Goal: Information Seeking & Learning: Learn about a topic

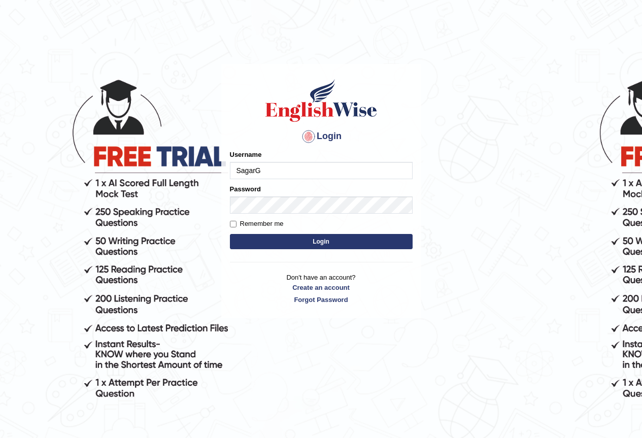
type input "SagarG"
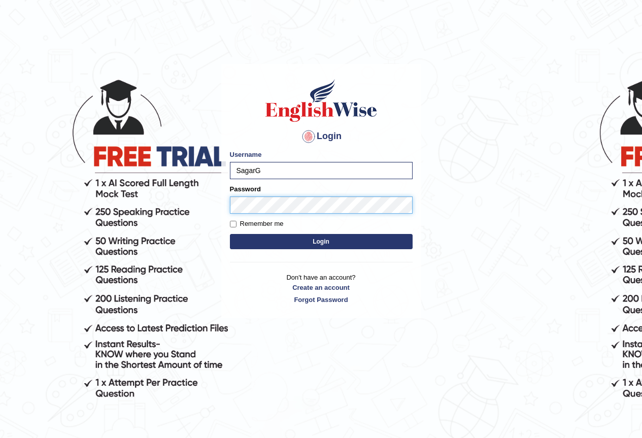
click at [230, 234] on button "Login" at bounding box center [321, 241] width 183 height 15
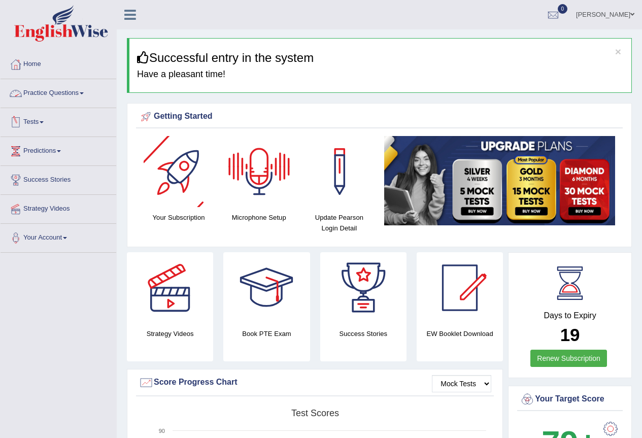
click at [40, 87] on link "Practice Questions" at bounding box center [59, 91] width 116 height 25
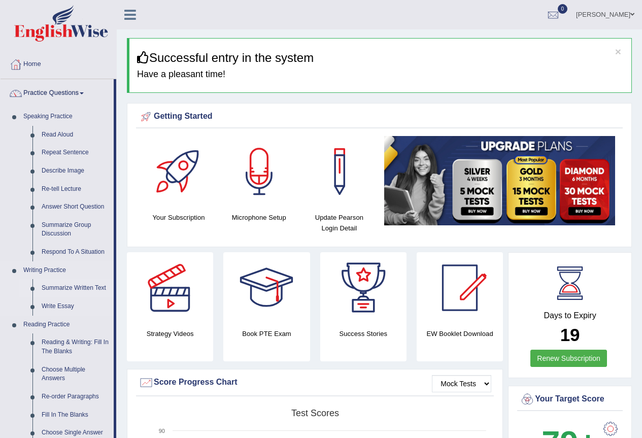
click at [72, 287] on link "Summarize Written Text" at bounding box center [75, 288] width 77 height 18
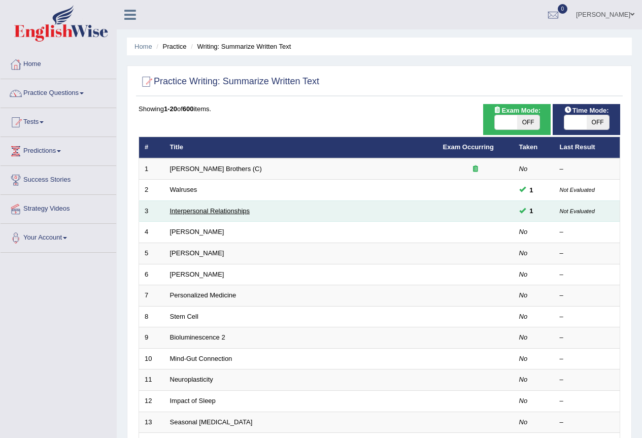
click at [197, 211] on link "Interpersonal Relationships" at bounding box center [210, 211] width 80 height 8
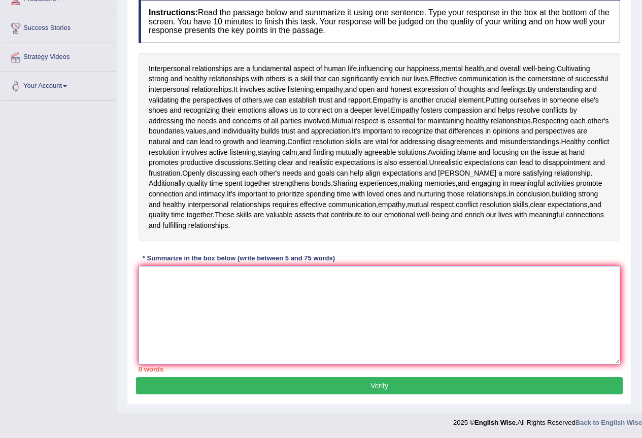
click at [356, 300] on textarea at bounding box center [379, 315] width 481 height 98
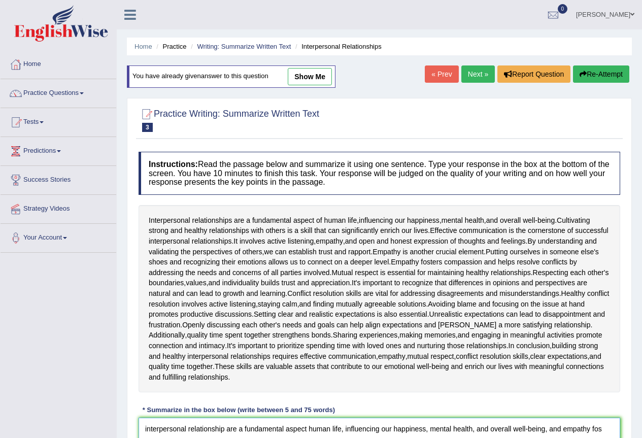
type textarea "interpersonal relationship are a fundamental aspect human life, influencing our…"
click at [31, 64] on link "Home" at bounding box center [59, 62] width 116 height 25
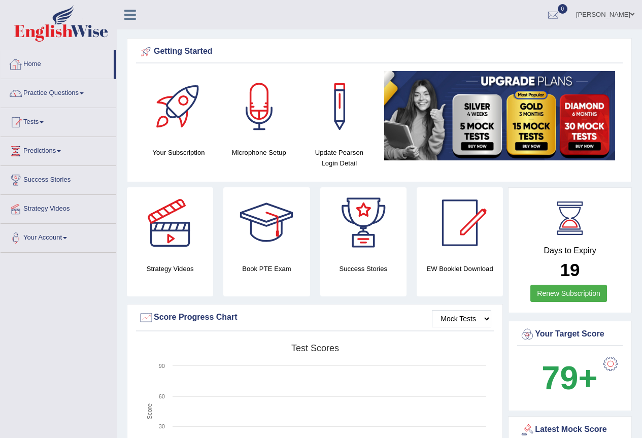
click at [72, 98] on link "Practice Questions" at bounding box center [59, 91] width 116 height 25
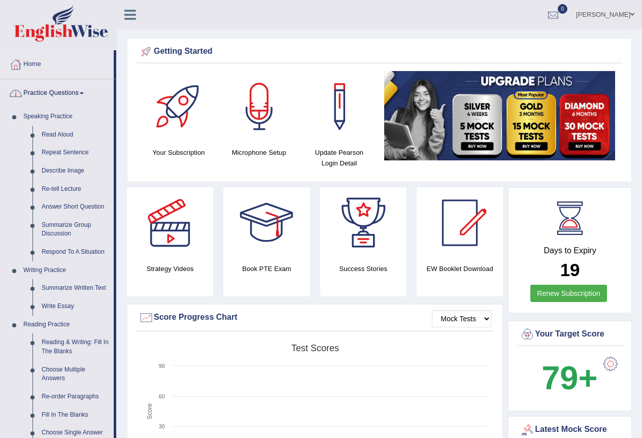
click at [81, 89] on link "Practice Questions" at bounding box center [57, 91] width 113 height 25
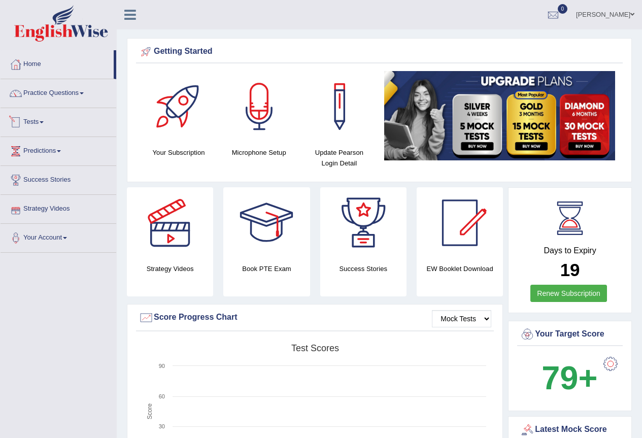
click at [64, 91] on link "Practice Questions" at bounding box center [59, 91] width 116 height 25
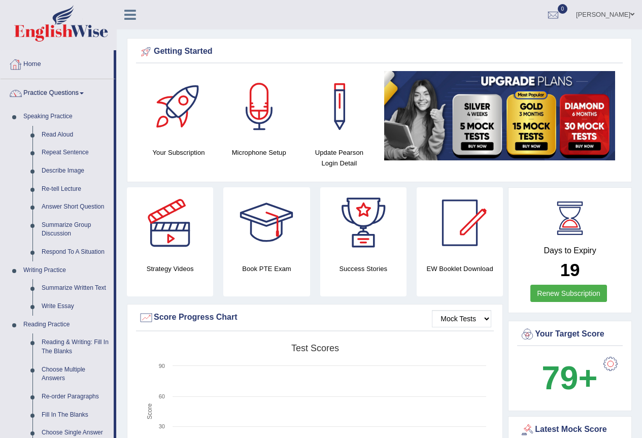
click at [31, 65] on link "Home" at bounding box center [57, 62] width 113 height 25
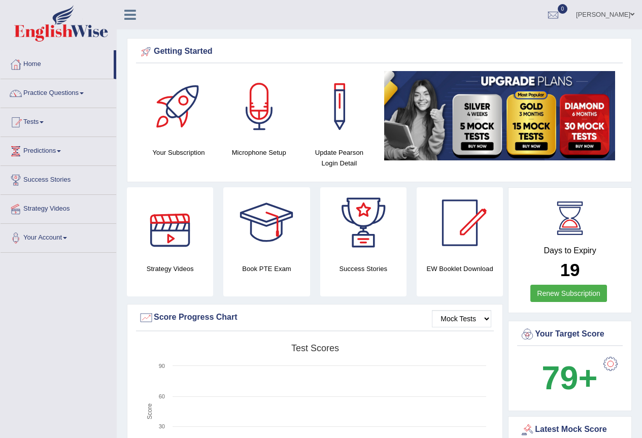
click at [188, 228] on div at bounding box center [169, 222] width 71 height 71
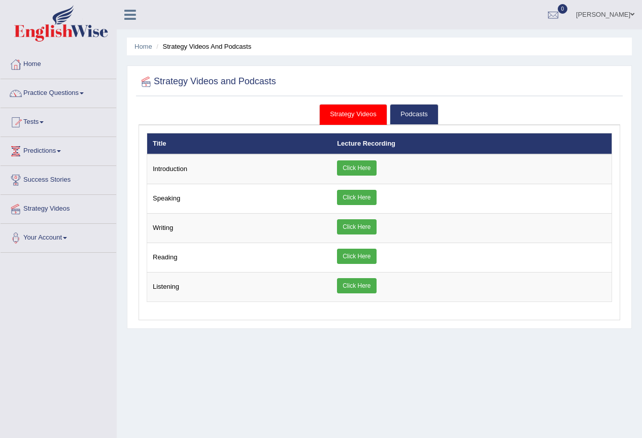
click at [67, 91] on link "Practice Questions" at bounding box center [59, 91] width 116 height 25
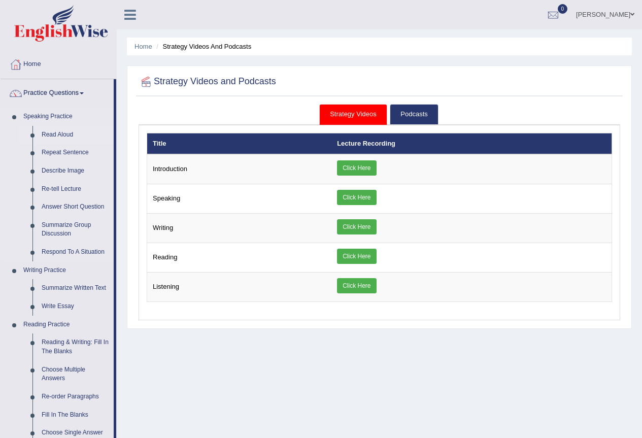
click at [62, 133] on link "Read Aloud" at bounding box center [75, 135] width 77 height 18
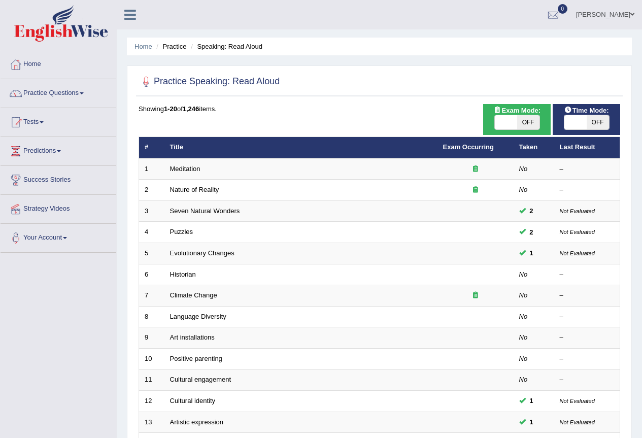
click at [524, 124] on span "OFF" at bounding box center [528, 122] width 22 height 14
checkbox input "true"
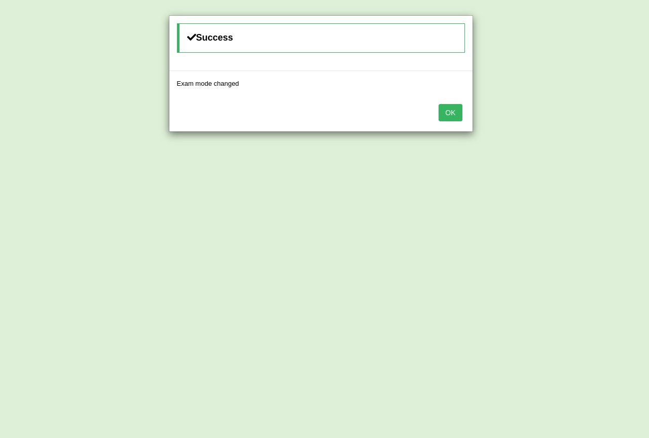
click at [462, 115] on button "OK" at bounding box center [450, 112] width 23 height 17
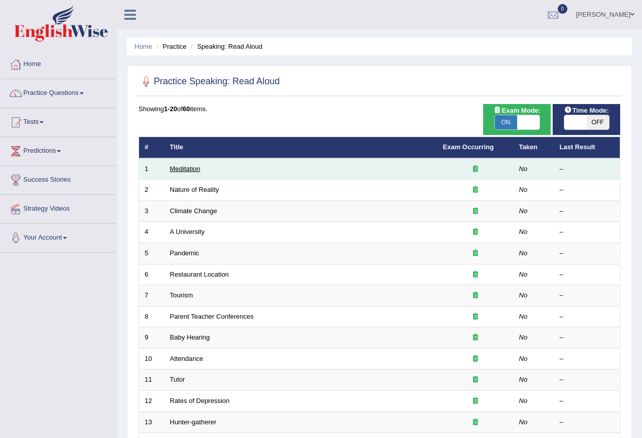
click at [187, 171] on link "Meditation" at bounding box center [185, 169] width 30 height 8
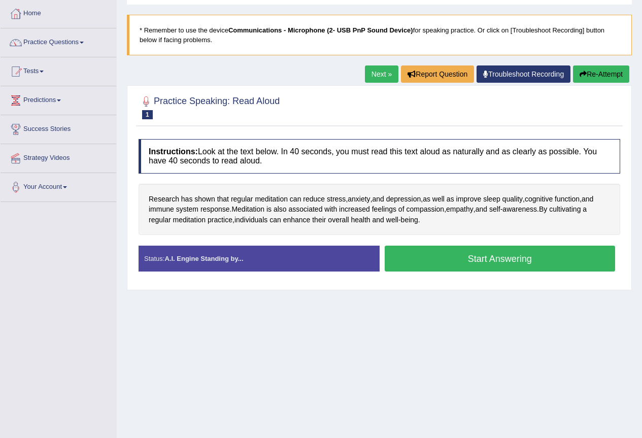
scroll to position [95, 0]
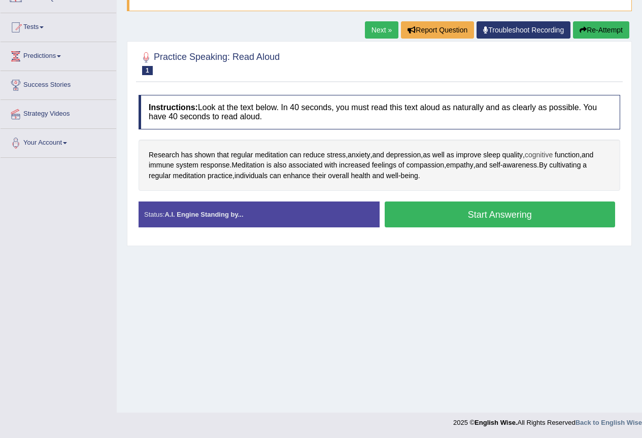
click at [552, 153] on span "cognitive" at bounding box center [539, 155] width 28 height 11
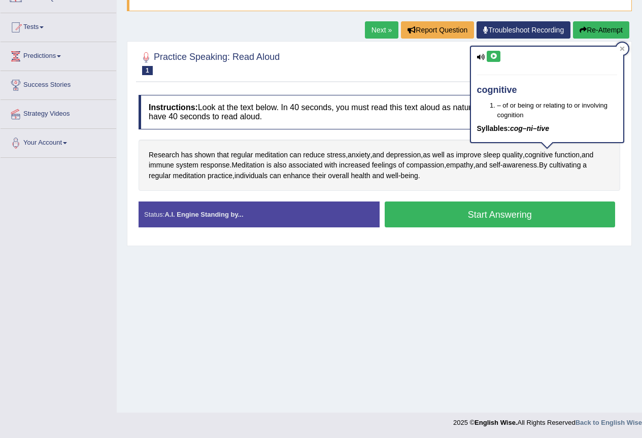
click at [498, 60] on button at bounding box center [494, 56] width 14 height 11
click at [490, 56] on icon at bounding box center [494, 56] width 8 height 6
click at [623, 47] on icon at bounding box center [621, 48] width 5 height 5
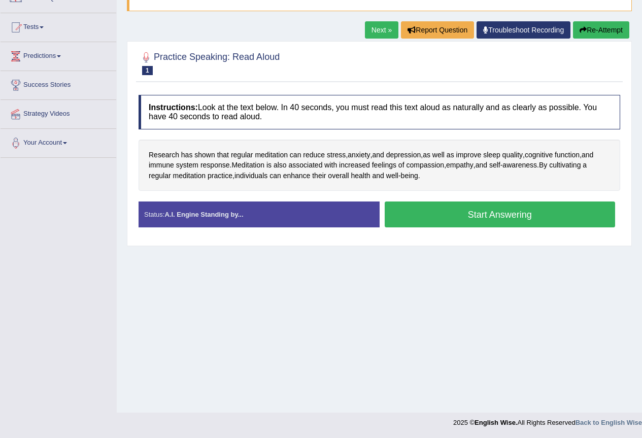
click at [453, 213] on button "Start Answering" at bounding box center [500, 214] width 231 height 26
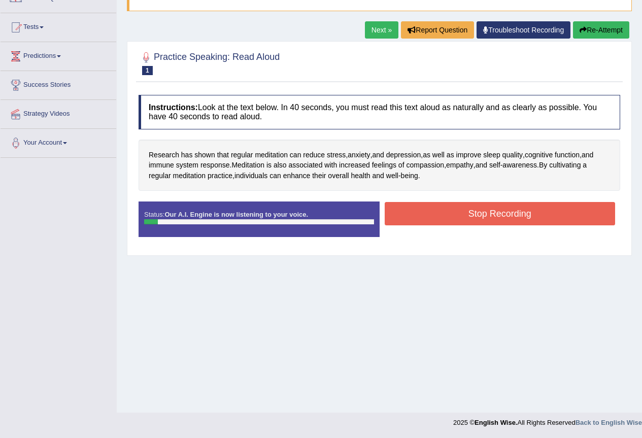
click at [453, 213] on button "Stop Recording" at bounding box center [500, 213] width 231 height 23
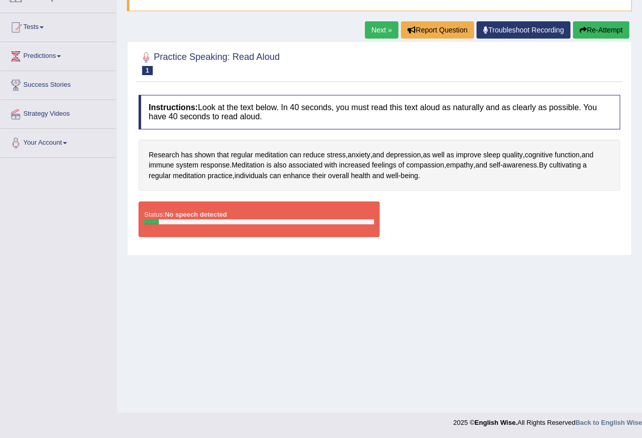
click at [252, 224] on div at bounding box center [259, 221] width 230 height 5
click at [588, 30] on button "Re-Attempt" at bounding box center [601, 29] width 56 height 17
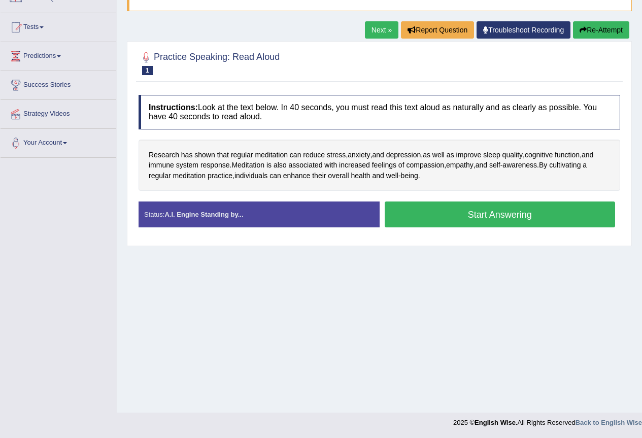
click at [477, 209] on button "Start Answering" at bounding box center [500, 214] width 231 height 26
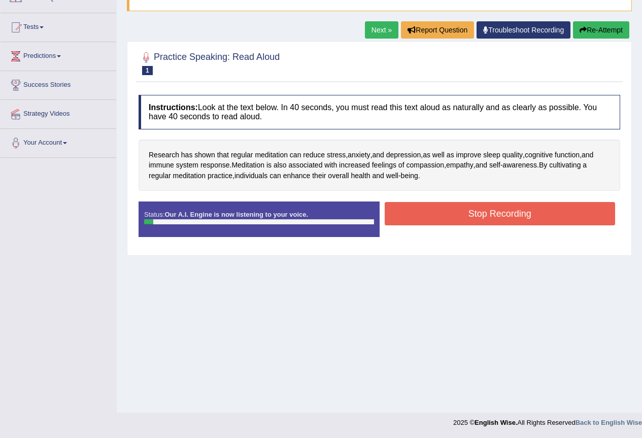
click at [477, 209] on button "Stop Recording" at bounding box center [500, 213] width 231 height 23
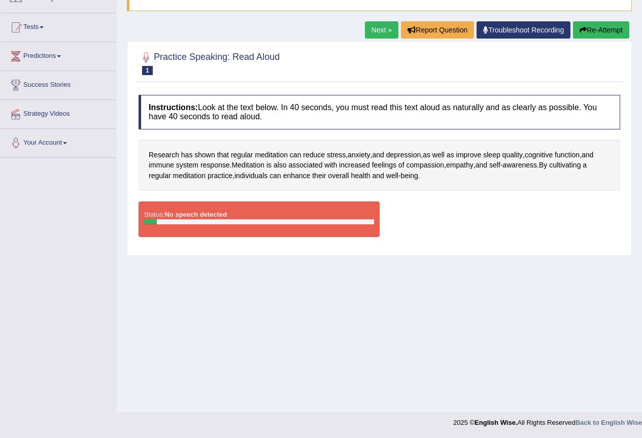
click at [608, 26] on button "Re-Attempt" at bounding box center [601, 29] width 56 height 17
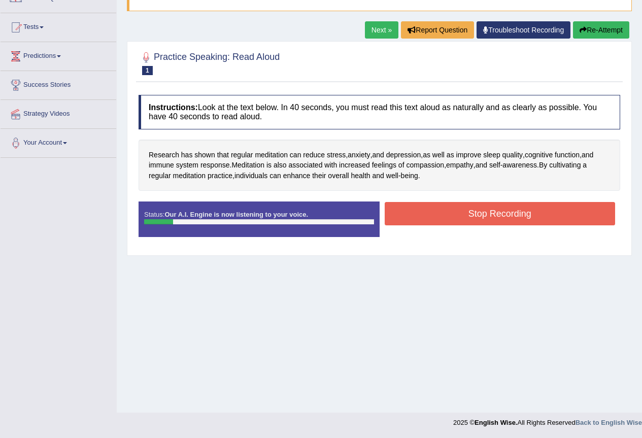
click at [491, 216] on button "Stop Recording" at bounding box center [500, 213] width 231 height 23
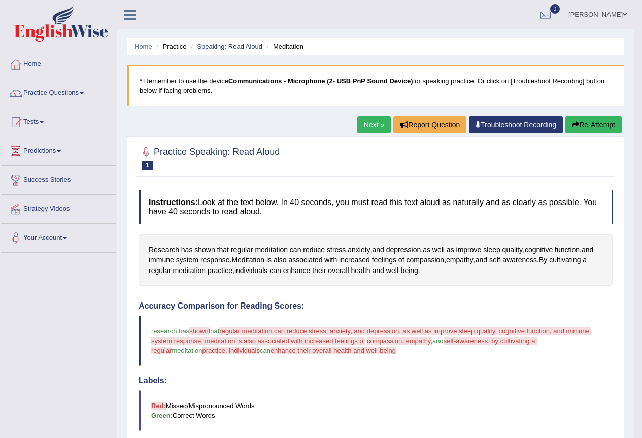
click at [587, 122] on button "Re-Attempt" at bounding box center [593, 124] width 56 height 17
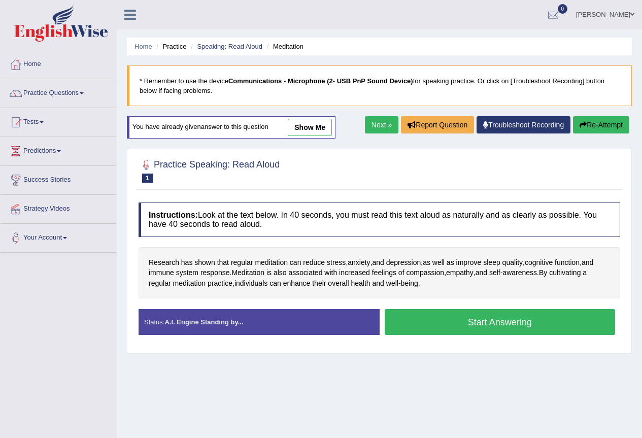
click at [453, 328] on button "Start Answering" at bounding box center [500, 322] width 231 height 26
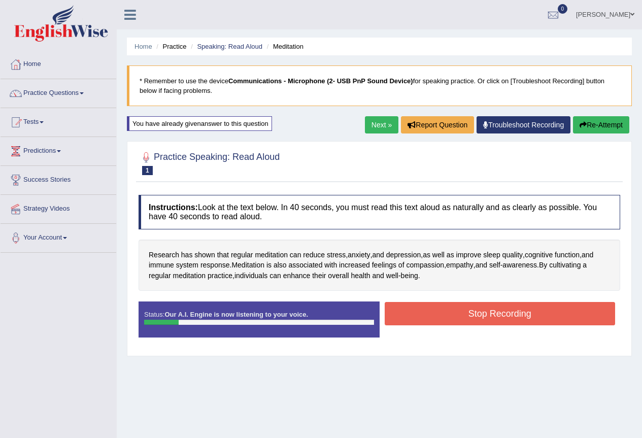
click at [461, 313] on button "Stop Recording" at bounding box center [500, 313] width 231 height 23
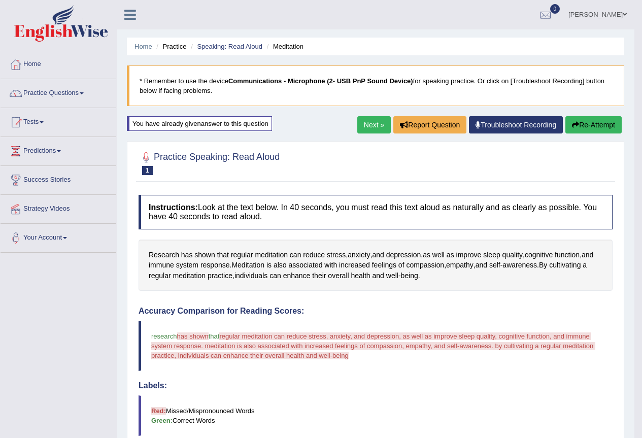
click at [571, 131] on button "Re-Attempt" at bounding box center [593, 124] width 56 height 17
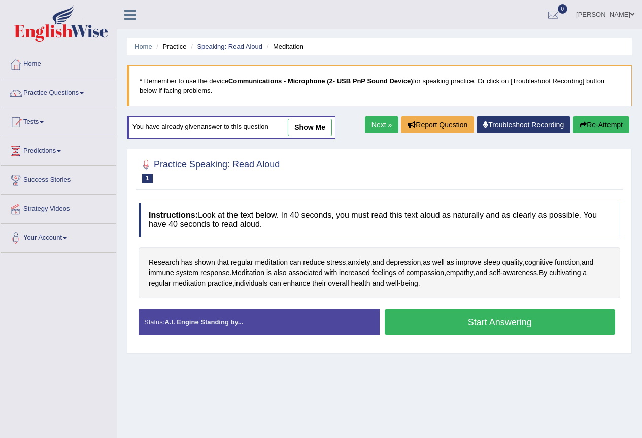
click at [468, 318] on button "Start Answering" at bounding box center [500, 322] width 231 height 26
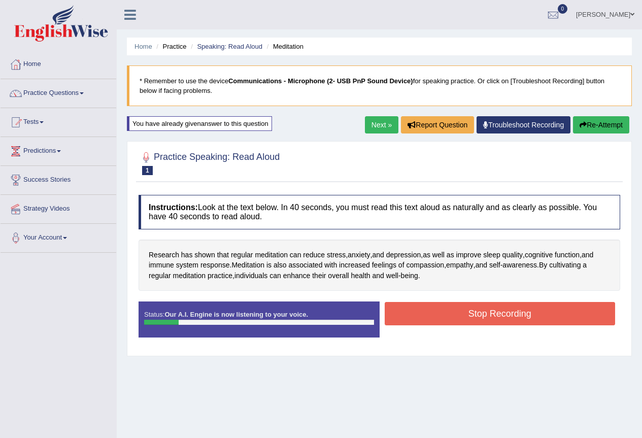
click at [467, 319] on button "Stop Recording" at bounding box center [500, 313] width 231 height 23
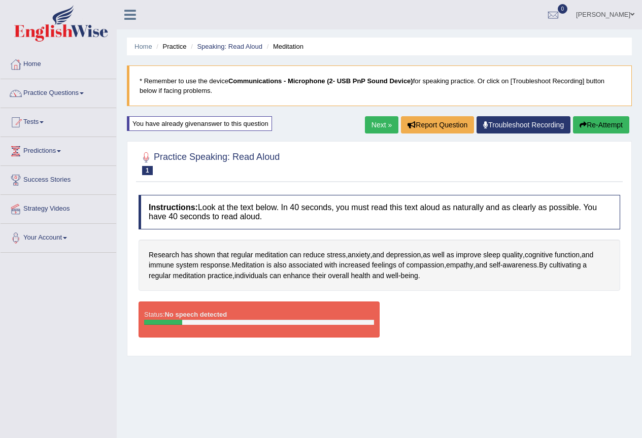
click at [603, 124] on button "Re-Attempt" at bounding box center [601, 124] width 56 height 17
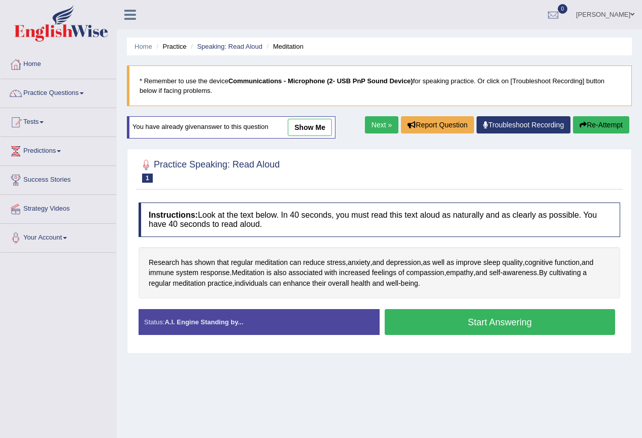
click at [485, 325] on button "Start Answering" at bounding box center [500, 322] width 231 height 26
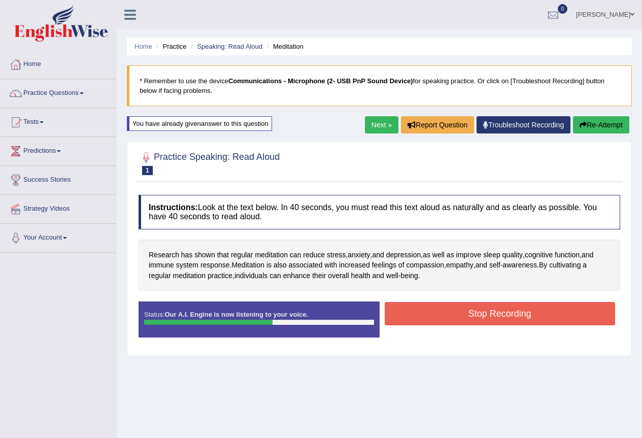
click at [496, 310] on button "Stop Recording" at bounding box center [500, 313] width 231 height 23
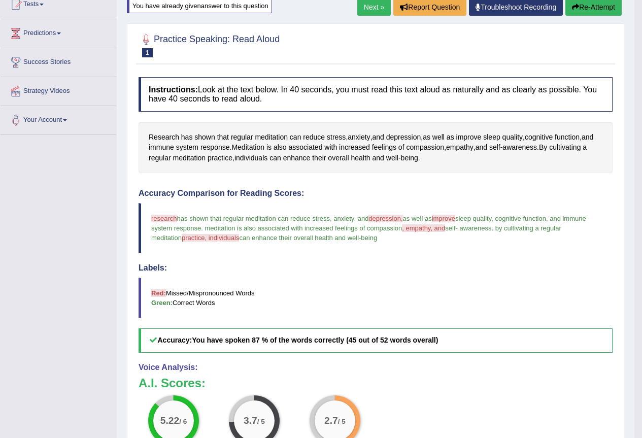
scroll to position [67, 0]
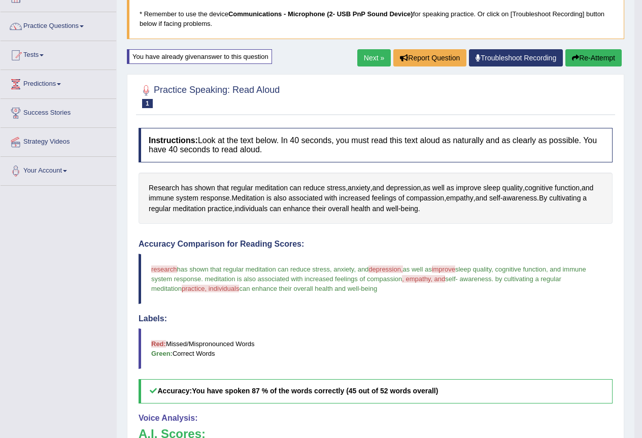
click at [604, 63] on button "Re-Attempt" at bounding box center [593, 57] width 56 height 17
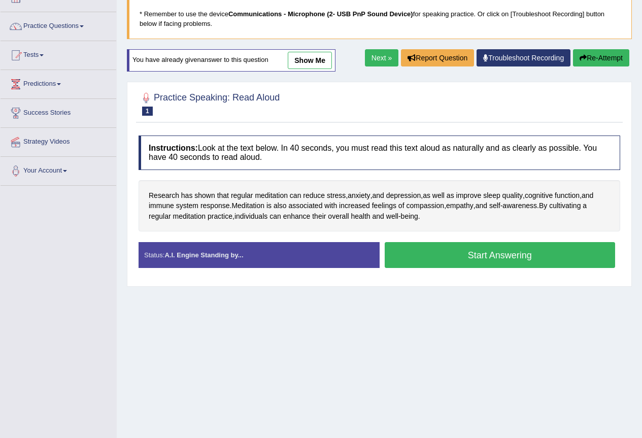
click at [529, 256] on button "Start Answering" at bounding box center [500, 255] width 231 height 26
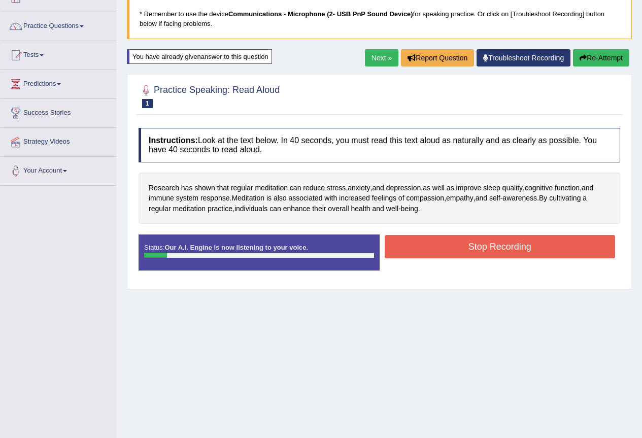
click at [452, 239] on button "Stop Recording" at bounding box center [500, 246] width 231 height 23
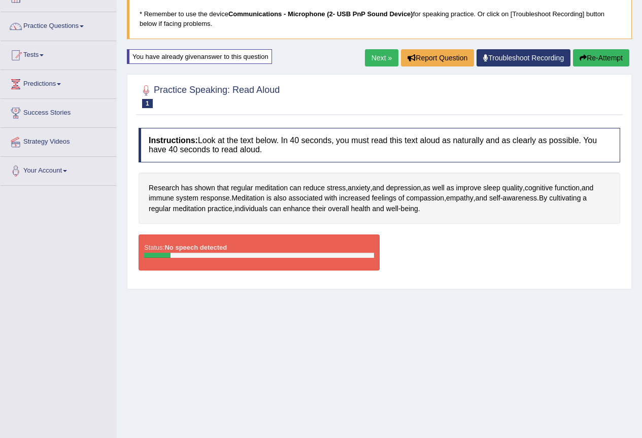
click at [625, 53] on button "Re-Attempt" at bounding box center [601, 57] width 56 height 17
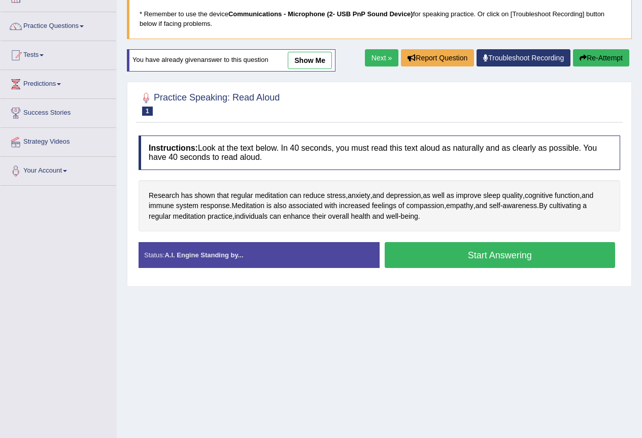
click at [506, 247] on button "Start Answering" at bounding box center [500, 255] width 231 height 26
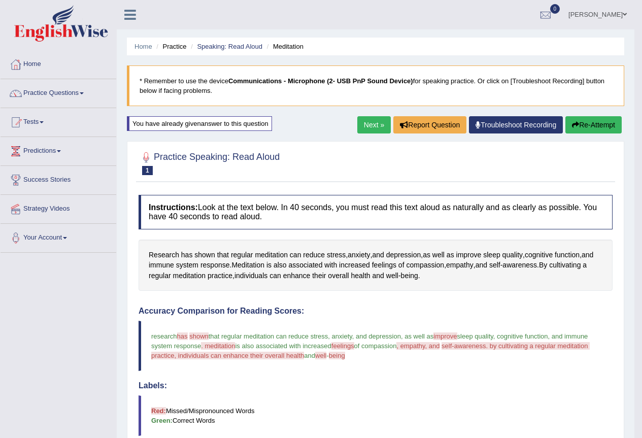
click at [382, 128] on link "Next »" at bounding box center [373, 124] width 33 height 17
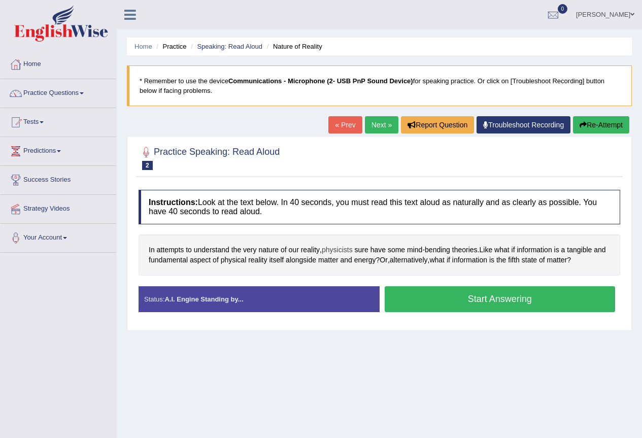
click at [340, 247] on span "physicists" at bounding box center [337, 250] width 31 height 11
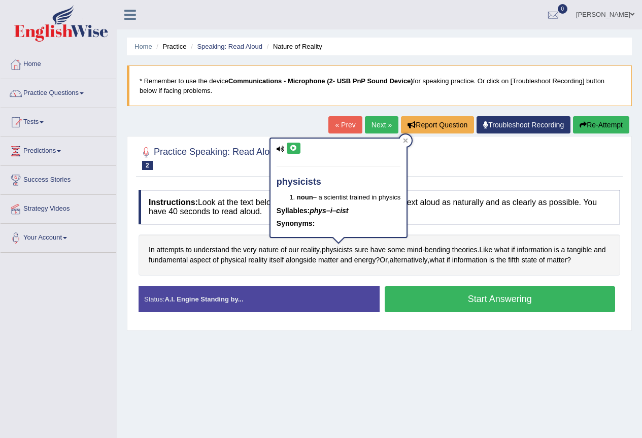
click at [292, 143] on button at bounding box center [294, 148] width 14 height 11
click at [407, 145] on div "physicists noun – a scientist trained in physics Syllables: phys–i–cist Synonym…" at bounding box center [338, 190] width 138 height 107
click at [405, 140] on icon at bounding box center [405, 140] width 5 height 5
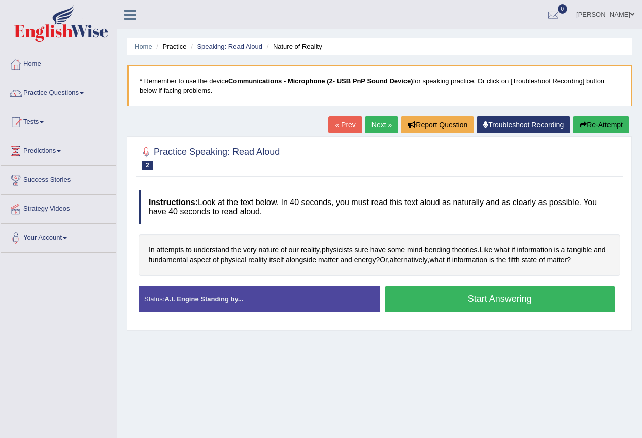
click at [461, 289] on button "Start Answering" at bounding box center [500, 299] width 231 height 26
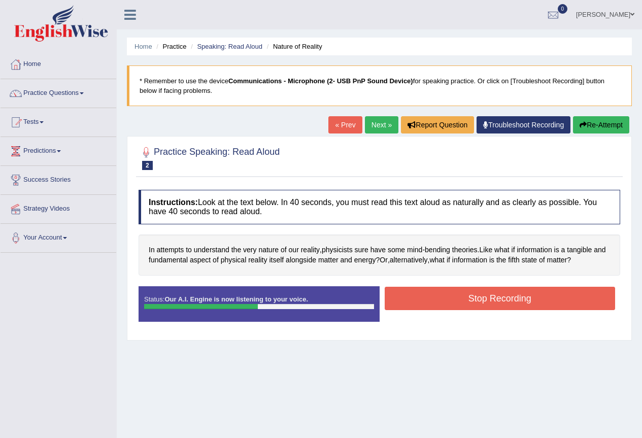
click at [461, 295] on button "Stop Recording" at bounding box center [500, 298] width 231 height 23
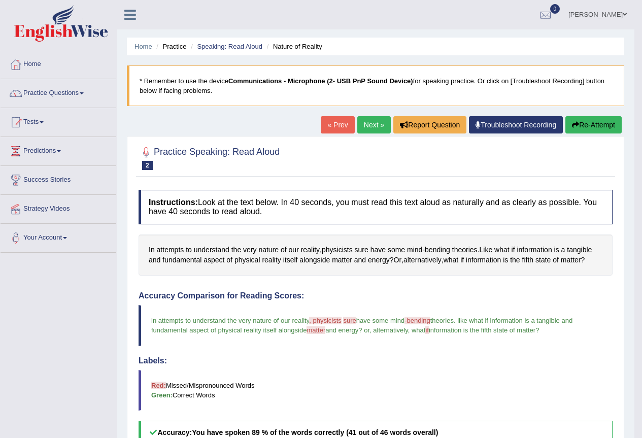
click at [373, 129] on link "Next »" at bounding box center [373, 124] width 33 height 17
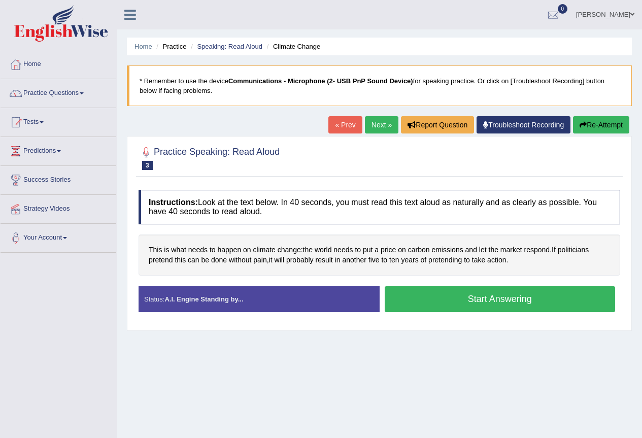
click at [446, 303] on button "Start Answering" at bounding box center [500, 299] width 231 height 26
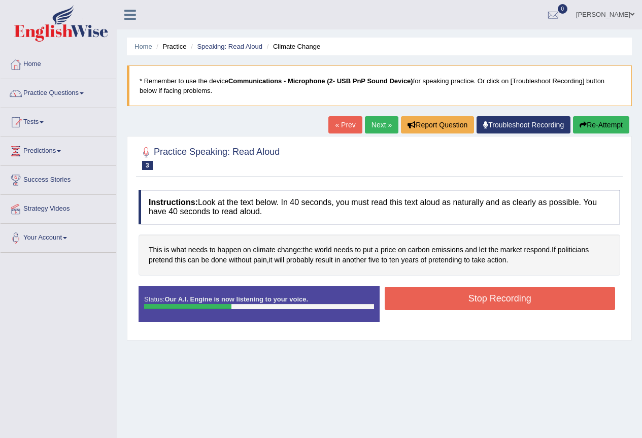
click at [446, 303] on button "Stop Recording" at bounding box center [500, 298] width 231 height 23
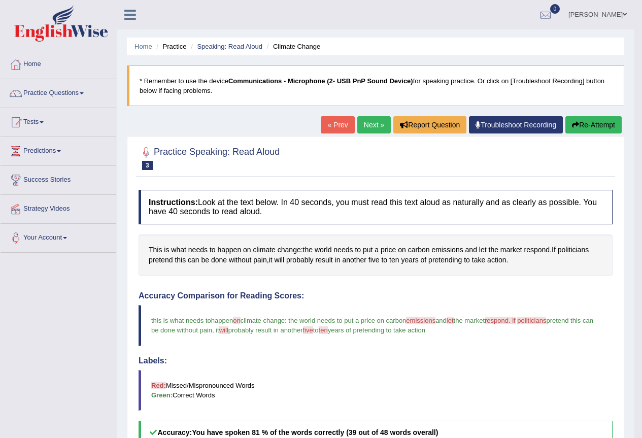
click at [382, 125] on link "Next »" at bounding box center [373, 124] width 33 height 17
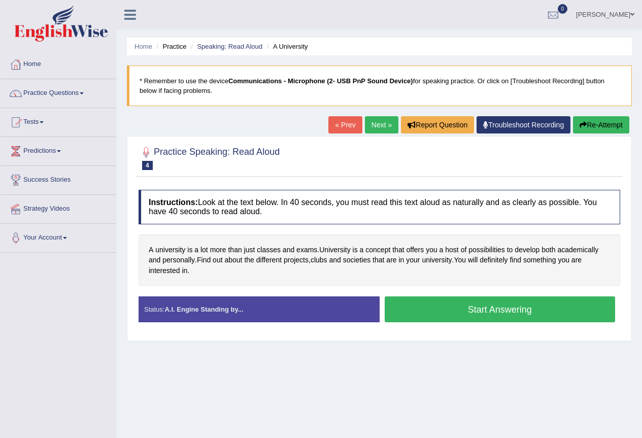
click at [488, 312] on button "Start Answering" at bounding box center [500, 309] width 231 height 26
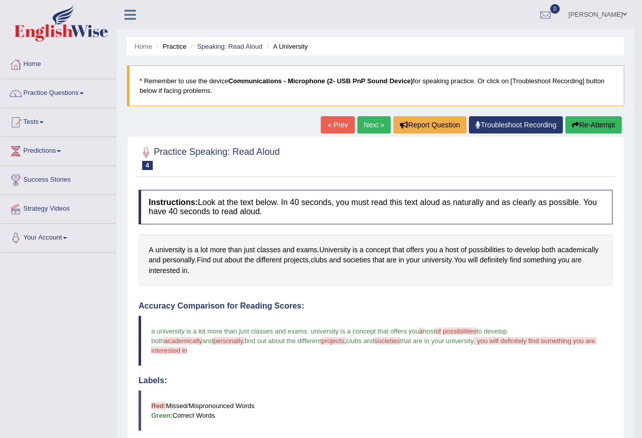
click at [583, 125] on button "Re-Attempt" at bounding box center [593, 124] width 56 height 17
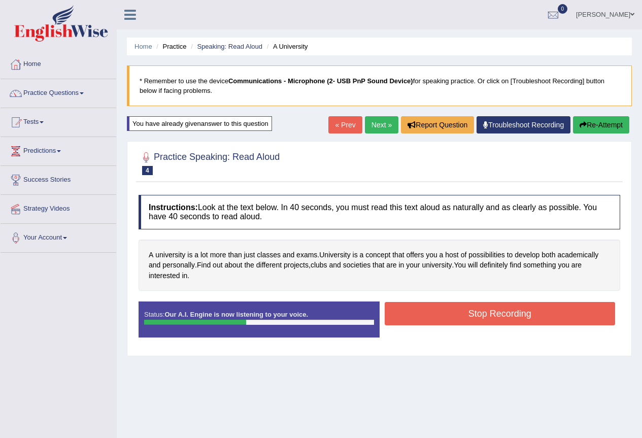
click at [438, 320] on button "Stop Recording" at bounding box center [500, 313] width 231 height 23
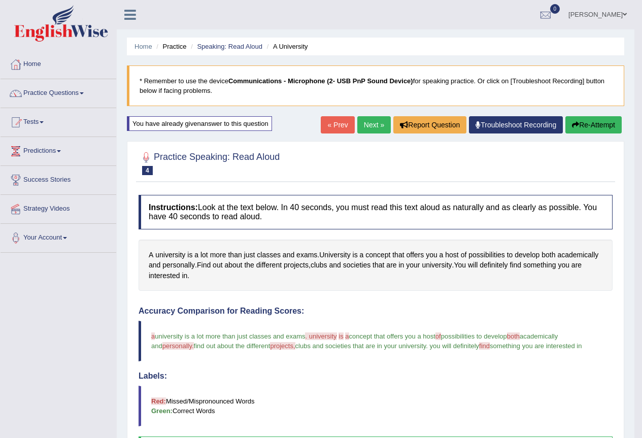
click at [363, 126] on link "Next »" at bounding box center [373, 124] width 33 height 17
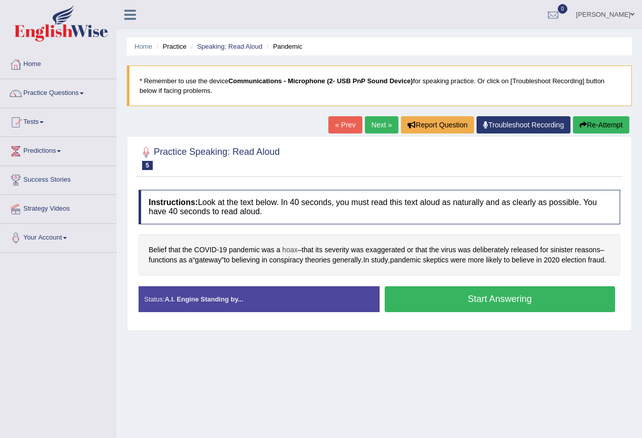
click at [292, 249] on span "hoax" at bounding box center [289, 250] width 15 height 11
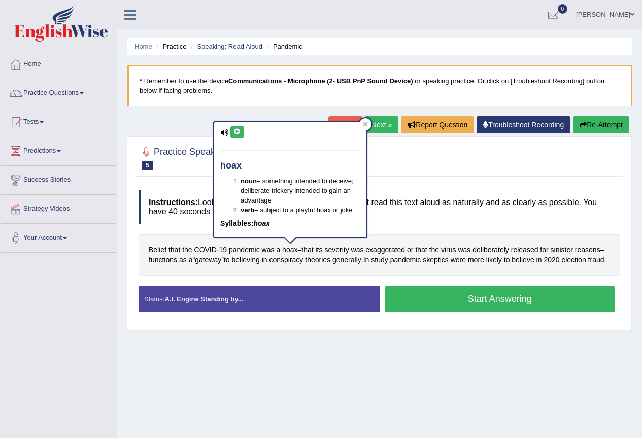
click at [233, 131] on button at bounding box center [237, 131] width 14 height 11
click at [344, 275] on div "Belief that the [MEDICAL_DATA] pandemic was a hoax – that its severity was exag…" at bounding box center [379, 254] width 481 height 41
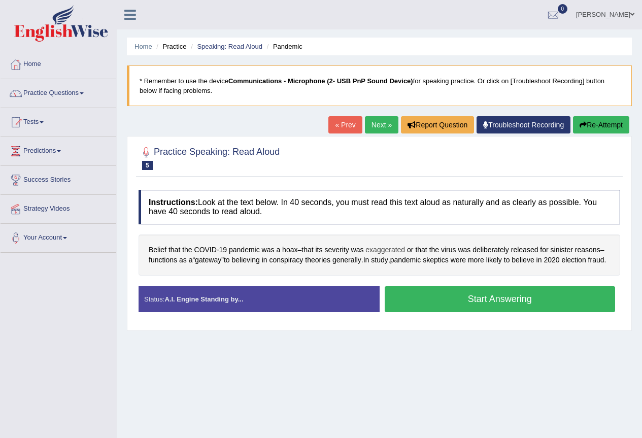
click at [384, 251] on span "exaggerated" at bounding box center [385, 250] width 40 height 11
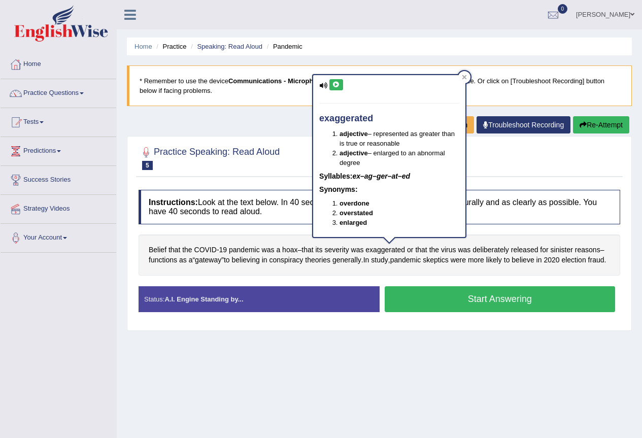
click at [336, 81] on button at bounding box center [336, 84] width 14 height 11
click at [467, 79] on div at bounding box center [464, 77] width 12 height 12
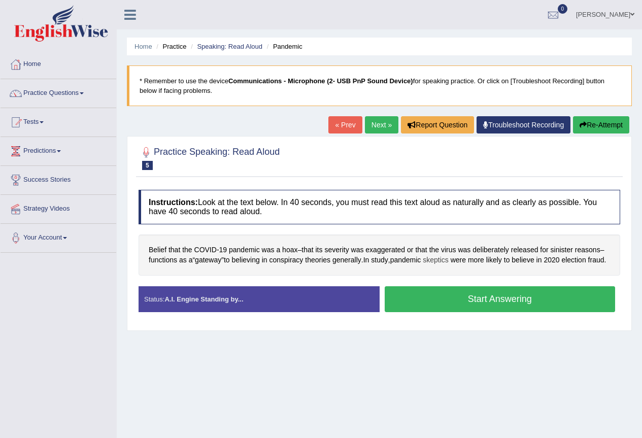
click at [448, 259] on span "skeptics" at bounding box center [436, 260] width 26 height 11
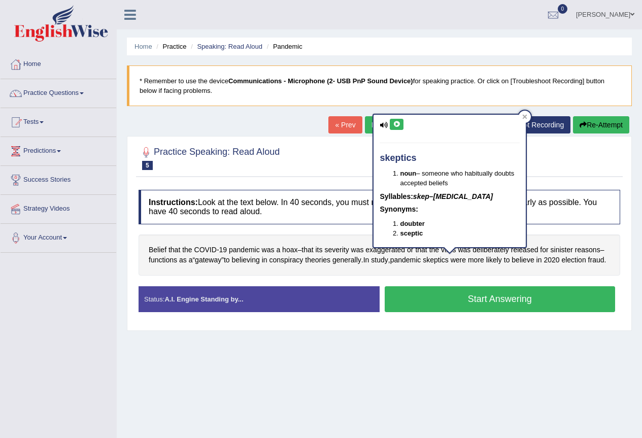
click at [395, 120] on button at bounding box center [397, 124] width 14 height 11
click at [351, 271] on div "Belief that the COVID - 19 pandemic was a hoax – that its severity was exaggera…" at bounding box center [379, 254] width 481 height 41
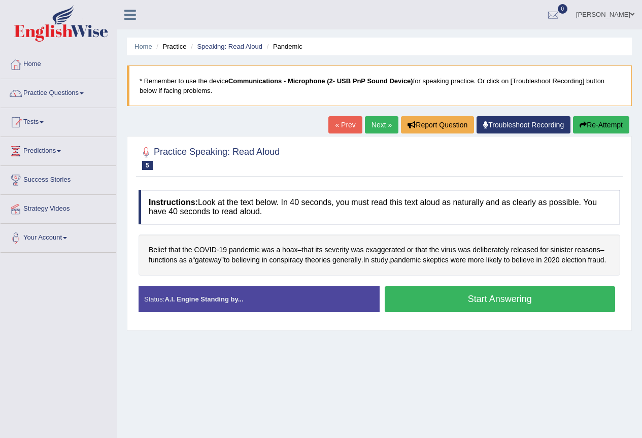
click at [405, 307] on button "Start Answering" at bounding box center [500, 299] width 231 height 26
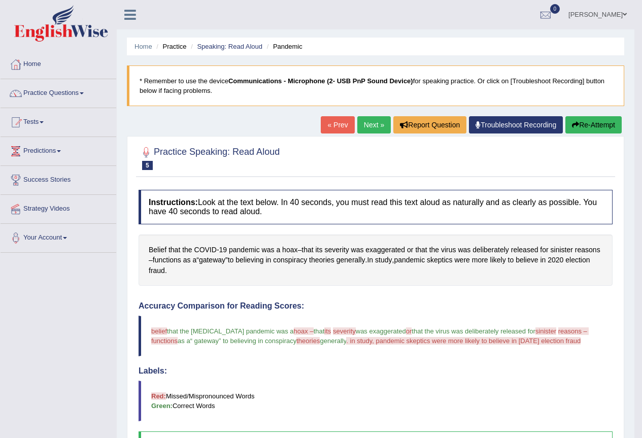
click at [368, 127] on link "Next »" at bounding box center [373, 124] width 33 height 17
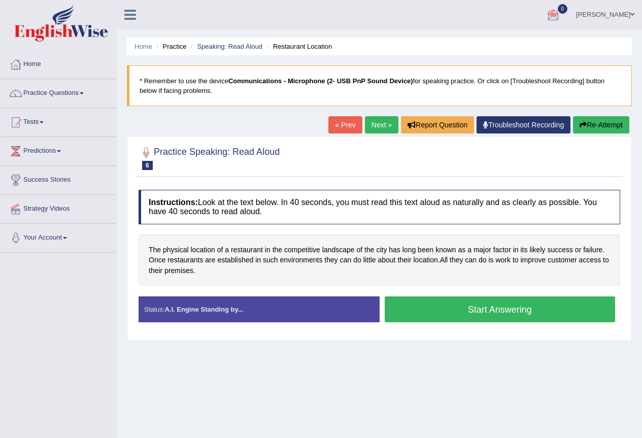
click at [468, 311] on button "Start Answering" at bounding box center [500, 309] width 231 height 26
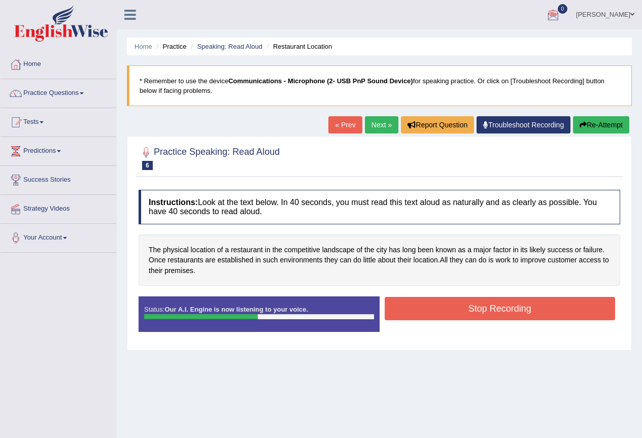
click at [468, 311] on button "Stop Recording" at bounding box center [500, 308] width 231 height 23
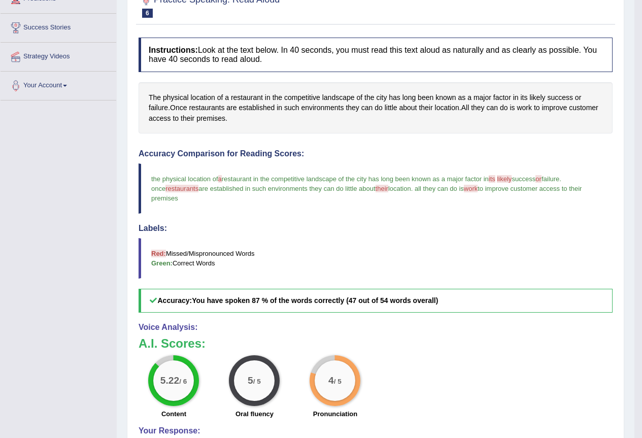
scroll to position [51, 0]
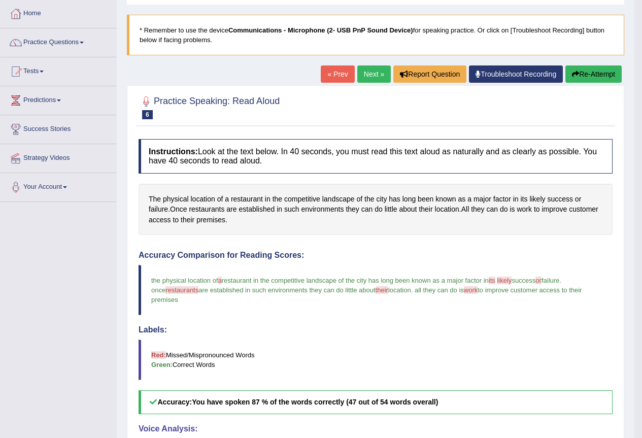
click at [583, 78] on button "Re-Attempt" at bounding box center [593, 73] width 56 height 17
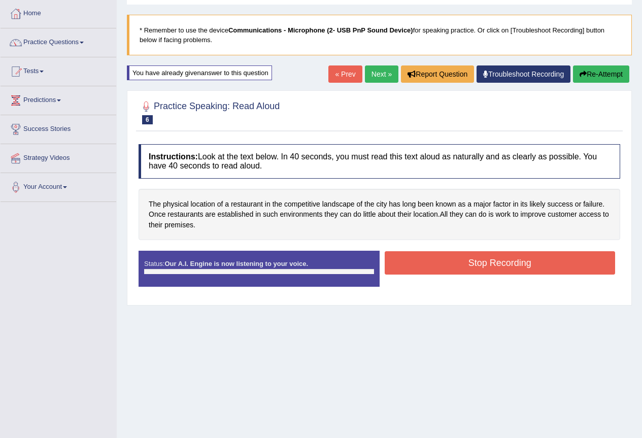
scroll to position [51, 0]
click at [469, 264] on button "Stop Recording" at bounding box center [500, 262] width 231 height 23
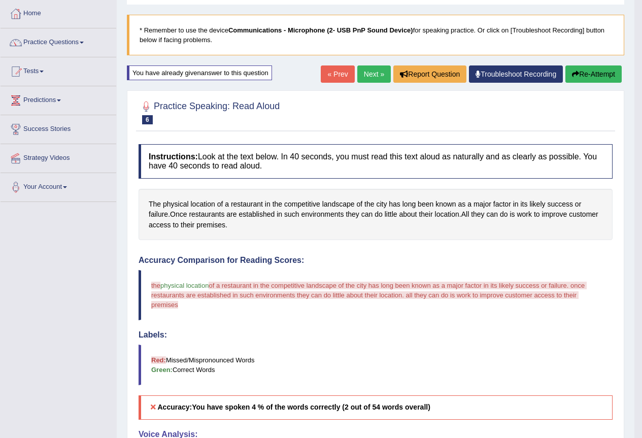
click at [598, 73] on button "Re-Attempt" at bounding box center [593, 73] width 56 height 17
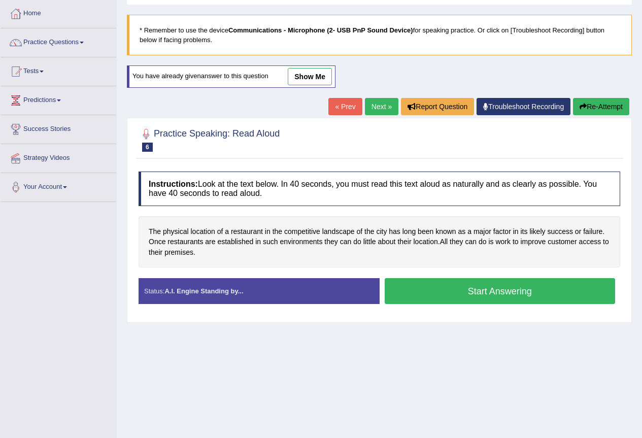
click at [457, 294] on button "Start Answering" at bounding box center [500, 291] width 231 height 26
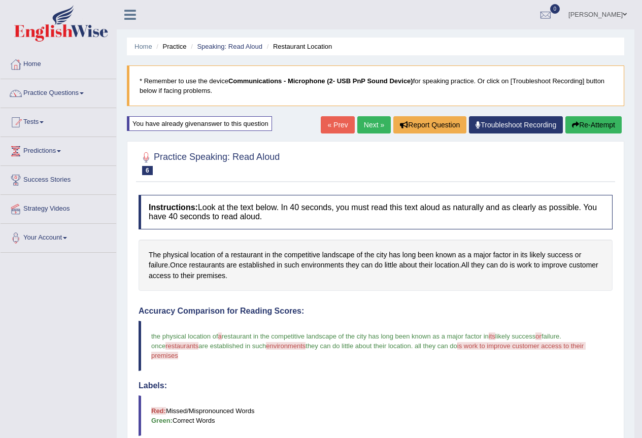
click at [587, 125] on button "Re-Attempt" at bounding box center [593, 124] width 56 height 17
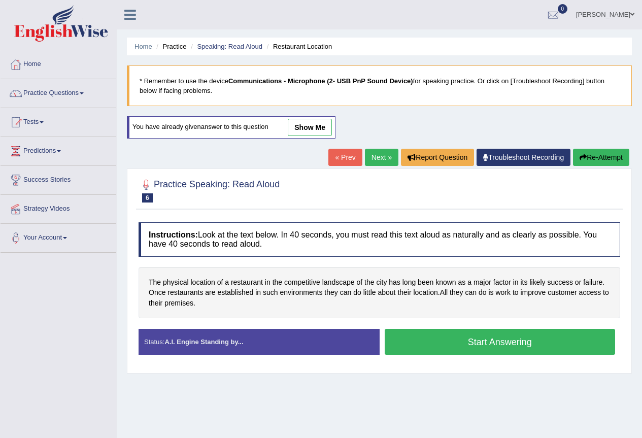
click at [491, 346] on button "Start Answering" at bounding box center [500, 342] width 231 height 26
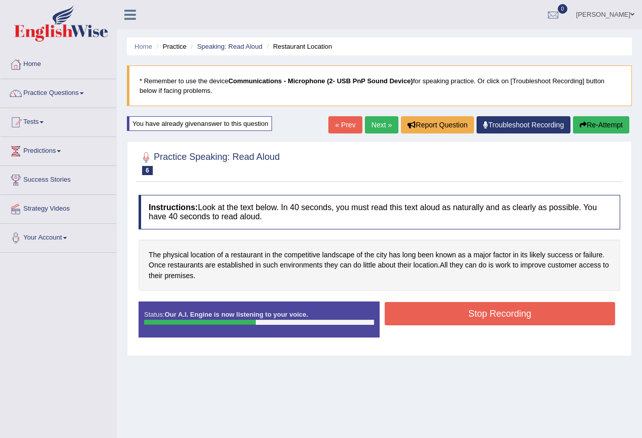
click at [499, 314] on button "Stop Recording" at bounding box center [500, 313] width 231 height 23
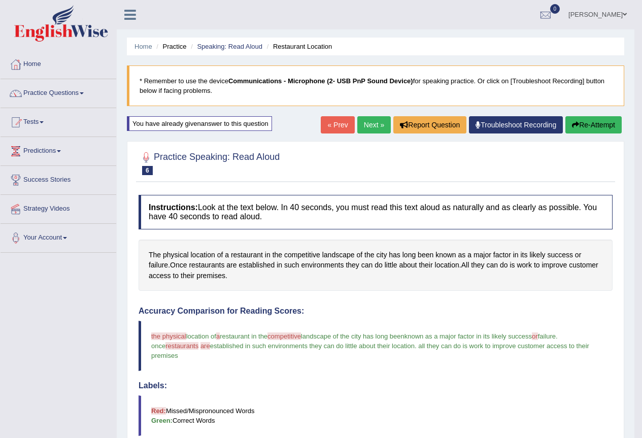
click at [585, 123] on button "Re-Attempt" at bounding box center [593, 124] width 56 height 17
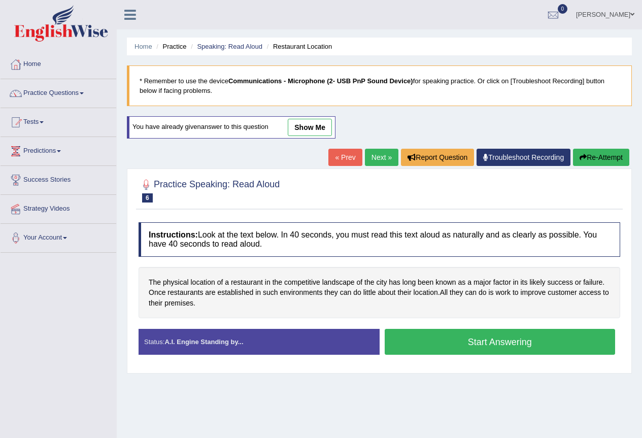
drag, startPoint x: 0, startPoint y: 0, endPoint x: 464, endPoint y: 344, distance: 578.1
click at [464, 344] on button "Start Answering" at bounding box center [500, 342] width 231 height 26
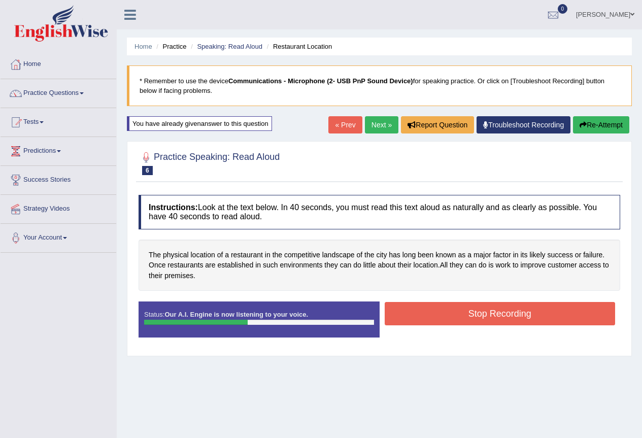
click at [492, 315] on button "Stop Recording" at bounding box center [500, 313] width 231 height 23
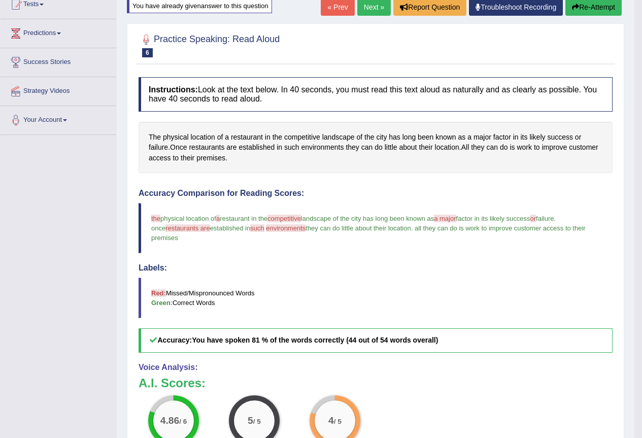
scroll to position [16, 0]
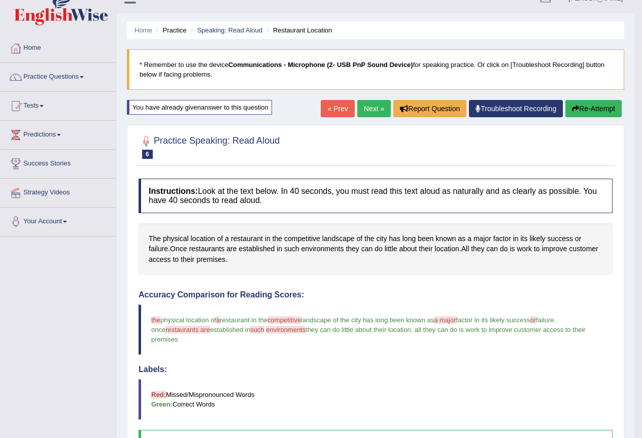
click at [375, 111] on link "Next »" at bounding box center [373, 108] width 33 height 17
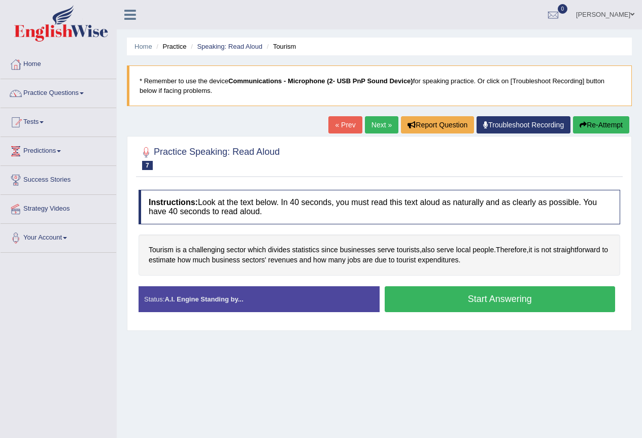
click at [479, 296] on button "Start Answering" at bounding box center [500, 299] width 231 height 26
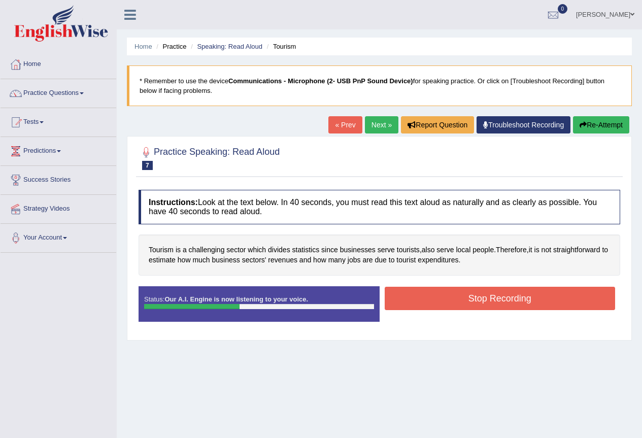
click at [481, 299] on button "Stop Recording" at bounding box center [500, 298] width 231 height 23
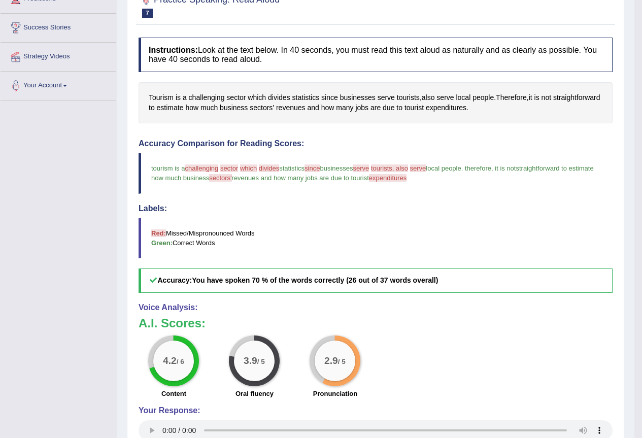
scroll to position [51, 0]
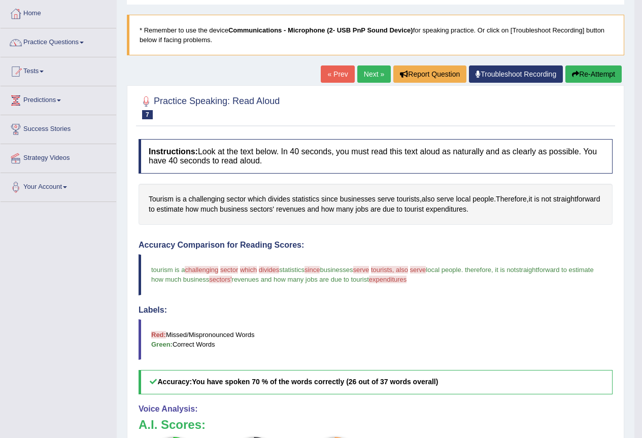
click at [357, 81] on link "Next »" at bounding box center [373, 73] width 33 height 17
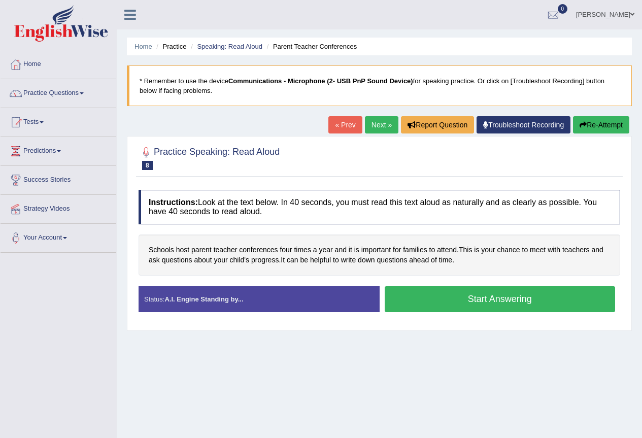
click at [507, 290] on button "Start Answering" at bounding box center [500, 299] width 231 height 26
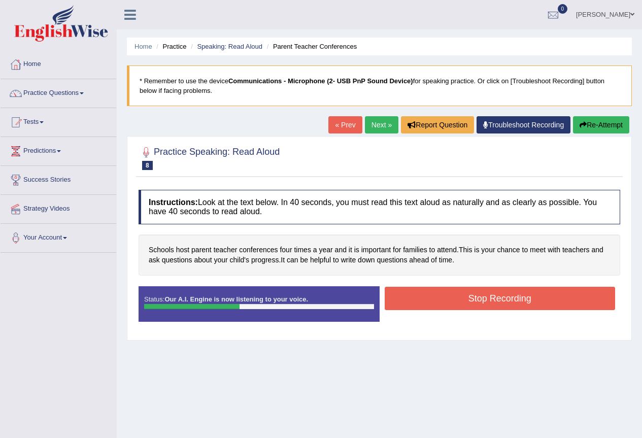
click at [549, 294] on button "Stop Recording" at bounding box center [500, 298] width 231 height 23
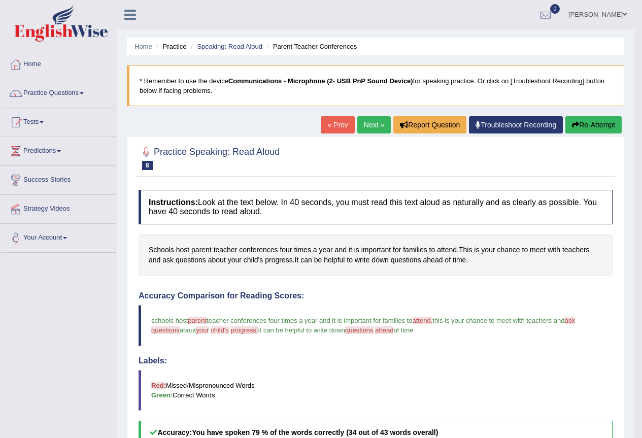
click at [360, 130] on link "Next »" at bounding box center [373, 124] width 33 height 17
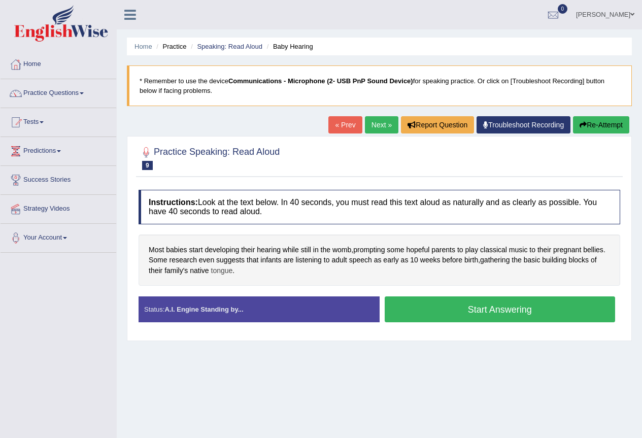
click at [227, 266] on span "tongue" at bounding box center [222, 270] width 22 height 11
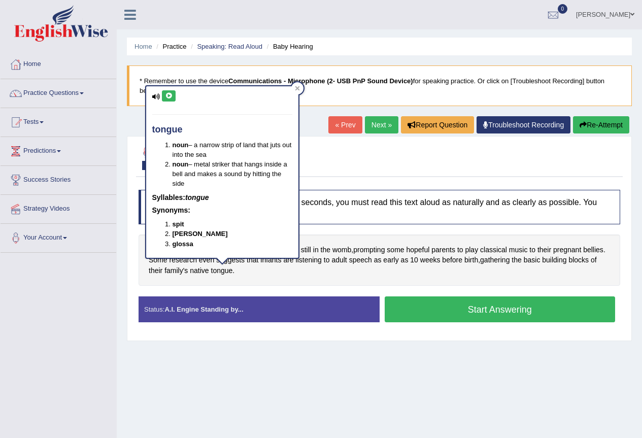
click at [169, 97] on icon at bounding box center [169, 96] width 8 height 6
click at [299, 95] on div "tongue noun – a narrow strip of land that juts out into the sea noun – metal st…" at bounding box center [222, 175] width 154 height 180
click at [300, 92] on div at bounding box center [297, 88] width 12 height 12
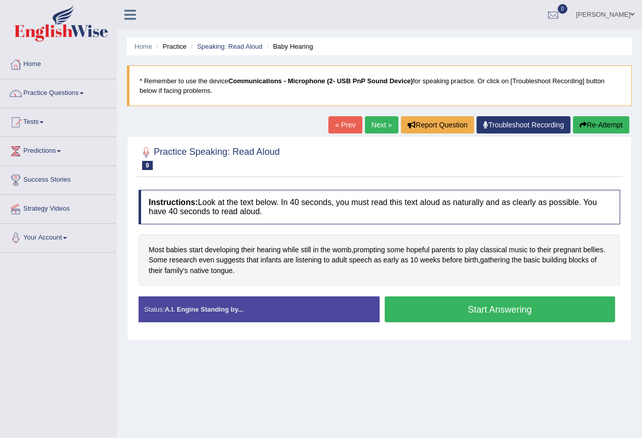
click at [485, 305] on button "Start Answering" at bounding box center [500, 309] width 231 height 26
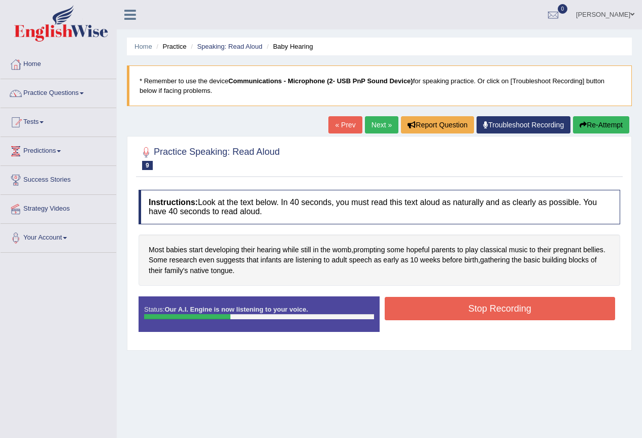
click at [480, 310] on button "Stop Recording" at bounding box center [500, 308] width 231 height 23
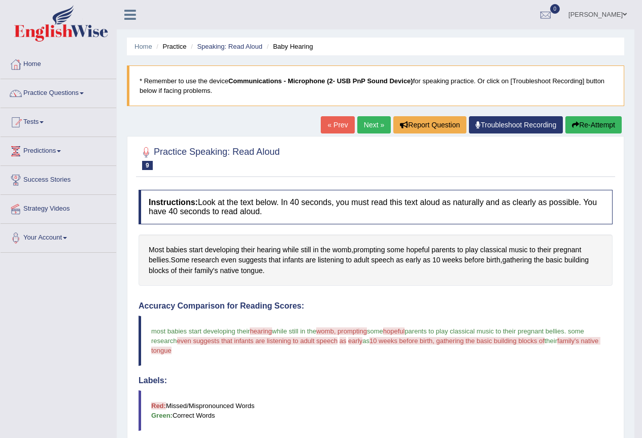
click at [600, 116] on button "Re-Attempt" at bounding box center [593, 124] width 56 height 17
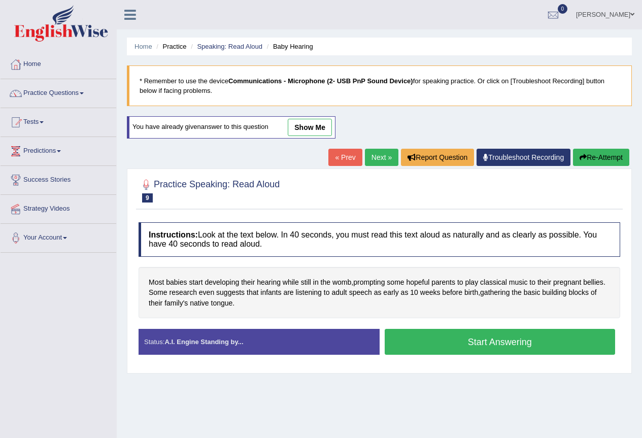
click at [452, 342] on button "Start Answering" at bounding box center [500, 342] width 231 height 26
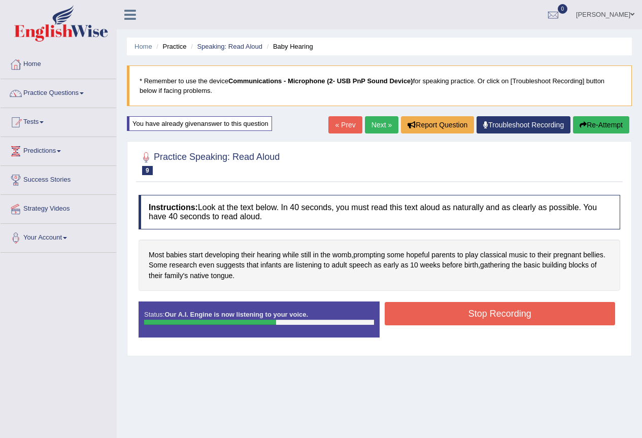
click at [458, 316] on button "Stop Recording" at bounding box center [500, 313] width 231 height 23
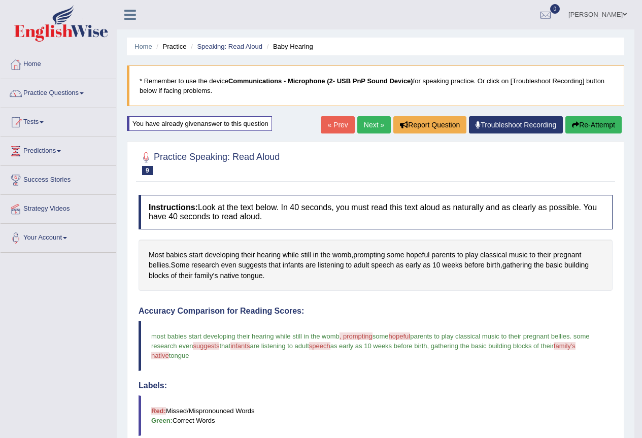
click at [363, 338] on span ", prompting" at bounding box center [355, 336] width 33 height 8
click at [363, 336] on span ", prompting" at bounding box center [355, 336] width 33 height 8
click at [367, 253] on span "prompting" at bounding box center [368, 255] width 31 height 11
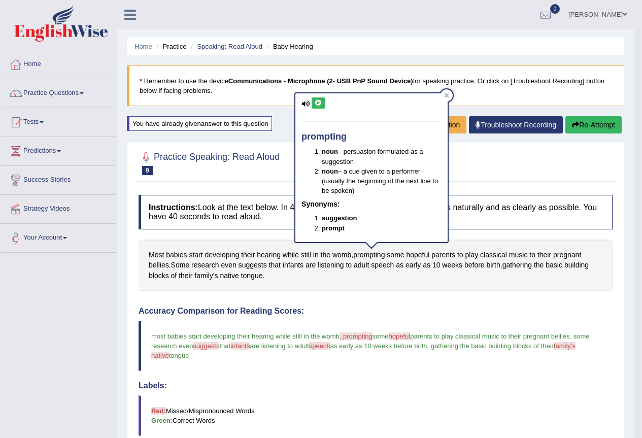
click at [317, 102] on icon at bounding box center [319, 103] width 8 height 6
click at [450, 92] on div at bounding box center [446, 95] width 12 height 12
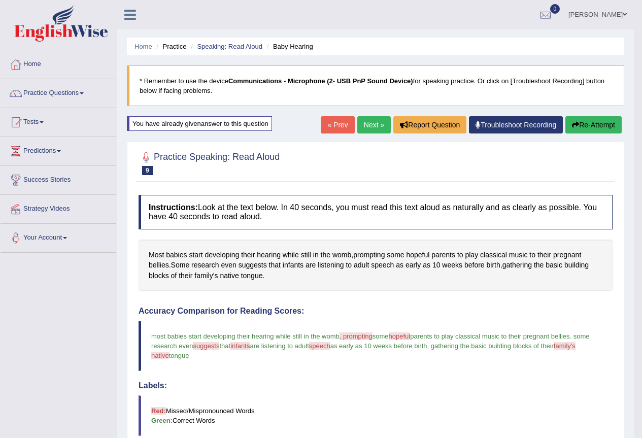
click at [370, 115] on div "Home Practice Speaking: Read Aloud Baby Hearing * Remember to use the device Co…" at bounding box center [375, 341] width 517 height 682
click at [610, 124] on button "Re-Attempt" at bounding box center [593, 124] width 56 height 17
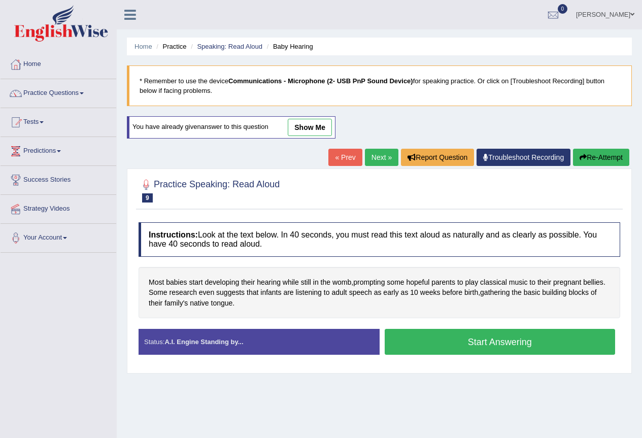
click at [510, 339] on button "Start Answering" at bounding box center [500, 342] width 231 height 26
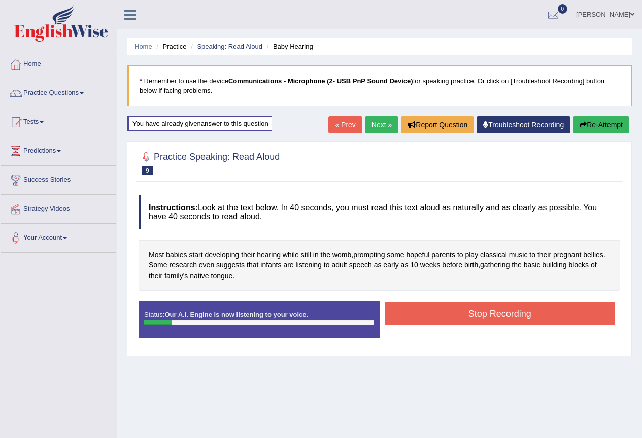
click at [494, 314] on button "Stop Recording" at bounding box center [500, 313] width 231 height 23
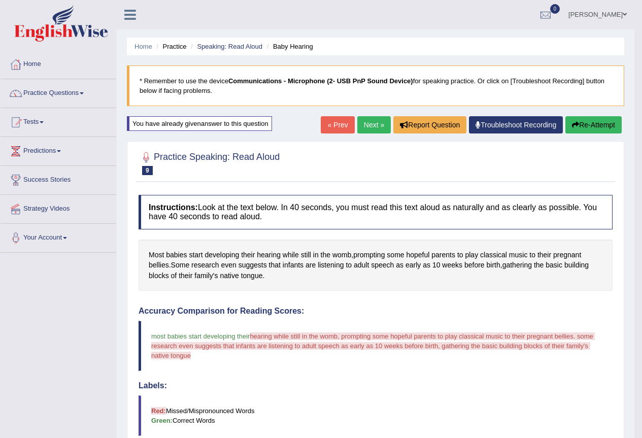
click at [579, 127] on button "Re-Attempt" at bounding box center [593, 124] width 56 height 17
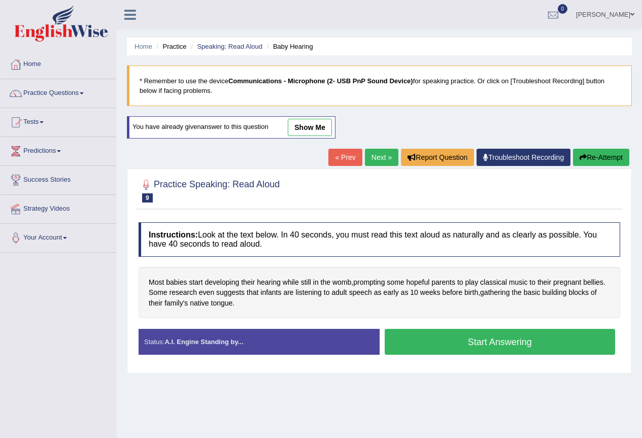
click at [559, 336] on button "Start Answering" at bounding box center [500, 342] width 231 height 26
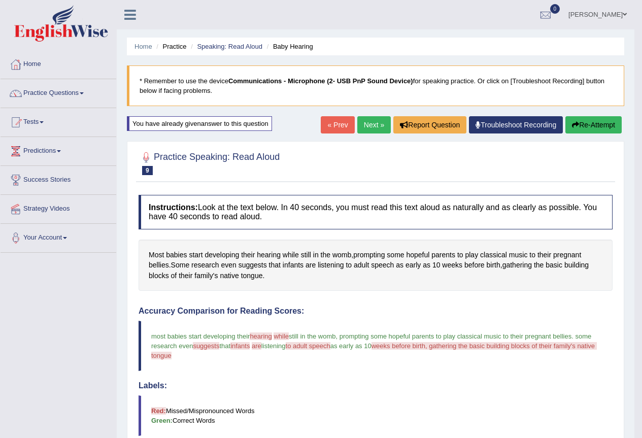
click at [373, 124] on link "Next »" at bounding box center [373, 124] width 33 height 17
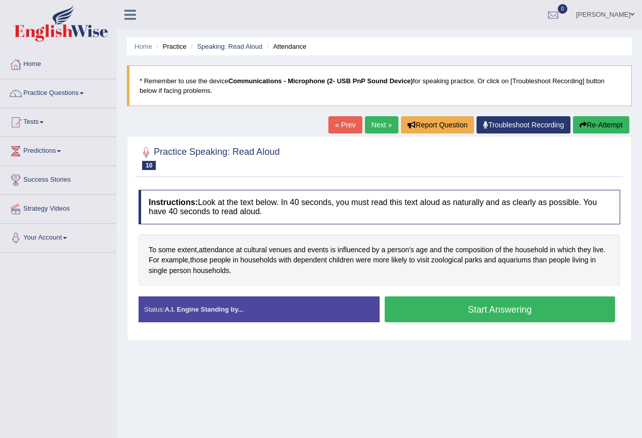
click at [432, 314] on button "Start Answering" at bounding box center [500, 309] width 231 height 26
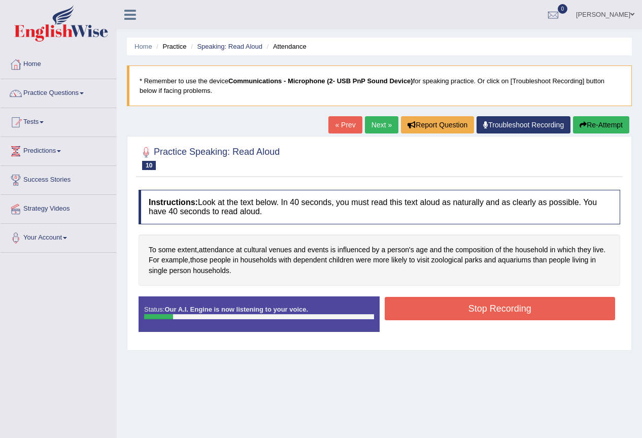
click at [598, 120] on button "Re-Attempt" at bounding box center [601, 124] width 56 height 17
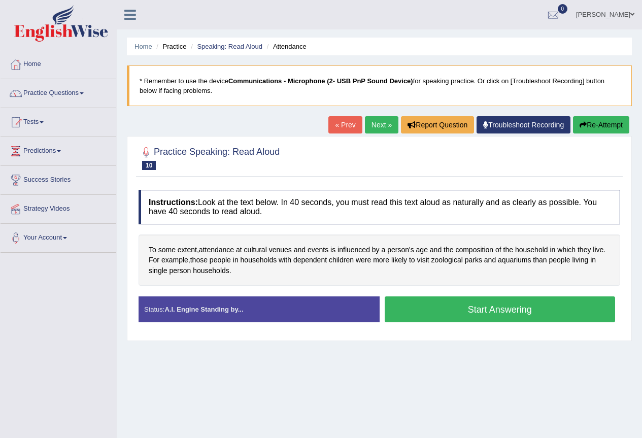
click at [494, 302] on button "Start Answering" at bounding box center [500, 309] width 231 height 26
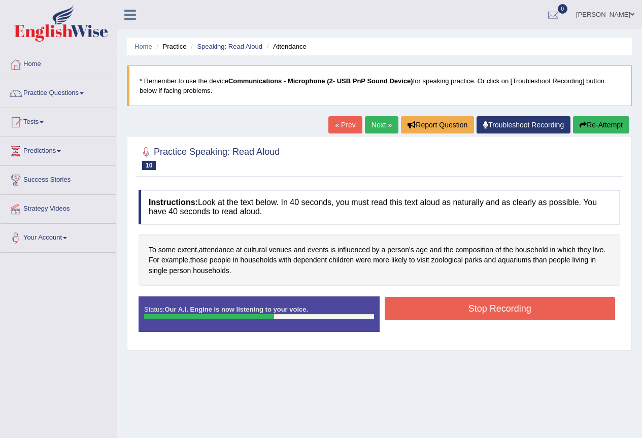
click at [498, 304] on button "Stop Recording" at bounding box center [500, 308] width 231 height 23
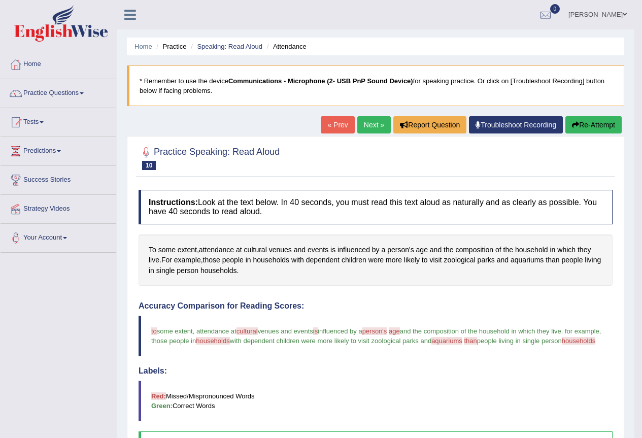
click at [365, 128] on link "Next »" at bounding box center [373, 124] width 33 height 17
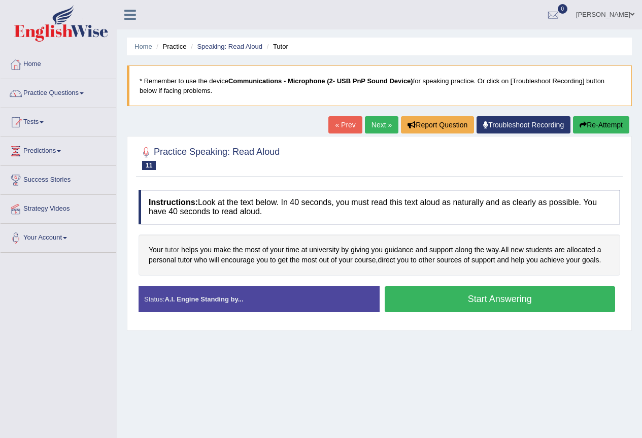
click at [176, 253] on span "tutor" at bounding box center [172, 250] width 14 height 11
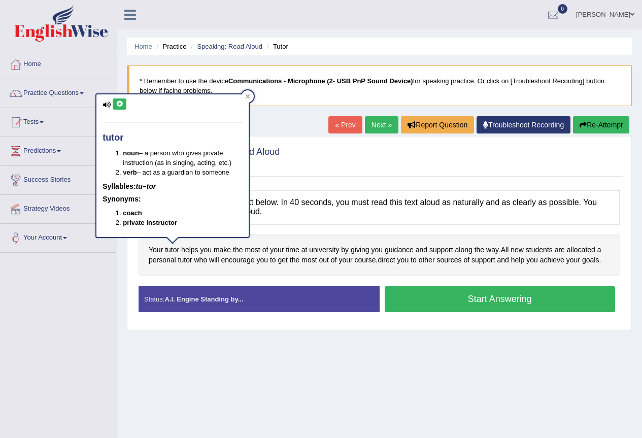
click at [120, 100] on button at bounding box center [120, 103] width 14 height 11
click at [247, 95] on icon at bounding box center [248, 96] width 5 height 5
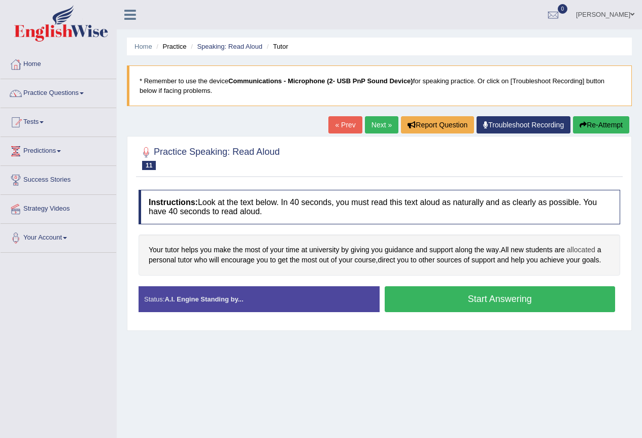
click at [584, 247] on span "allocated" at bounding box center [581, 250] width 28 height 11
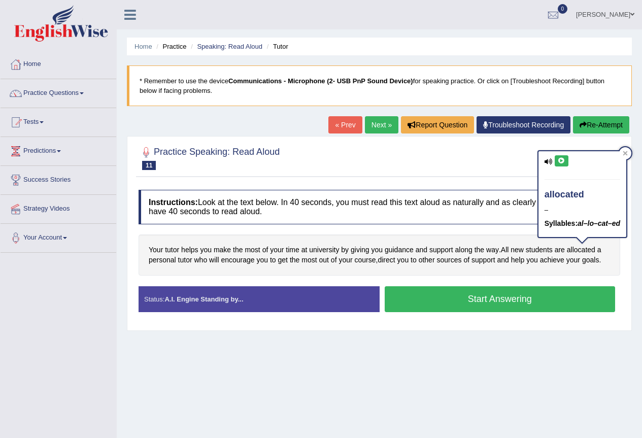
click at [559, 159] on icon at bounding box center [562, 161] width 8 height 6
click at [364, 226] on div "Instructions: Look at the text below. In 40 seconds, you must read this text al…" at bounding box center [379, 255] width 487 height 140
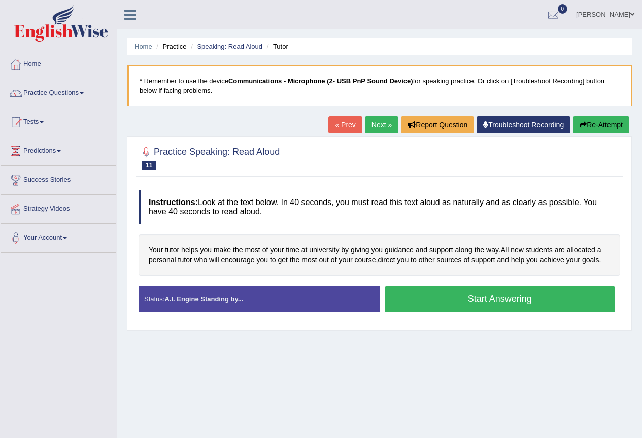
click at [476, 305] on button "Start Answering" at bounding box center [500, 299] width 231 height 26
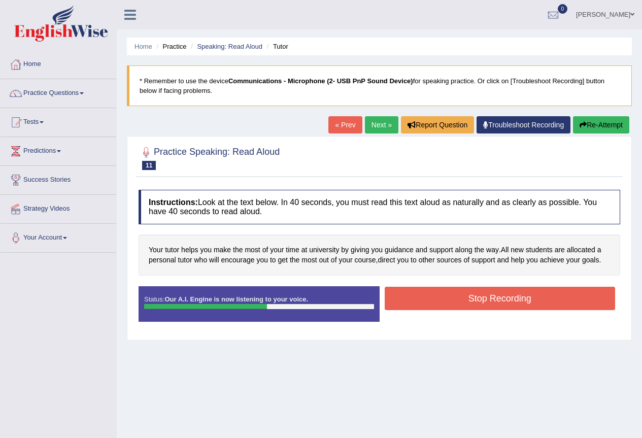
click at [476, 305] on button "Stop Recording" at bounding box center [500, 298] width 231 height 23
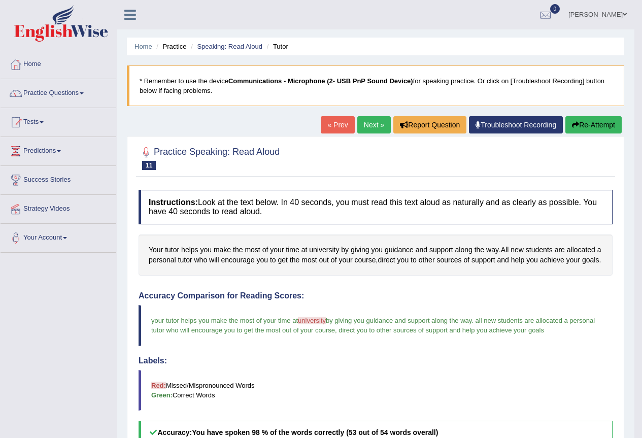
click at [598, 138] on div "Practice Speaking: Read Aloud 11 Tutor Instructions: Look at the text below. In…" at bounding box center [375, 392] width 497 height 513
click at [594, 130] on button "Re-Attempt" at bounding box center [593, 124] width 56 height 17
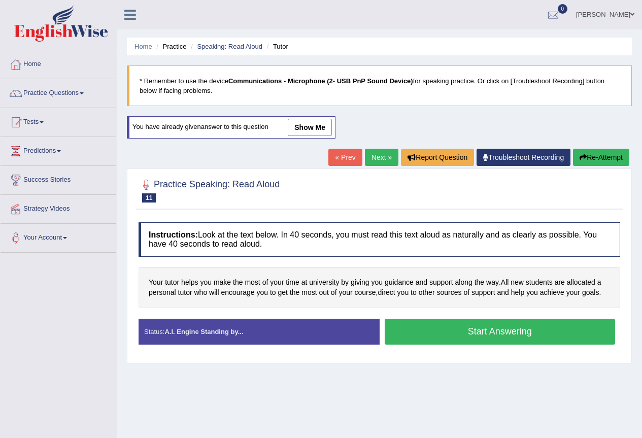
click at [443, 322] on button "Start Answering" at bounding box center [500, 332] width 231 height 26
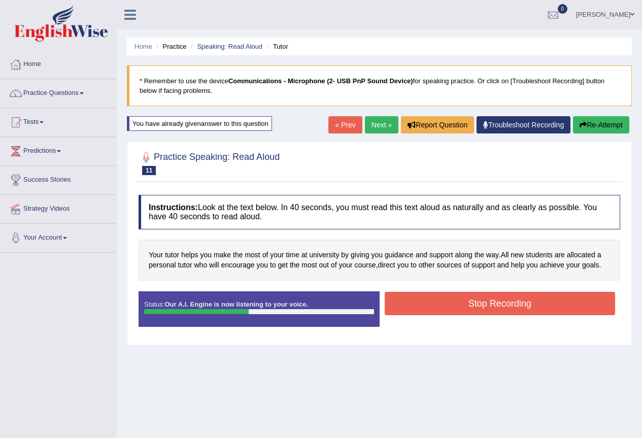
click at [461, 295] on button "Stop Recording" at bounding box center [500, 303] width 231 height 23
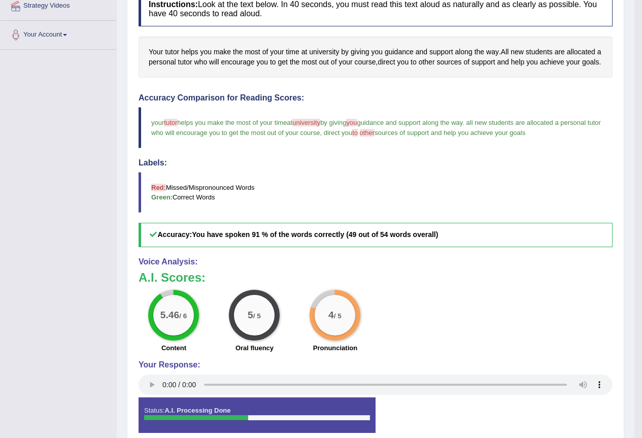
scroll to position [51, 0]
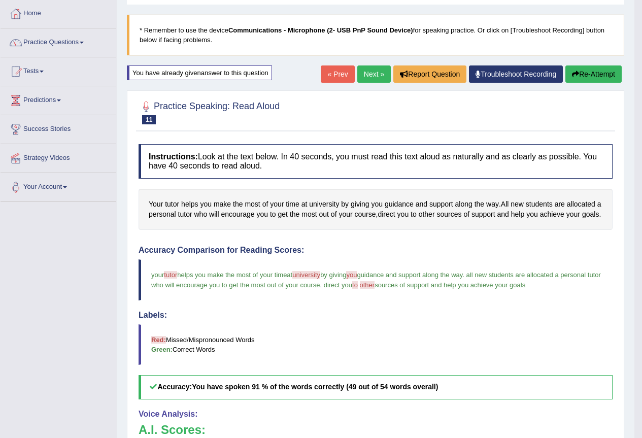
click at [363, 78] on link "Next »" at bounding box center [373, 73] width 33 height 17
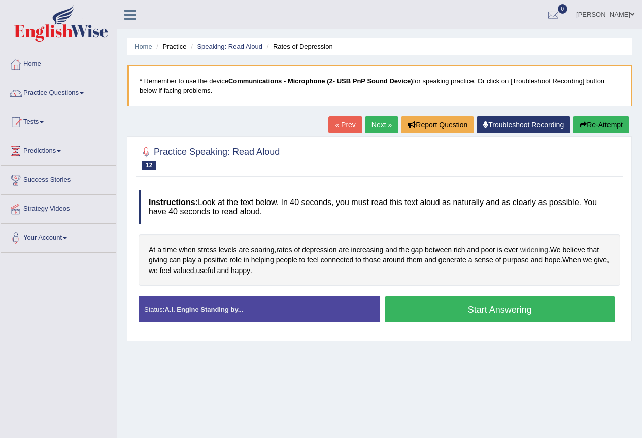
click at [534, 252] on span "widening" at bounding box center [534, 250] width 28 height 11
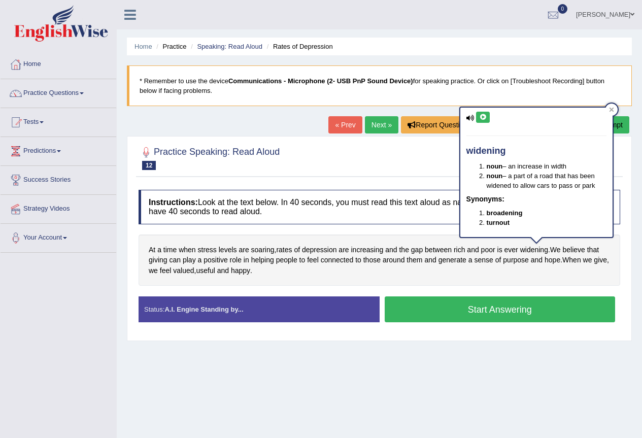
click at [479, 110] on div "widening noun – an increase in width noun – a part of a road that has been wide…" at bounding box center [536, 172] width 152 height 129
click at [480, 115] on icon at bounding box center [483, 117] width 8 height 6
click at [492, 413] on div "Home Practice Speaking: Read Aloud Rates of Depression * Remember to use the de…" at bounding box center [379, 253] width 525 height 507
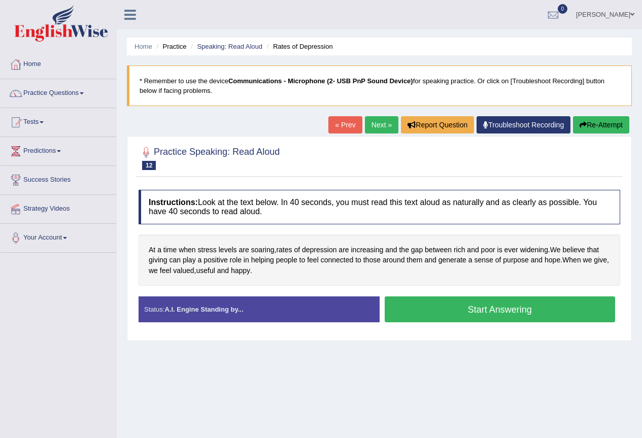
click at [91, 348] on div "Toggle navigation Home Practice Questions Speaking Practice Read Aloud Repeat S…" at bounding box center [321, 264] width 642 height 528
click at [577, 253] on span "believe" at bounding box center [573, 250] width 22 height 11
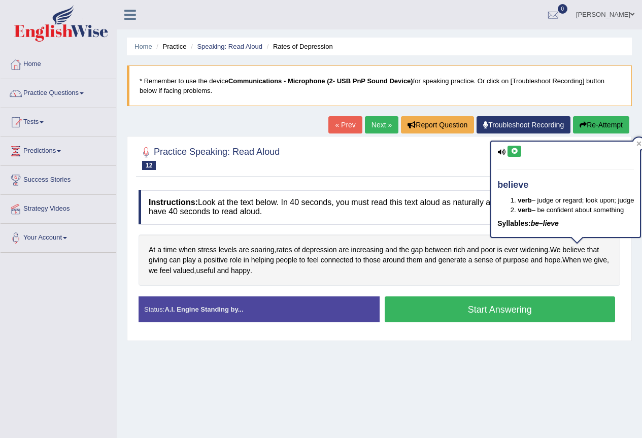
click at [520, 147] on button at bounding box center [514, 151] width 14 height 11
click at [481, 363] on div "Home Practice Speaking: Read Aloud Rates of Depression * Remember to use the de…" at bounding box center [379, 253] width 525 height 507
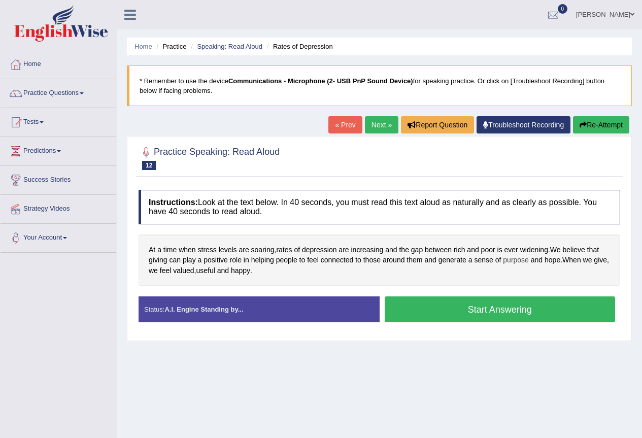
click at [512, 256] on span "purpose" at bounding box center [516, 260] width 26 height 11
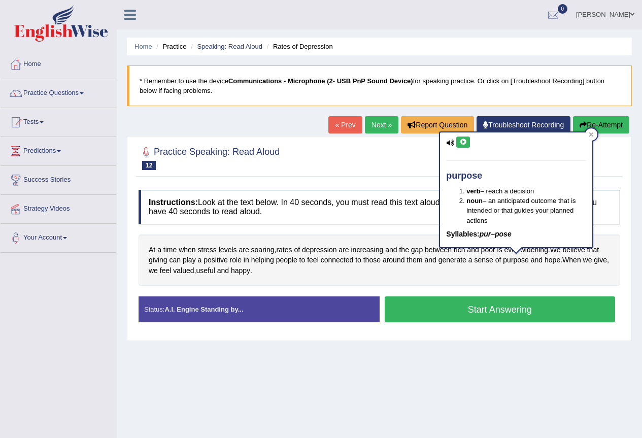
click at [458, 142] on button at bounding box center [463, 141] width 14 height 11
click at [479, 421] on div "Home Practice Speaking: Read Aloud Rates of Depression * Remember to use the de…" at bounding box center [379, 253] width 525 height 507
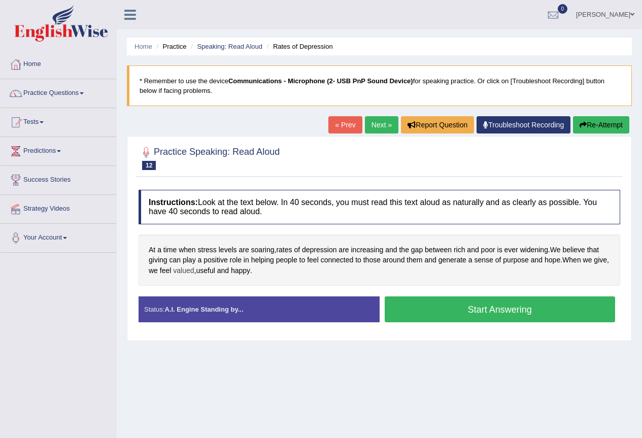
click at [186, 265] on span "valued" at bounding box center [183, 270] width 21 height 11
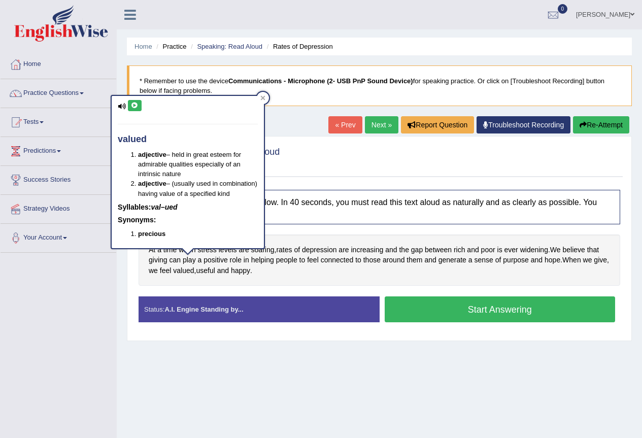
click at [128, 99] on div "valued adjective – held in great esteem for admirable qualities especially of a…" at bounding box center [188, 172] width 152 height 152
click at [131, 103] on icon at bounding box center [135, 105] width 8 height 6
click at [218, 284] on div "At a time when stress levels are soaring , rates of depression are increasing a…" at bounding box center [379, 260] width 481 height 52
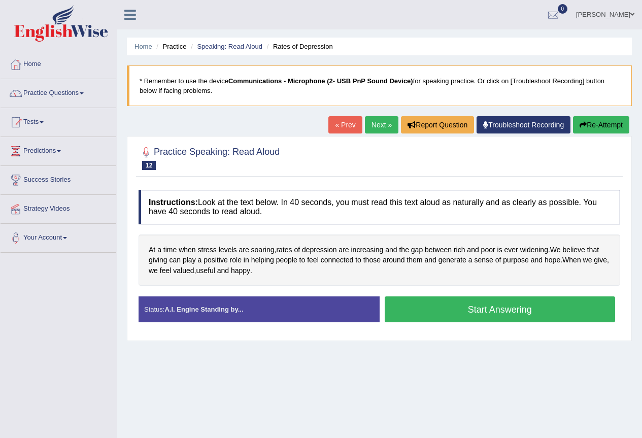
click at [459, 314] on button "Start Answering" at bounding box center [500, 309] width 231 height 26
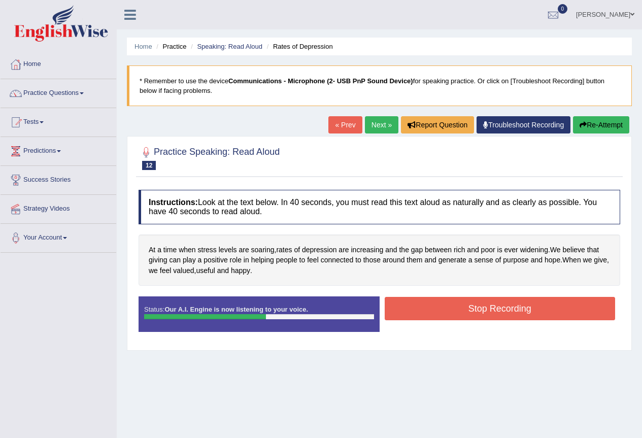
click at [459, 314] on button "Stop Recording" at bounding box center [500, 308] width 231 height 23
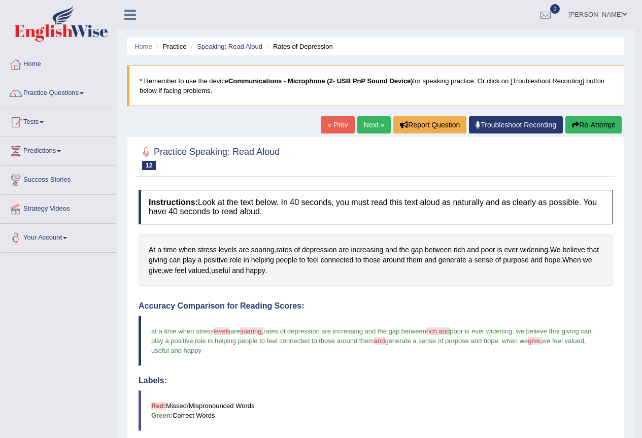
click at [585, 125] on button "Re-Attempt" at bounding box center [593, 124] width 56 height 17
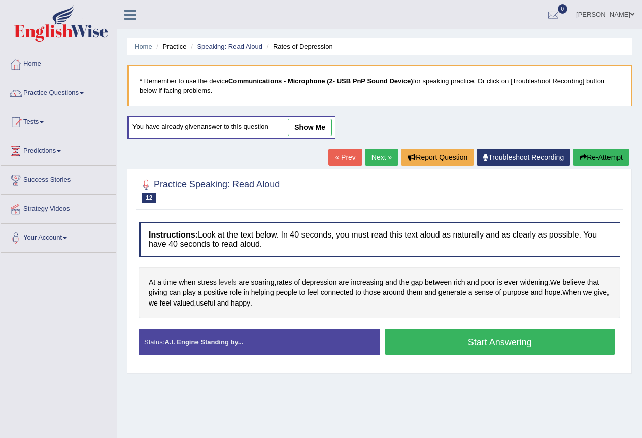
click at [232, 282] on span "levels" at bounding box center [228, 282] width 18 height 11
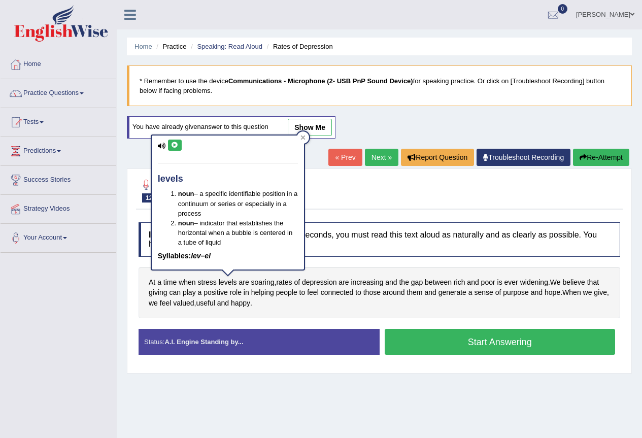
click at [177, 146] on icon at bounding box center [175, 145] width 8 height 6
click at [267, 279] on span "soaring" at bounding box center [262, 282] width 23 height 11
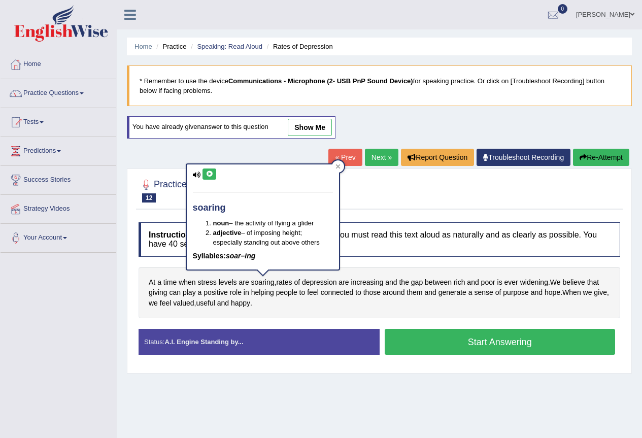
click at [211, 178] on button at bounding box center [209, 173] width 14 height 11
click at [326, 426] on div "Home Practice Speaking: Read Aloud Rates of Depression * Remember to use the de…" at bounding box center [379, 253] width 525 height 507
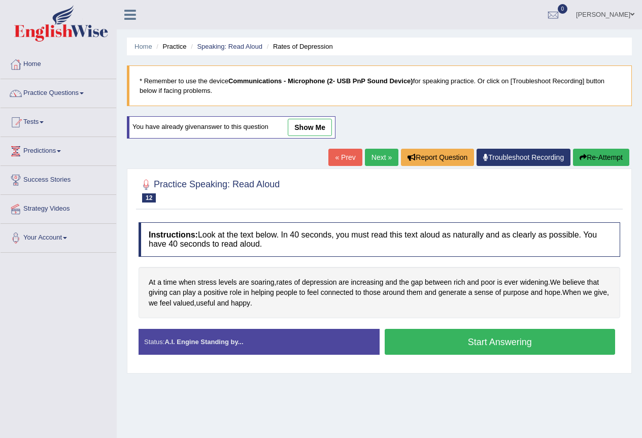
click at [403, 341] on button "Start Answering" at bounding box center [500, 342] width 231 height 26
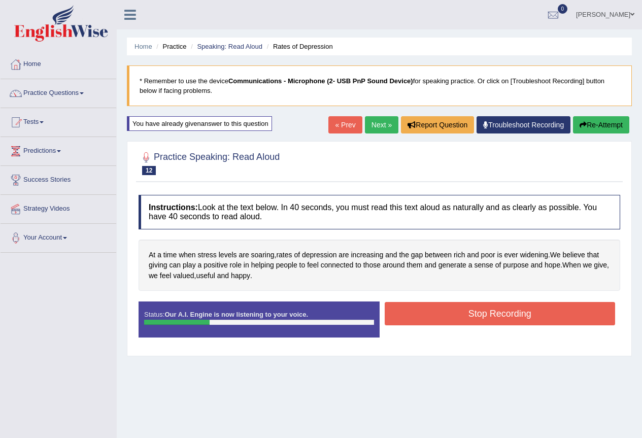
click at [408, 319] on button "Stop Recording" at bounding box center [500, 313] width 231 height 23
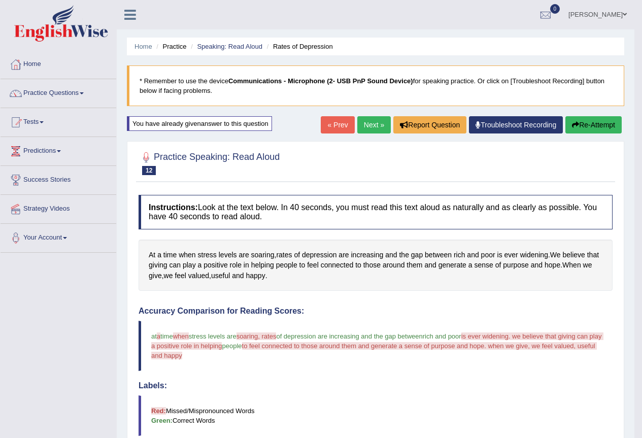
click at [572, 124] on icon "button" at bounding box center [575, 124] width 7 height 7
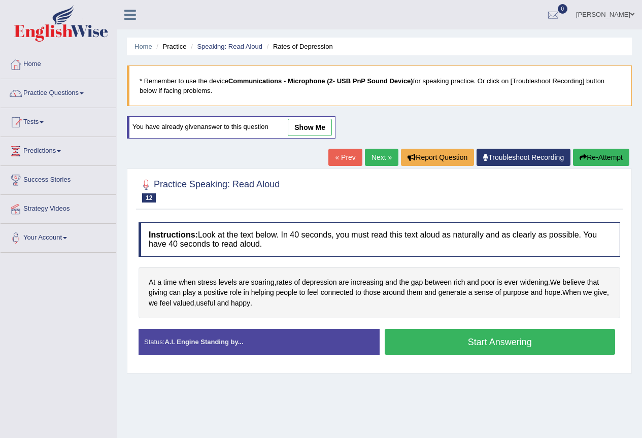
drag, startPoint x: 0, startPoint y: 0, endPoint x: 480, endPoint y: 341, distance: 589.0
click at [480, 341] on button "Start Answering" at bounding box center [500, 342] width 231 height 26
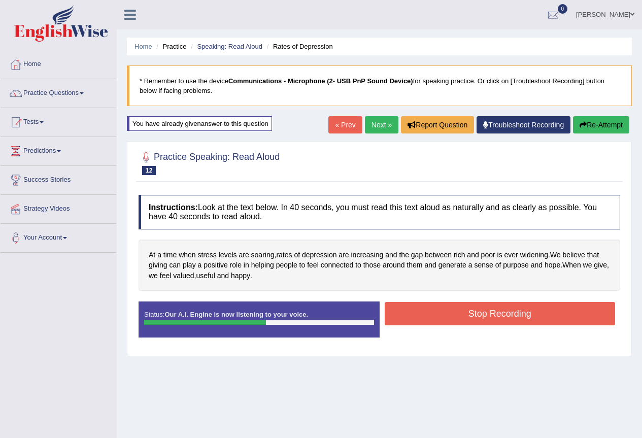
click at [469, 323] on button "Stop Recording" at bounding box center [500, 313] width 231 height 23
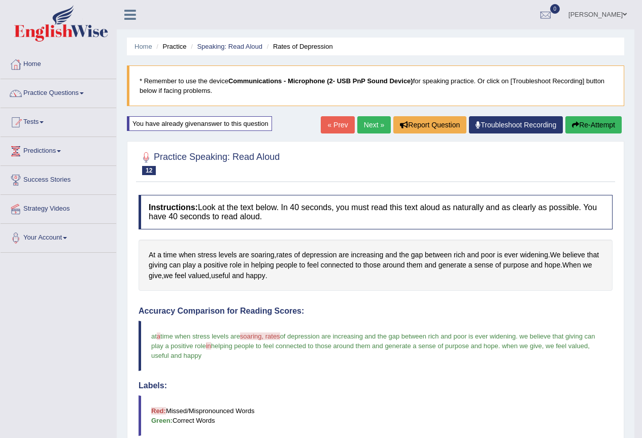
click at [373, 126] on link "Next »" at bounding box center [373, 124] width 33 height 17
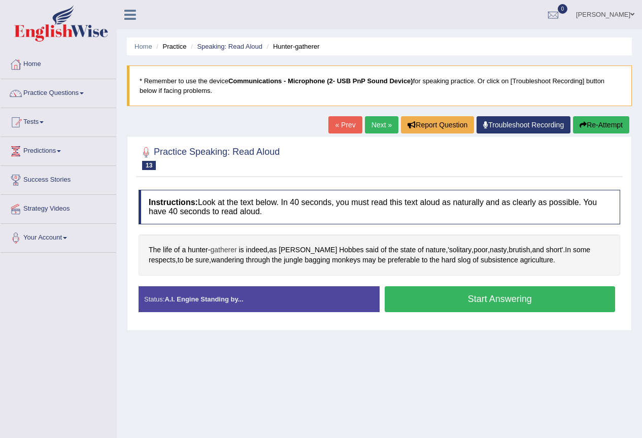
click at [215, 251] on span "gatherer" at bounding box center [223, 250] width 26 height 11
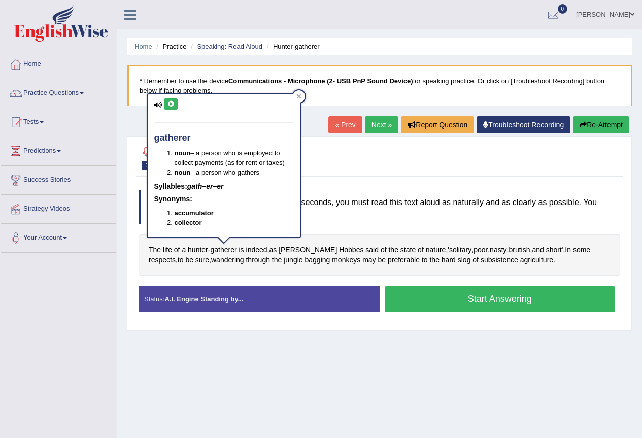
click at [171, 99] on button at bounding box center [171, 103] width 14 height 11
click at [223, 318] on div "Status: A.I. Engine Standing by... Start Answering Stop Recording" at bounding box center [379, 304] width 481 height 36
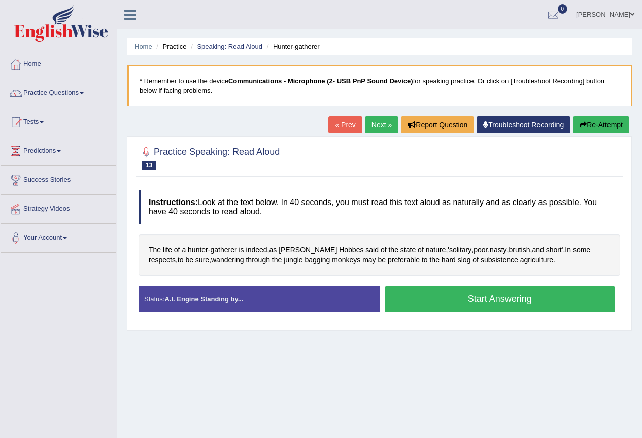
click at [325, 244] on div "The life of a hunter - gatherer is indeed , as [PERSON_NAME] said of the state …" at bounding box center [379, 254] width 481 height 41
click at [339, 246] on span "Hobbes" at bounding box center [351, 250] width 24 height 11
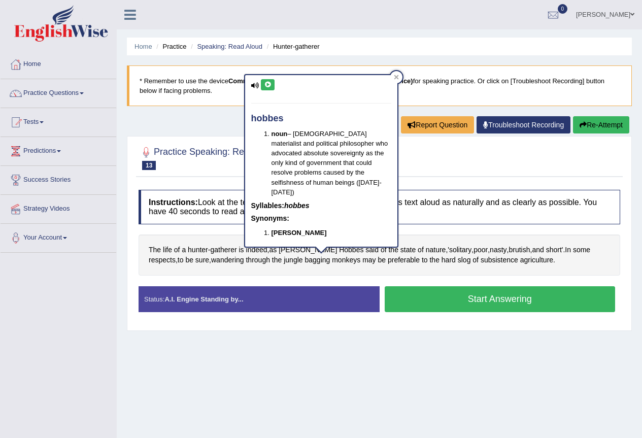
click at [263, 85] on button at bounding box center [268, 84] width 14 height 11
click at [334, 397] on div "Home Practice Speaking: Read Aloud Hunter-gatherer * Remember to use the device…" at bounding box center [379, 253] width 525 height 507
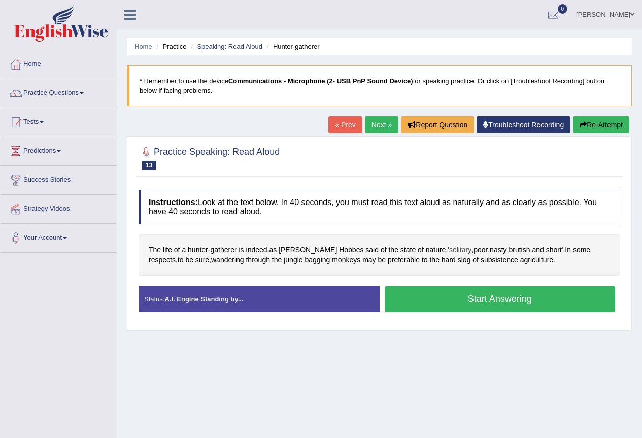
click at [447, 250] on span "'solitary" at bounding box center [459, 250] width 24 height 11
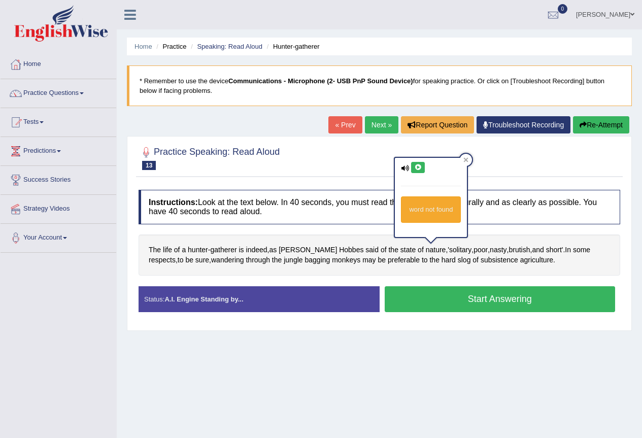
click at [416, 166] on icon at bounding box center [418, 167] width 8 height 6
click at [468, 163] on div at bounding box center [466, 160] width 12 height 12
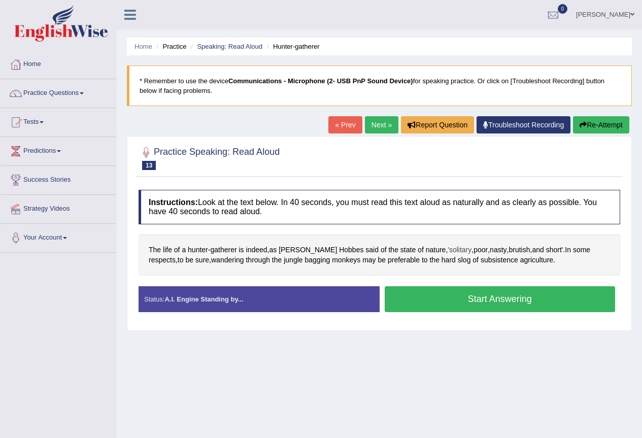
click at [447, 247] on span "'solitary" at bounding box center [459, 250] width 24 height 11
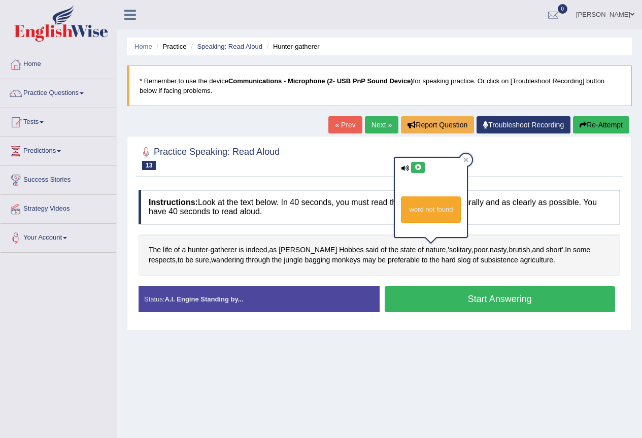
click at [420, 170] on icon at bounding box center [418, 167] width 8 height 6
click at [420, 342] on div "Home Practice Speaking: Read Aloud Hunter-gatherer * Remember to use the device…" at bounding box center [379, 253] width 525 height 507
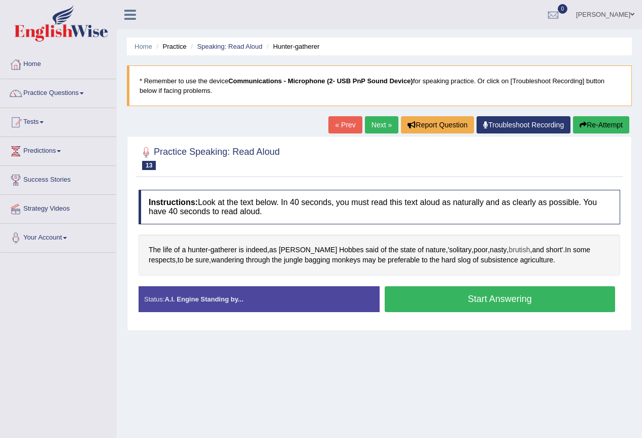
click at [508, 245] on span "brutish" at bounding box center [518, 250] width 21 height 11
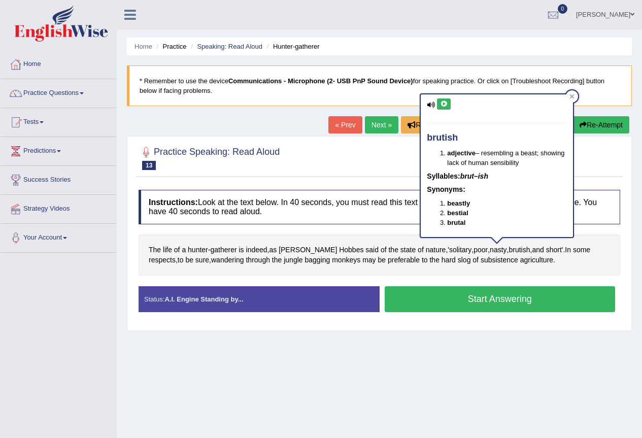
click at [442, 96] on div "brutish adjective – resembling a beast; showing lack of human sensibility Sylla…" at bounding box center [497, 165] width 152 height 142
click at [445, 102] on icon at bounding box center [444, 104] width 8 height 6
click at [490, 348] on div "Home Practice Speaking: Read Aloud Hunter-gatherer * Remember to use the device…" at bounding box center [379, 253] width 525 height 507
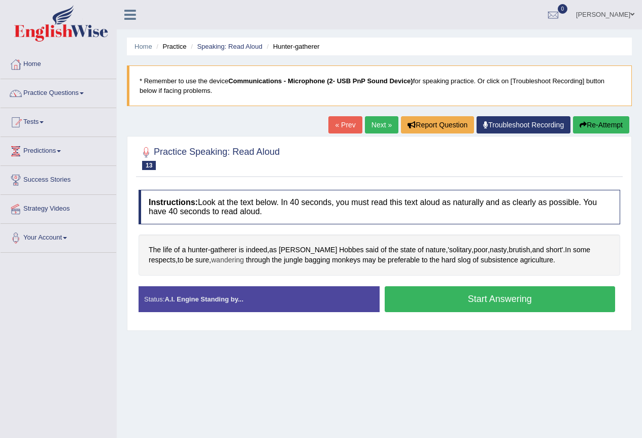
click at [211, 257] on span "wandering" at bounding box center [227, 260] width 33 height 11
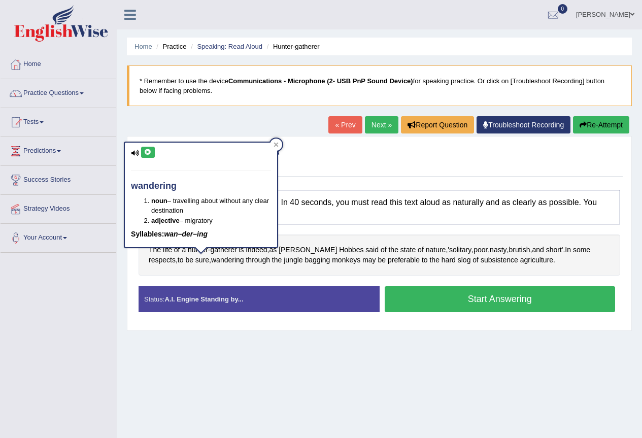
click at [147, 153] on icon at bounding box center [148, 152] width 8 height 6
click at [218, 362] on div "Home Practice Speaking: Read Aloud Hunter-gatherer * Remember to use the device…" at bounding box center [379, 253] width 525 height 507
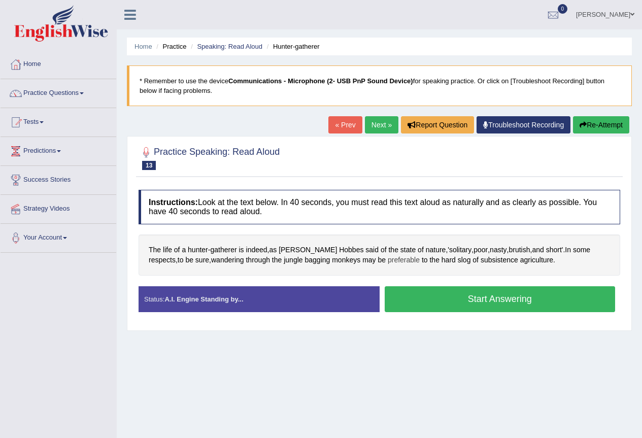
click at [388, 258] on span "preferable" at bounding box center [404, 260] width 32 height 11
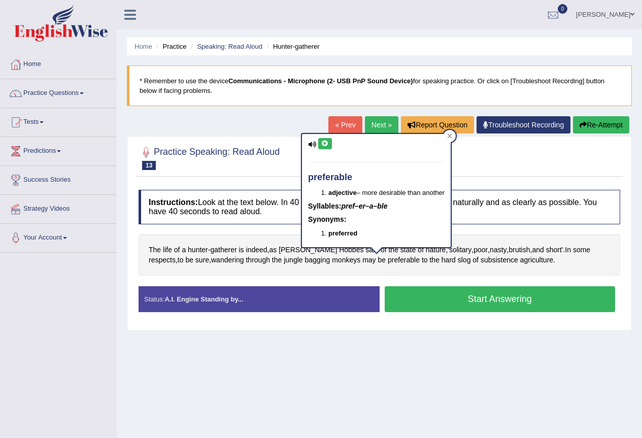
click at [327, 145] on icon at bounding box center [325, 144] width 8 height 6
click at [321, 142] on icon at bounding box center [325, 144] width 8 height 6
click at [327, 148] on button at bounding box center [325, 143] width 14 height 11
click at [429, 343] on div "Home Practice Speaking: Read Aloud Hunter-gatherer * Remember to use the device…" at bounding box center [379, 253] width 525 height 507
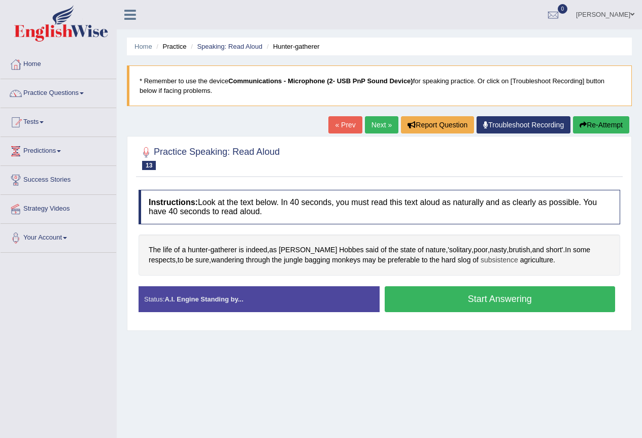
click at [480, 259] on span "subsistence" at bounding box center [499, 260] width 38 height 11
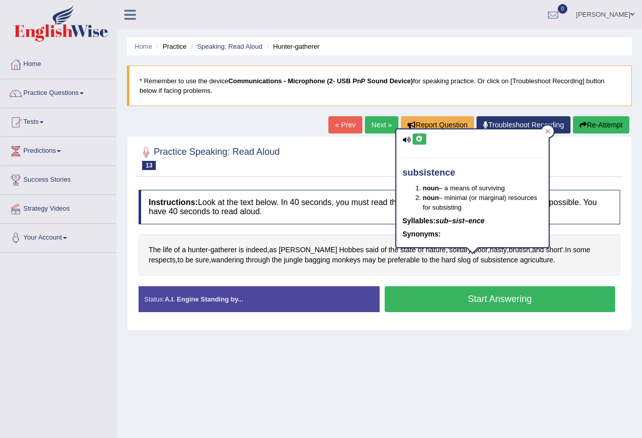
click at [413, 141] on button at bounding box center [419, 138] width 14 height 11
click at [516, 311] on button "Start Answering" at bounding box center [500, 299] width 231 height 26
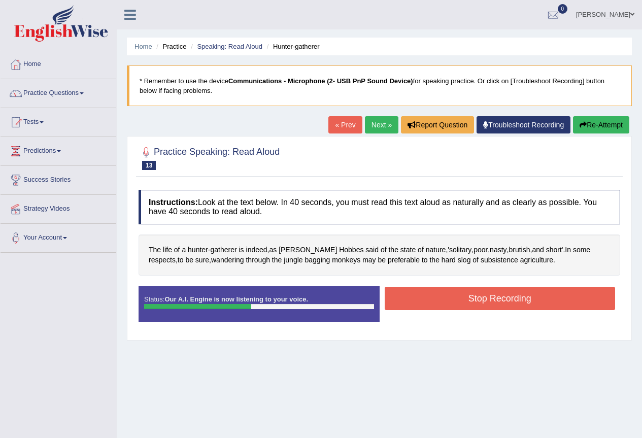
click at [515, 293] on button "Stop Recording" at bounding box center [500, 298] width 231 height 23
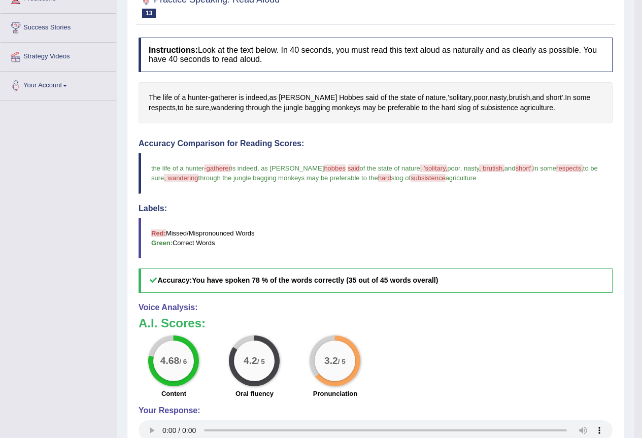
scroll to position [101, 0]
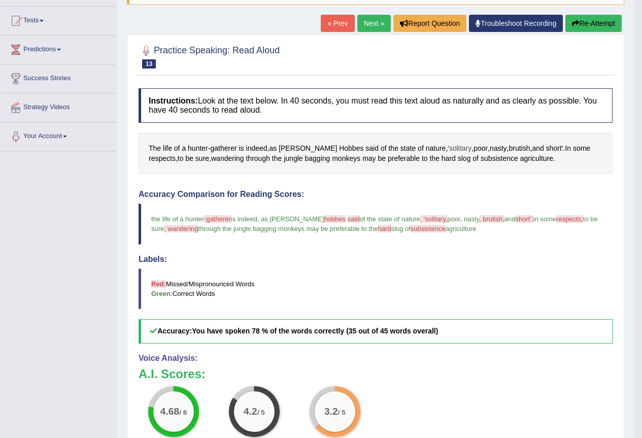
click at [447, 146] on span "'solitary" at bounding box center [459, 148] width 24 height 11
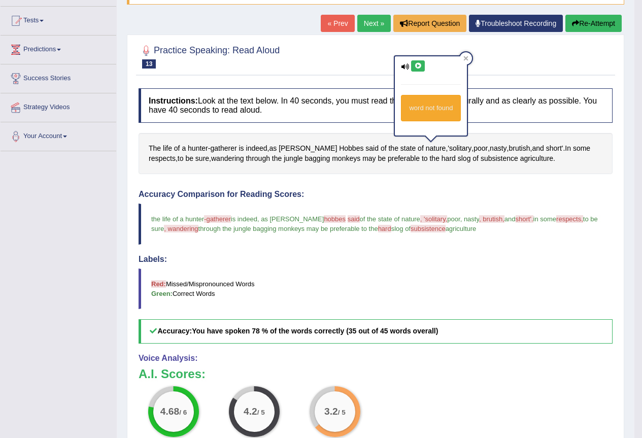
click at [448, 190] on h4 "Accuracy Comparison for Reading Scores:" at bounding box center [376, 194] width 474 height 9
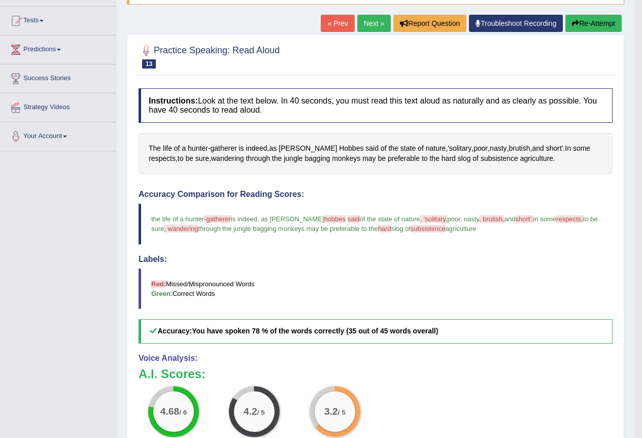
click at [375, 22] on link "Next »" at bounding box center [373, 23] width 33 height 17
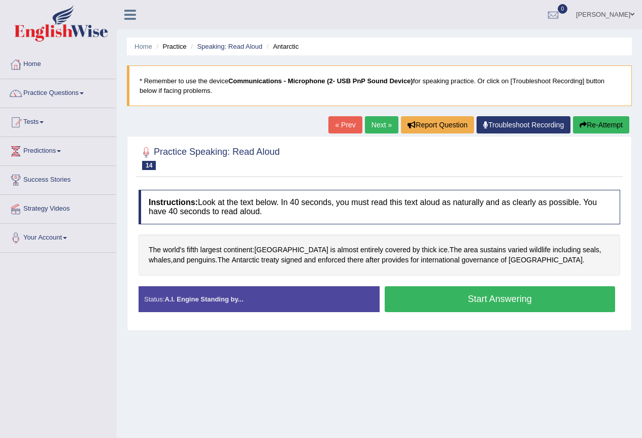
click at [433, 295] on button "Start Answering" at bounding box center [500, 299] width 231 height 26
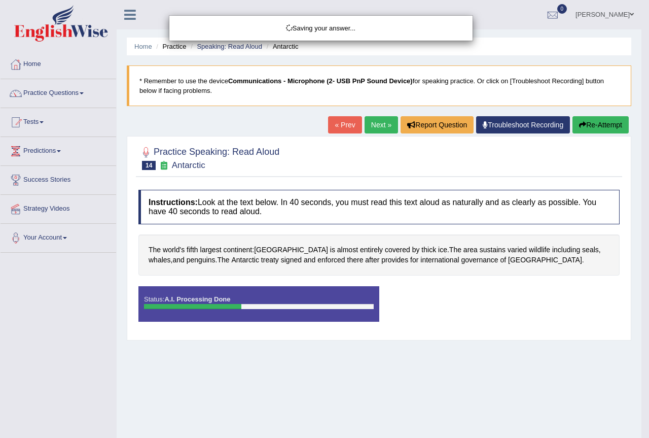
click at [433, 295] on div "Saving your answer..." at bounding box center [324, 219] width 649 height 438
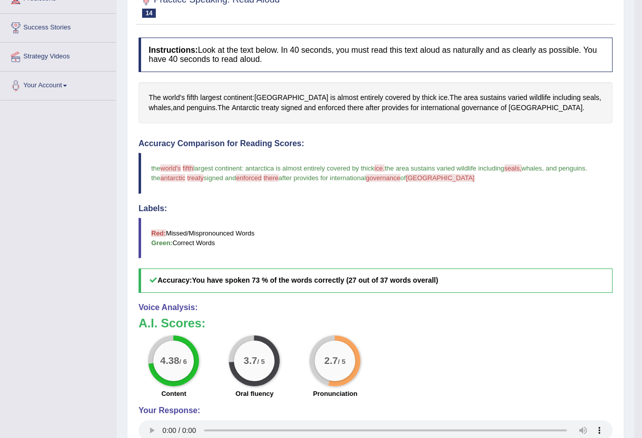
scroll to position [101, 0]
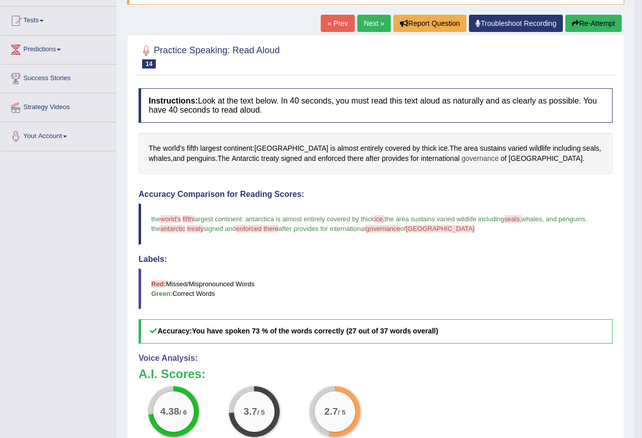
click at [462, 161] on span "governance" at bounding box center [479, 158] width 37 height 11
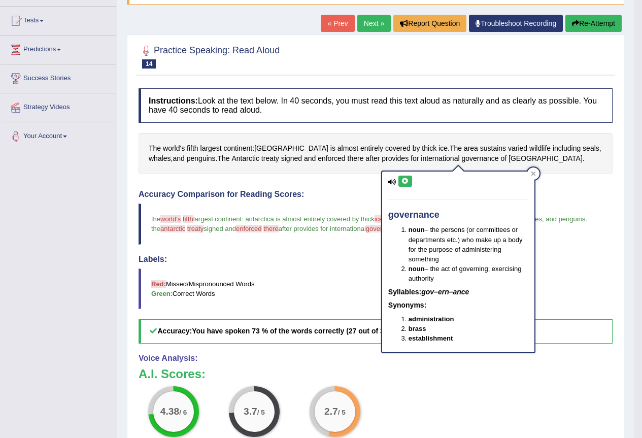
click at [407, 183] on icon at bounding box center [405, 181] width 8 height 6
click at [574, 202] on div "Accuracy Comparison for Reading Scores: the world's world fifth 5th largest con…" at bounding box center [376, 267] width 474 height 154
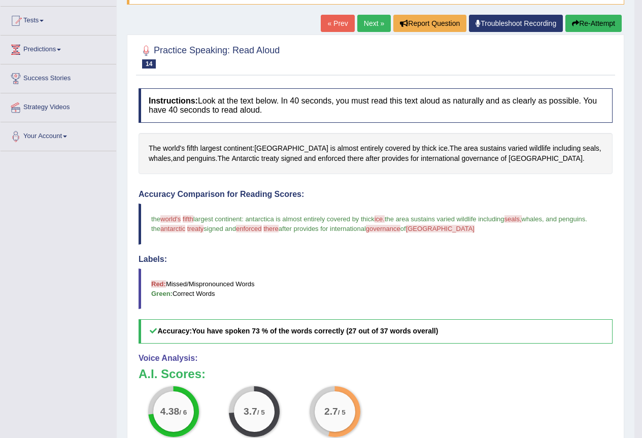
click at [580, 28] on button "Re-Attempt" at bounding box center [593, 23] width 56 height 17
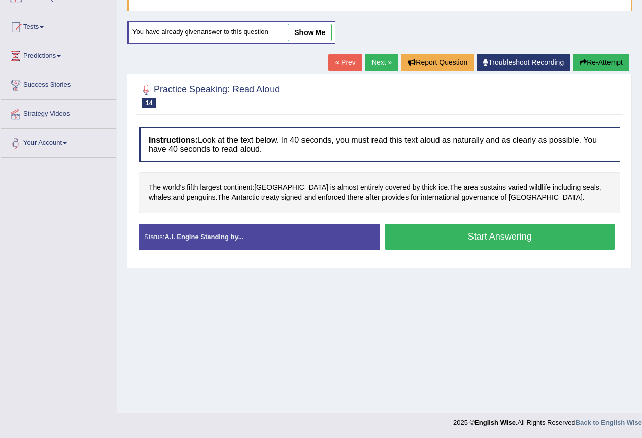
drag, startPoint x: 0, startPoint y: 0, endPoint x: 469, endPoint y: 336, distance: 576.7
click at [476, 333] on div "Home Practice Speaking: Read Aloud Antarctic * Remember to use the device Commu…" at bounding box center [379, 158] width 525 height 507
click at [447, 239] on button "Start Answering" at bounding box center [500, 237] width 231 height 26
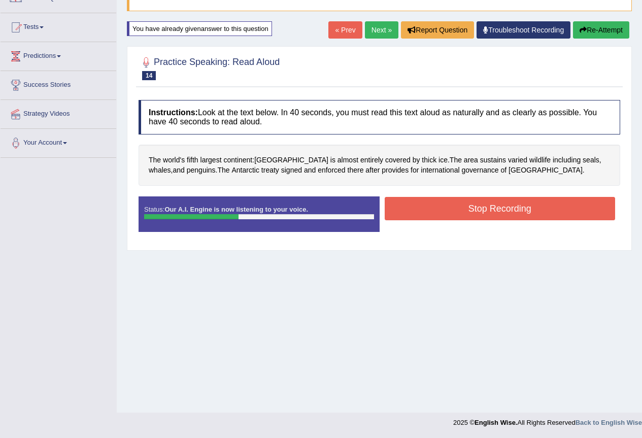
click at [477, 198] on button "Stop Recording" at bounding box center [500, 208] width 231 height 23
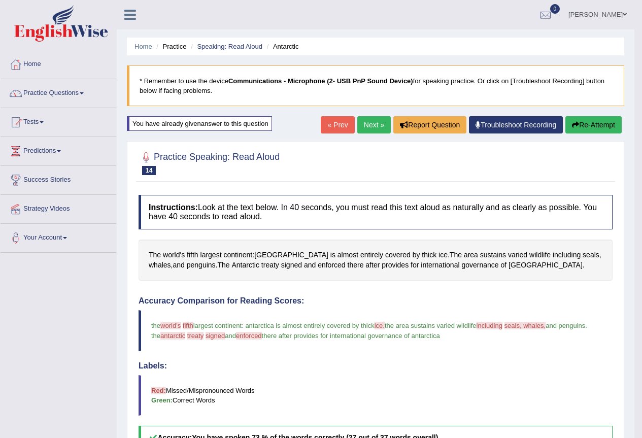
click at [373, 126] on link "Next »" at bounding box center [373, 124] width 33 height 17
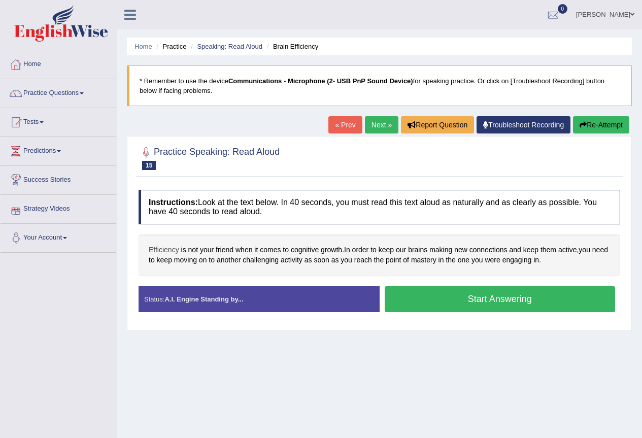
click at [169, 251] on span "Efficiency" at bounding box center [164, 250] width 30 height 11
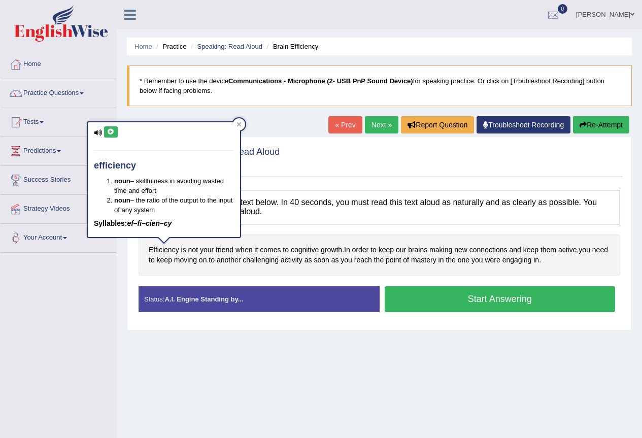
click at [107, 129] on icon at bounding box center [111, 132] width 8 height 6
click at [161, 393] on div "Home Practice Speaking: Read Aloud Brain Efficiency * Remember to use the devic…" at bounding box center [379, 253] width 525 height 507
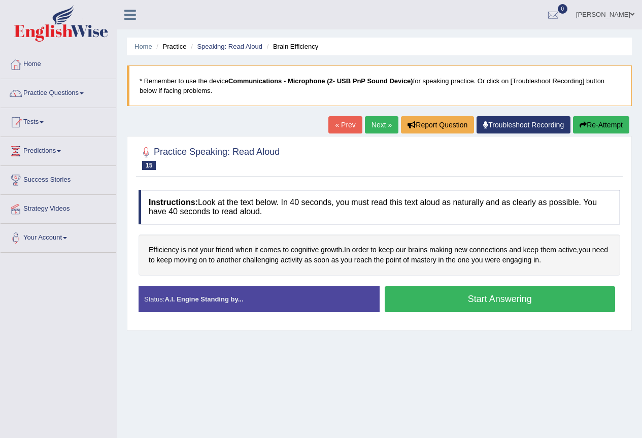
click at [413, 300] on button "Start Answering" at bounding box center [500, 299] width 231 height 26
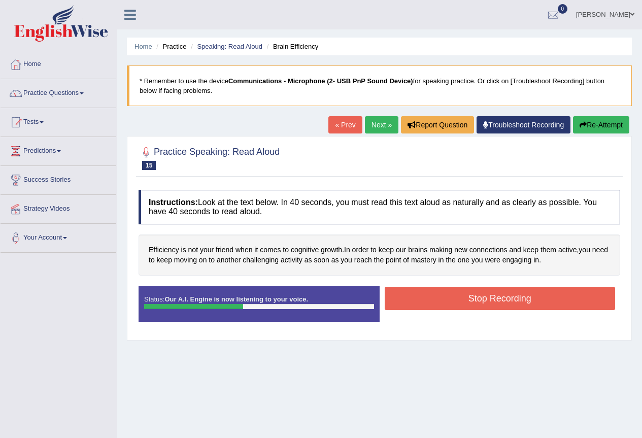
click at [412, 297] on button "Stop Recording" at bounding box center [500, 298] width 231 height 23
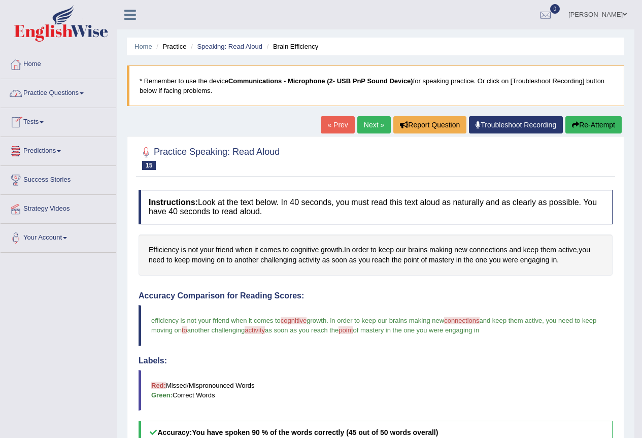
click at [49, 98] on link "Practice Questions" at bounding box center [59, 91] width 116 height 25
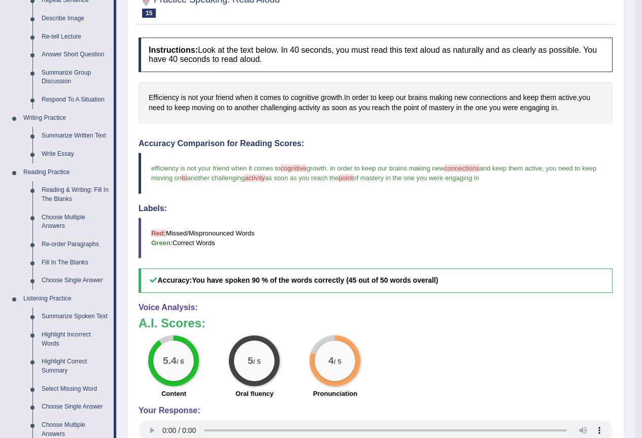
scroll to position [101, 0]
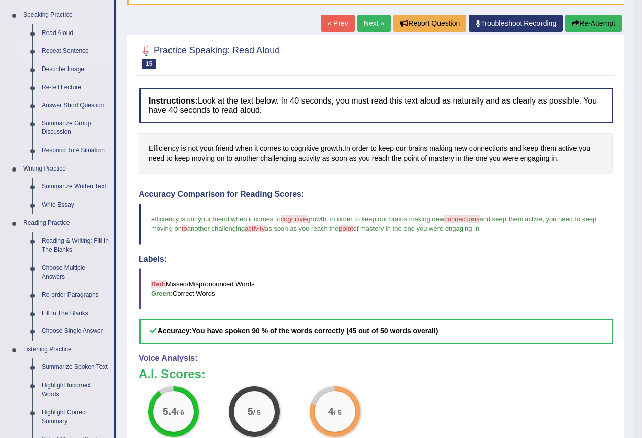
click at [79, 50] on link "Repeat Sentence" at bounding box center [75, 51] width 77 height 18
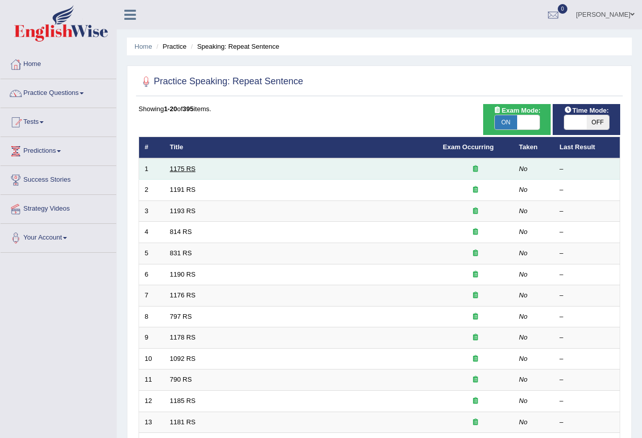
click at [181, 169] on link "1175 RS" at bounding box center [183, 169] width 26 height 8
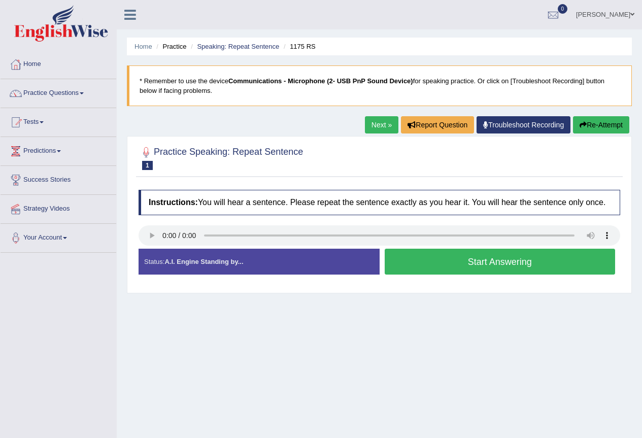
click at [407, 262] on button "Start Answering" at bounding box center [500, 262] width 231 height 26
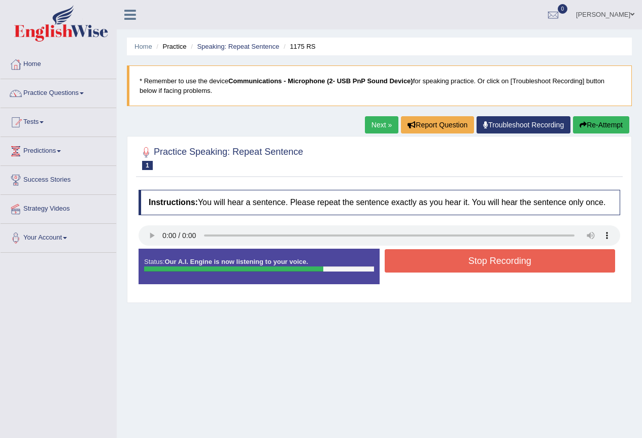
click at [391, 265] on button "Stop Recording" at bounding box center [500, 260] width 231 height 23
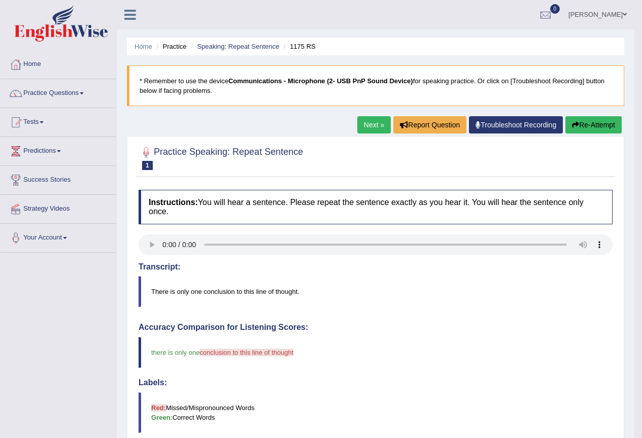
click at [369, 132] on link "Next »" at bounding box center [373, 124] width 33 height 17
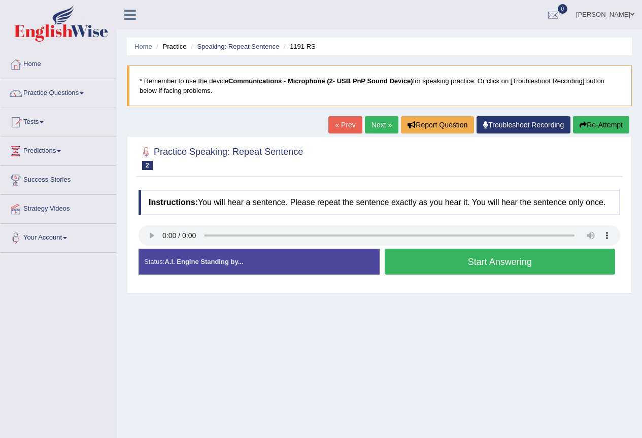
click at [490, 265] on button "Start Answering" at bounding box center [500, 262] width 231 height 26
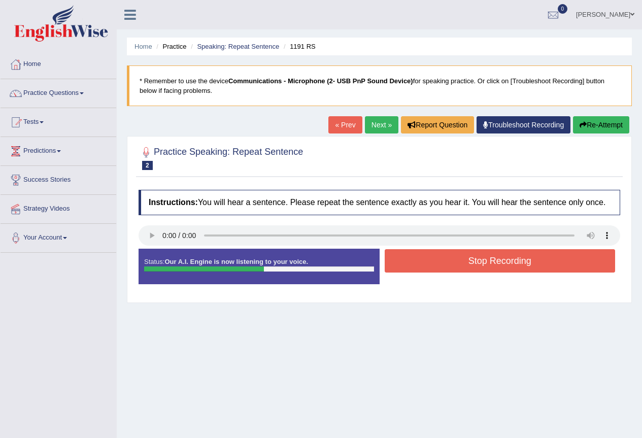
click at [490, 265] on button "Stop Recording" at bounding box center [500, 260] width 231 height 23
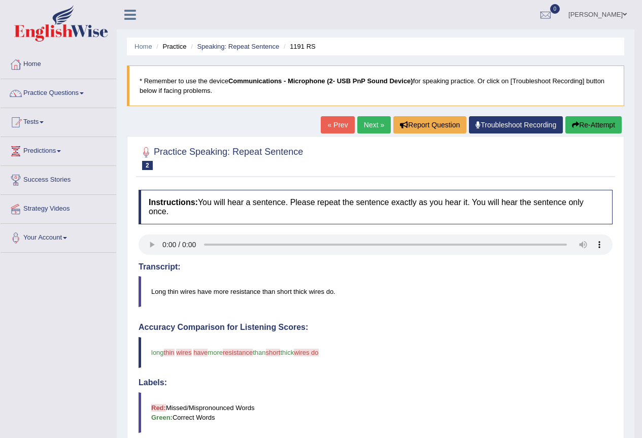
click at [363, 126] on link "Next »" at bounding box center [373, 124] width 33 height 17
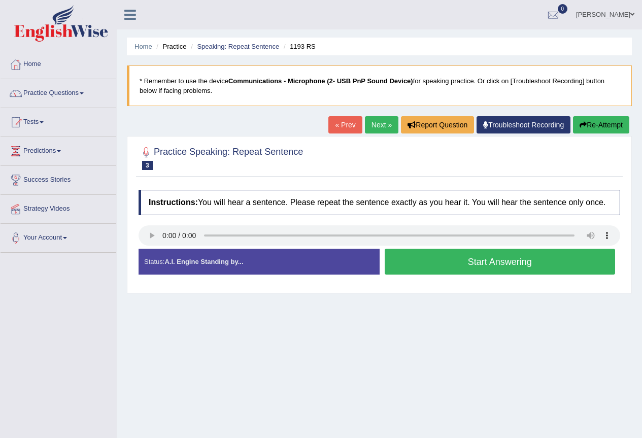
click at [437, 265] on button "Start Answering" at bounding box center [500, 262] width 231 height 26
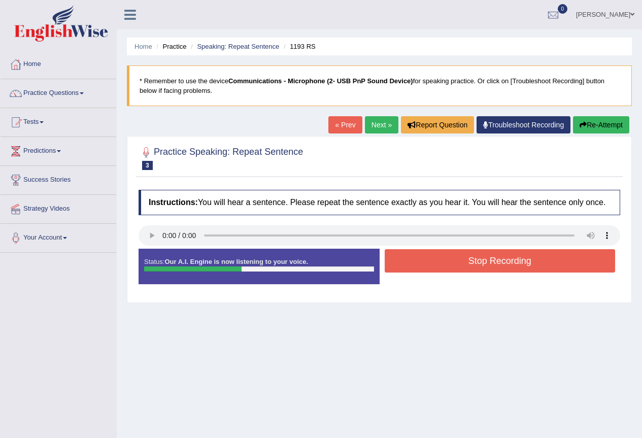
click at [437, 265] on button "Stop Recording" at bounding box center [500, 260] width 231 height 23
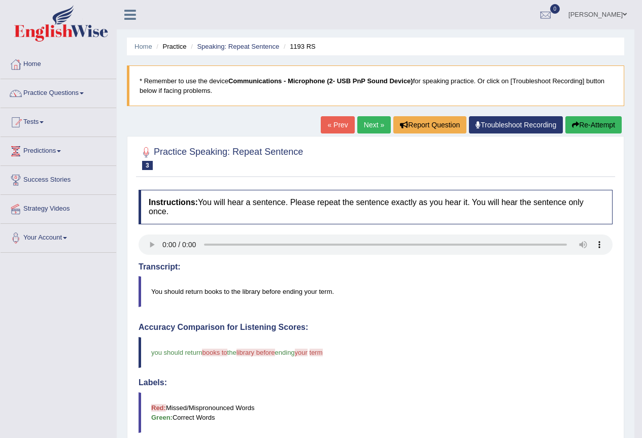
click at [373, 118] on link "Next »" at bounding box center [373, 124] width 33 height 17
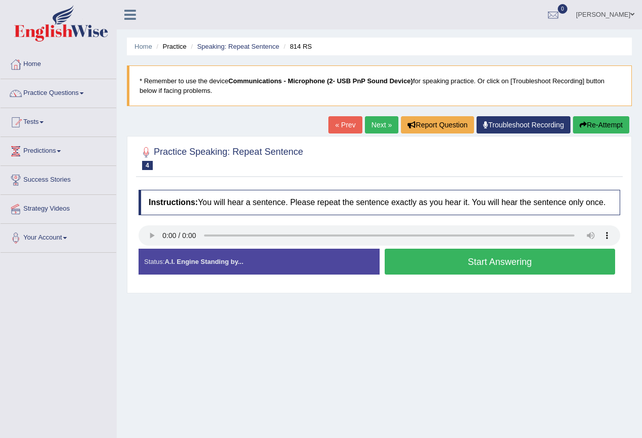
click at [423, 261] on button "Start Answering" at bounding box center [500, 262] width 231 height 26
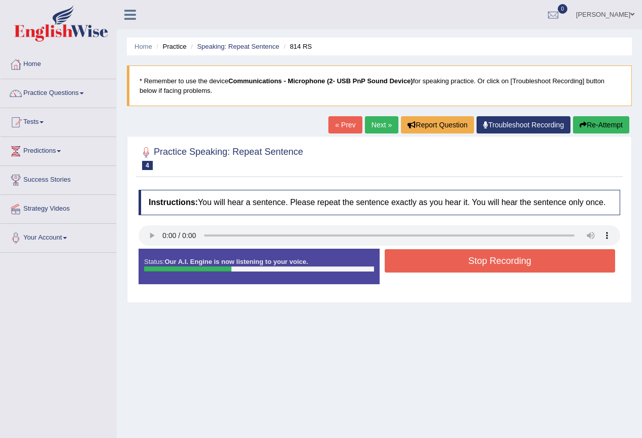
click at [423, 261] on button "Stop Recording" at bounding box center [500, 260] width 231 height 23
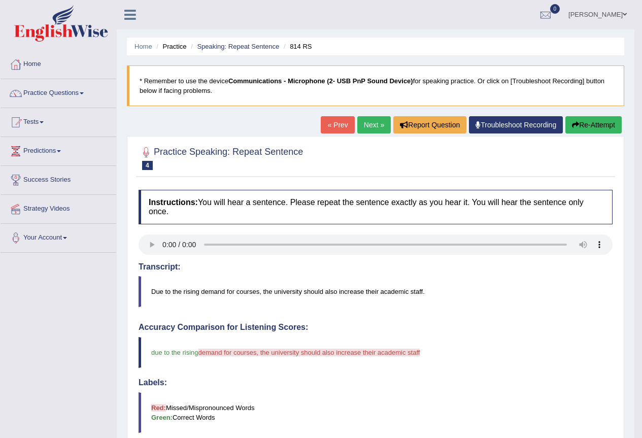
click at [572, 119] on button "Re-Attempt" at bounding box center [593, 124] width 56 height 17
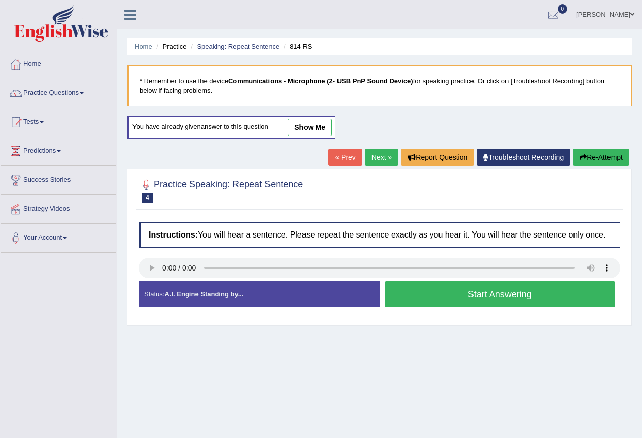
click at [439, 288] on button "Start Answering" at bounding box center [500, 294] width 231 height 26
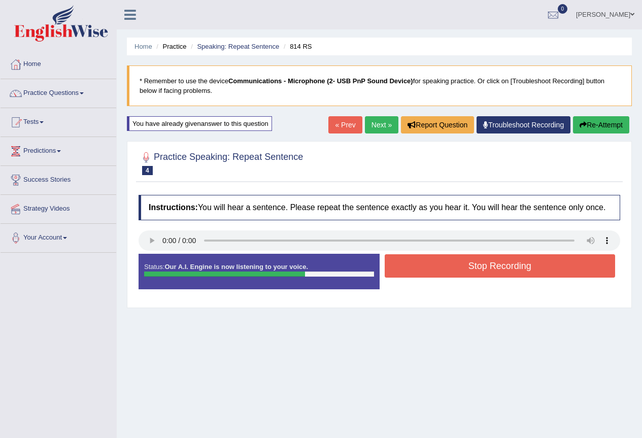
click at [464, 264] on button "Stop Recording" at bounding box center [500, 265] width 231 height 23
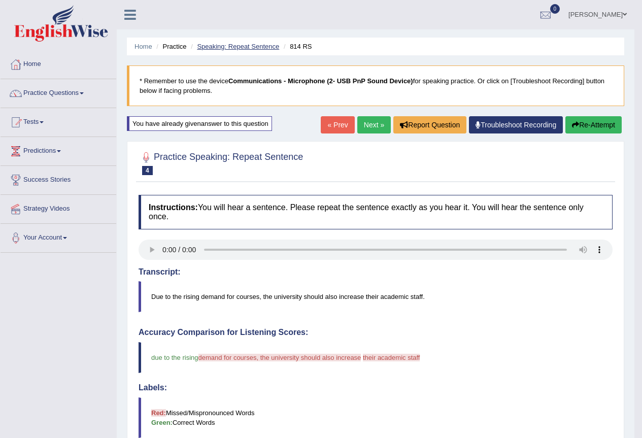
click at [230, 47] on link "Speaking: Repeat Sentence" at bounding box center [238, 47] width 82 height 8
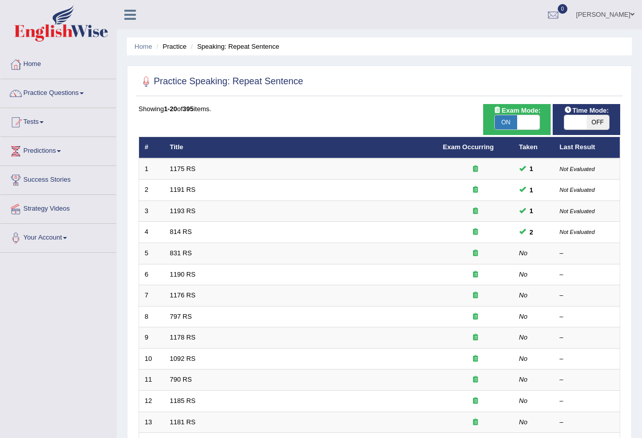
click at [584, 122] on span at bounding box center [575, 122] width 22 height 14
checkbox input "true"
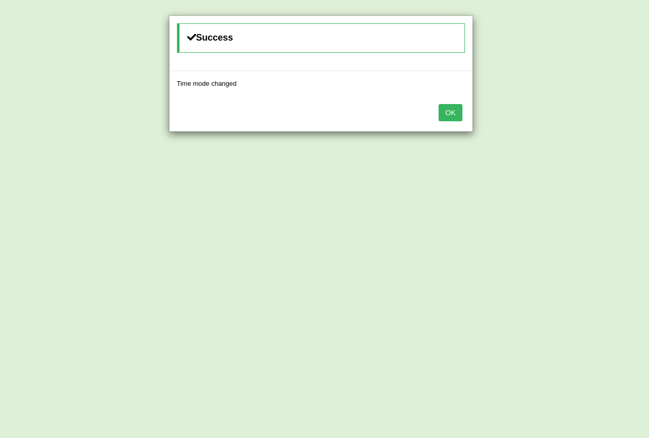
click at [438, 117] on div "OK" at bounding box center [320, 114] width 303 height 36
click at [450, 117] on button "OK" at bounding box center [450, 112] width 23 height 17
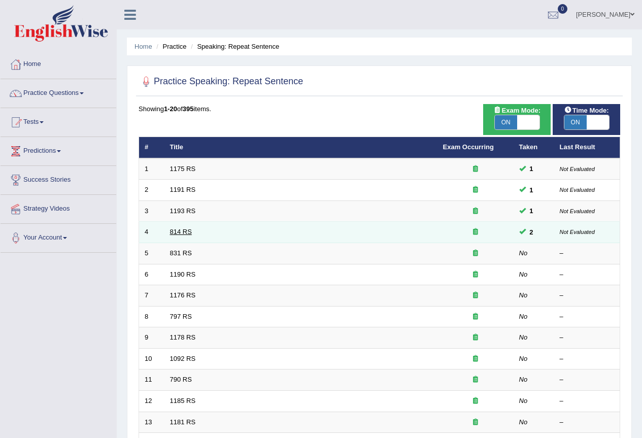
click at [186, 230] on link "814 RS" at bounding box center [181, 232] width 22 height 8
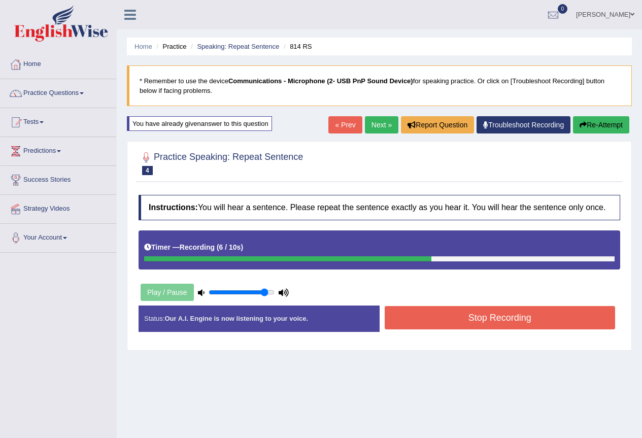
click at [407, 317] on button "Stop Recording" at bounding box center [500, 317] width 231 height 23
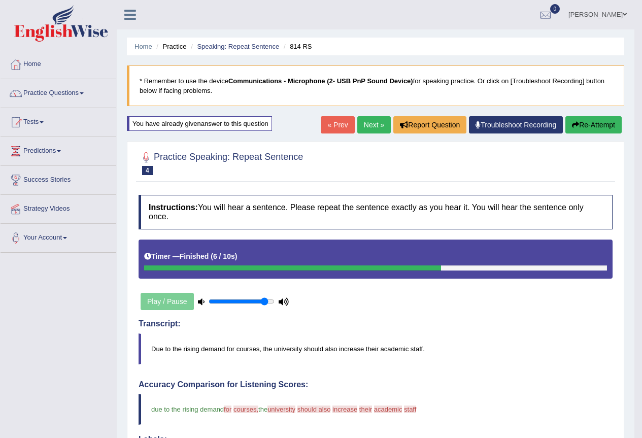
click at [367, 123] on link "Next »" at bounding box center [373, 124] width 33 height 17
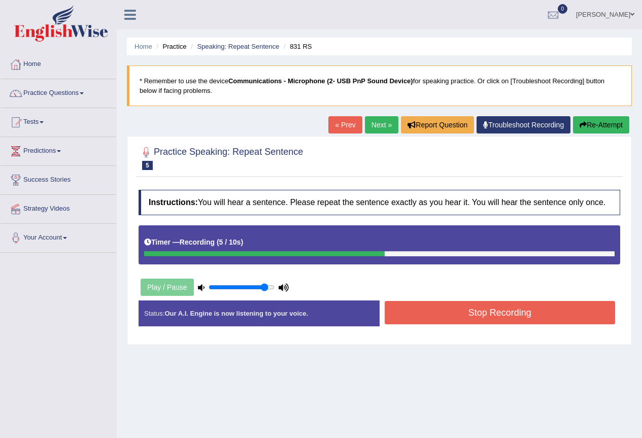
click at [549, 313] on button "Stop Recording" at bounding box center [500, 312] width 231 height 23
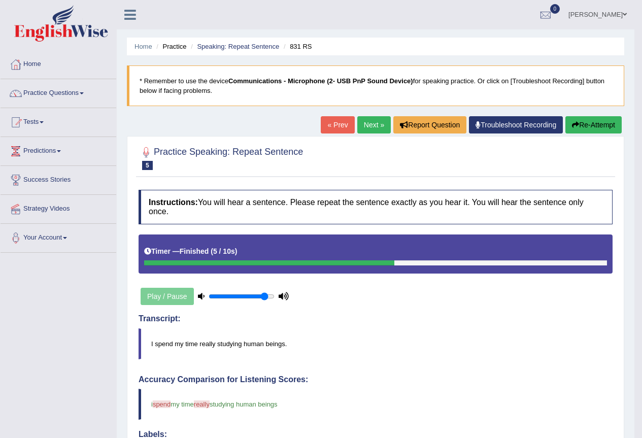
click at [368, 127] on link "Next »" at bounding box center [373, 124] width 33 height 17
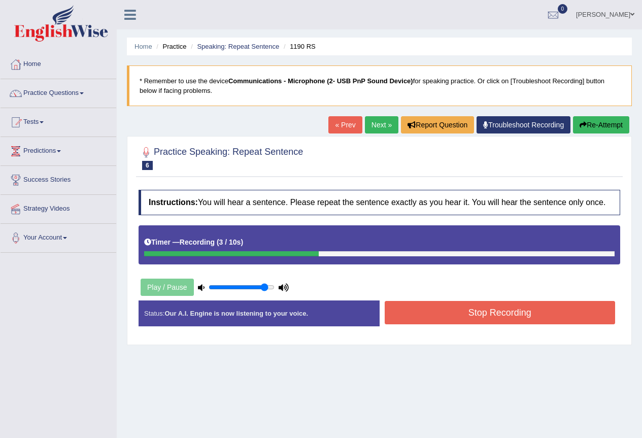
click at [526, 317] on button "Stop Recording" at bounding box center [500, 312] width 231 height 23
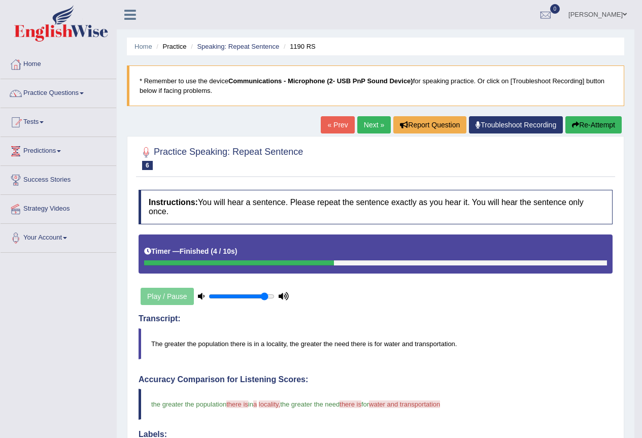
click at [370, 127] on link "Next »" at bounding box center [373, 124] width 33 height 17
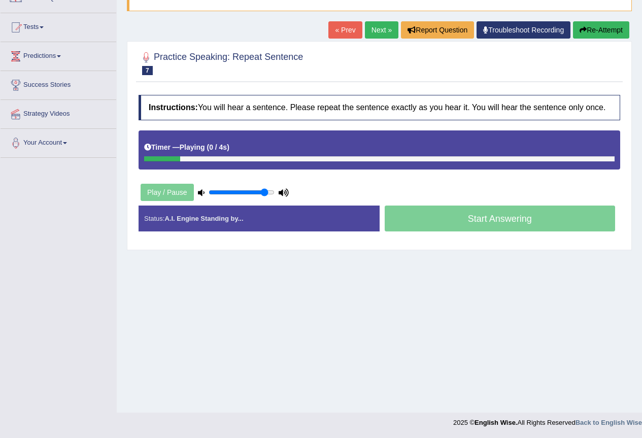
scroll to position [95, 0]
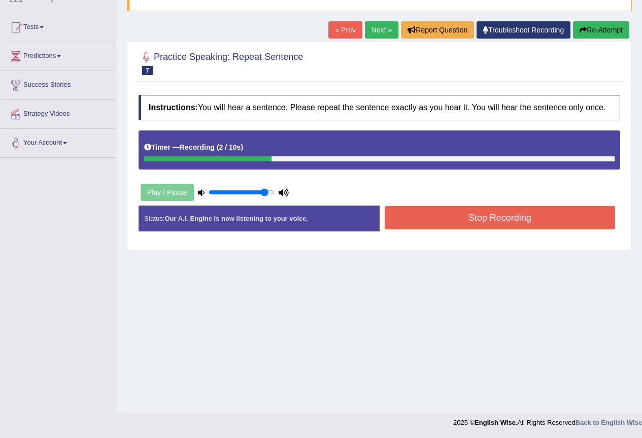
click at [438, 217] on button "Stop Recording" at bounding box center [500, 217] width 231 height 23
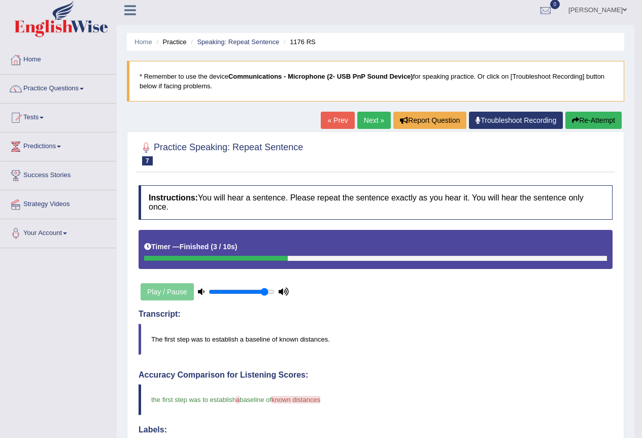
scroll to position [0, 0]
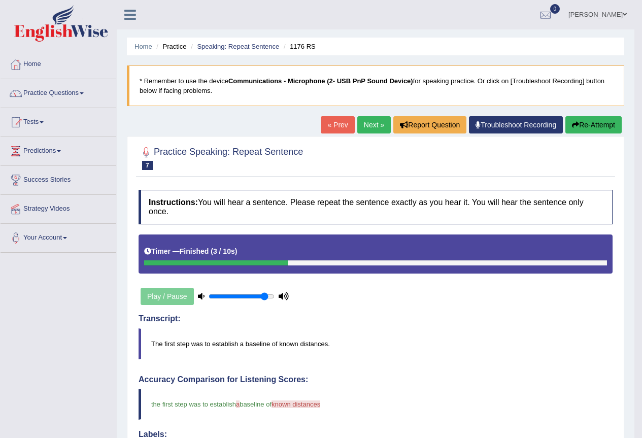
click at [367, 125] on link "Next »" at bounding box center [373, 124] width 33 height 17
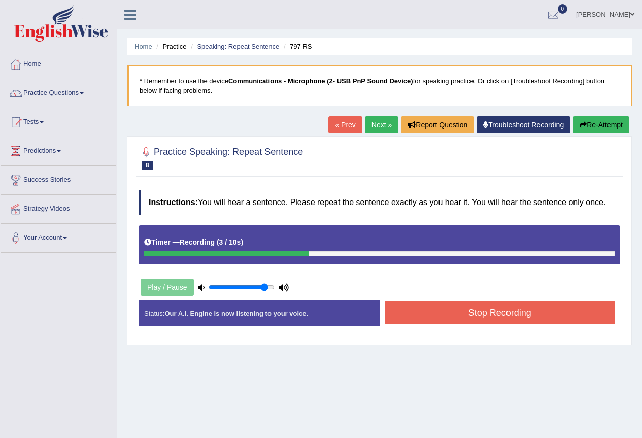
click at [478, 307] on button "Stop Recording" at bounding box center [500, 312] width 231 height 23
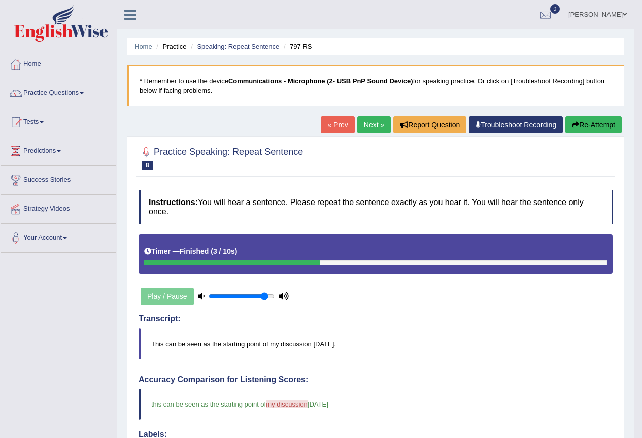
click at [374, 123] on link "Next »" at bounding box center [373, 124] width 33 height 17
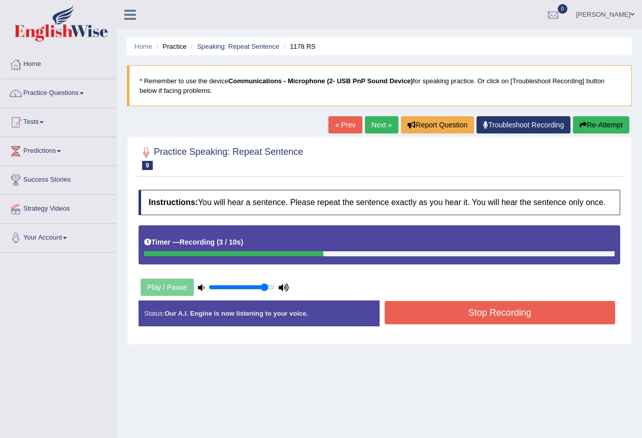
click at [468, 308] on button "Stop Recording" at bounding box center [500, 312] width 231 height 23
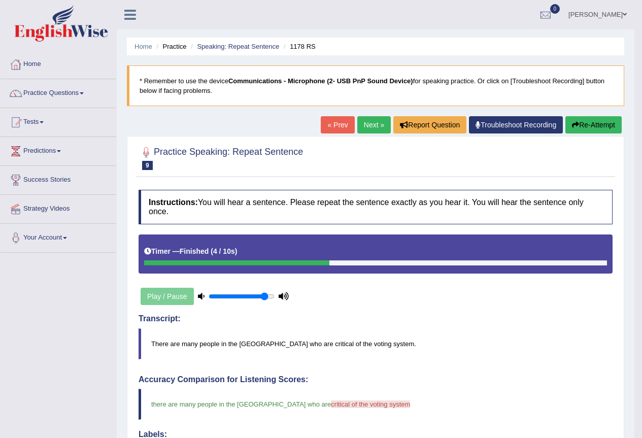
click at [578, 127] on button "Re-Attempt" at bounding box center [593, 124] width 56 height 17
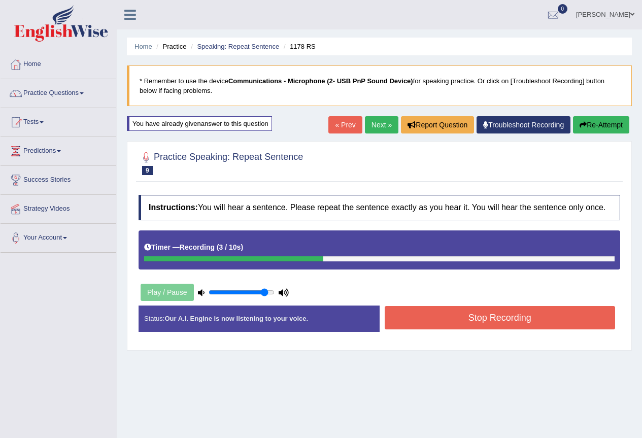
click at [498, 321] on button "Stop Recording" at bounding box center [500, 317] width 231 height 23
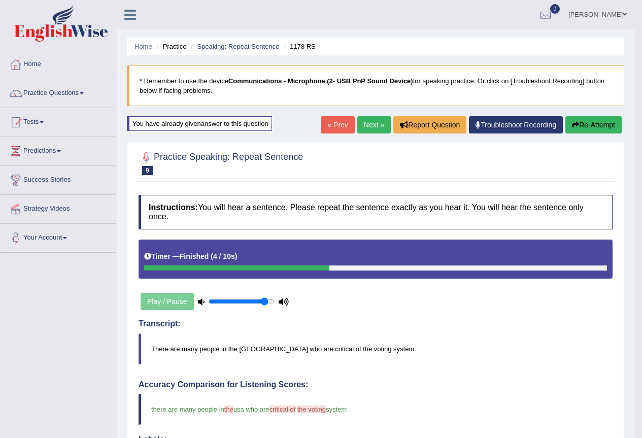
click at [370, 122] on link "Next »" at bounding box center [373, 124] width 33 height 17
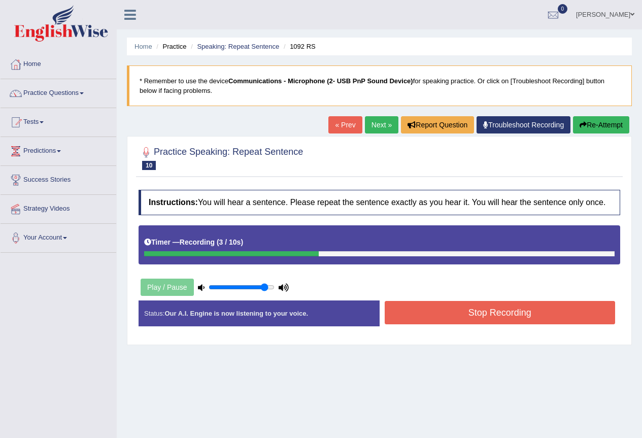
click at [478, 313] on button "Stop Recording" at bounding box center [500, 312] width 231 height 23
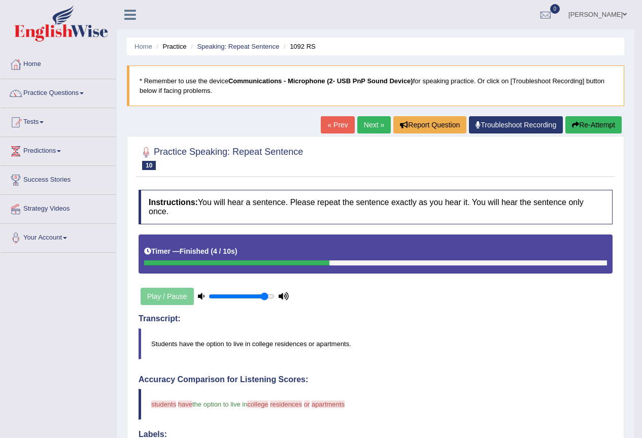
click at [362, 124] on link "Next »" at bounding box center [373, 124] width 33 height 17
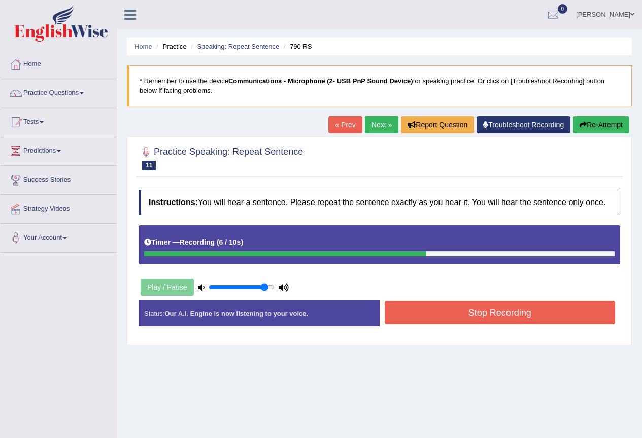
click at [476, 317] on button "Stop Recording" at bounding box center [500, 312] width 231 height 23
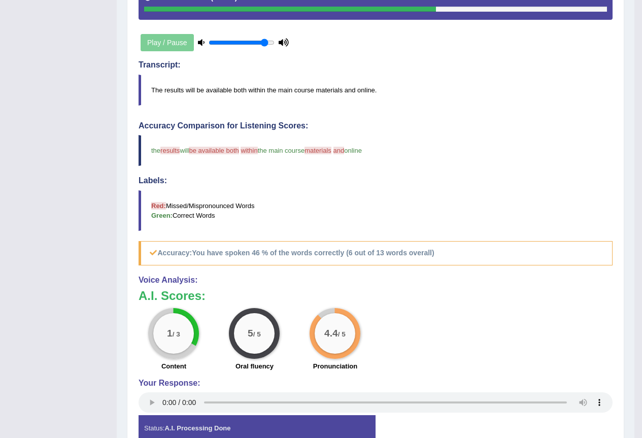
scroll to position [101, 0]
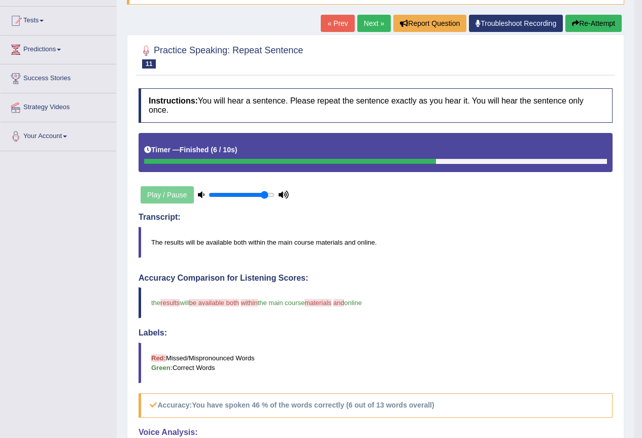
click at [375, 25] on link "Next »" at bounding box center [373, 23] width 33 height 17
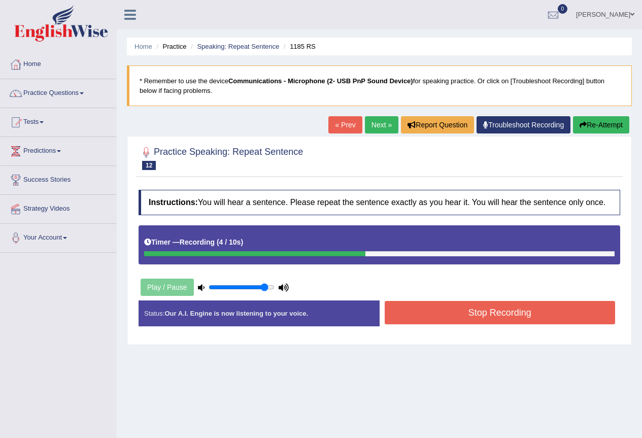
click at [445, 315] on button "Stop Recording" at bounding box center [500, 312] width 231 height 23
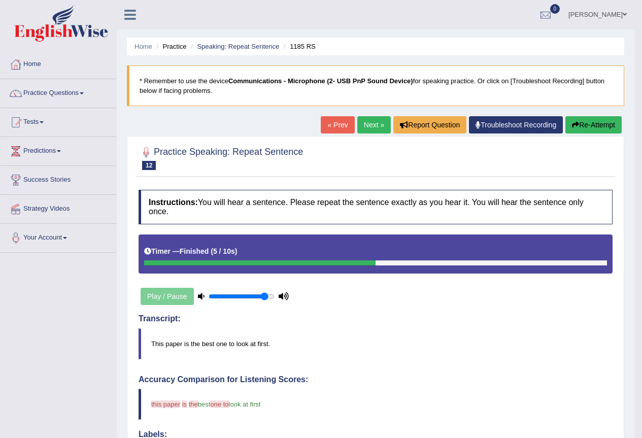
click at [357, 123] on link "Next »" at bounding box center [373, 124] width 33 height 17
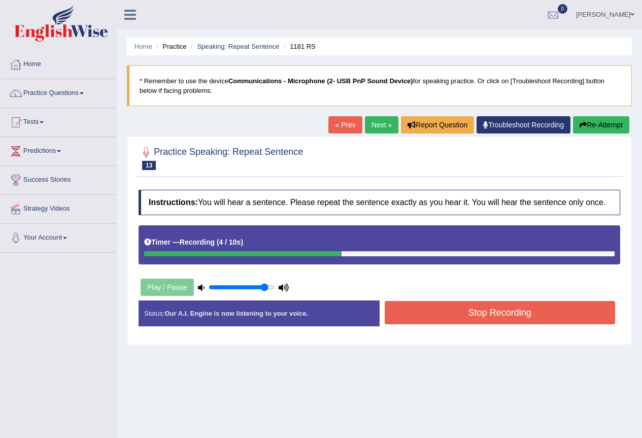
click at [432, 310] on button "Stop Recording" at bounding box center [500, 312] width 231 height 23
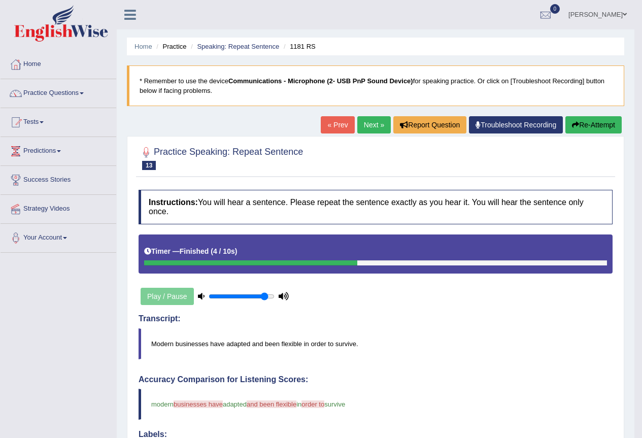
click at [368, 126] on link "Next »" at bounding box center [373, 124] width 33 height 17
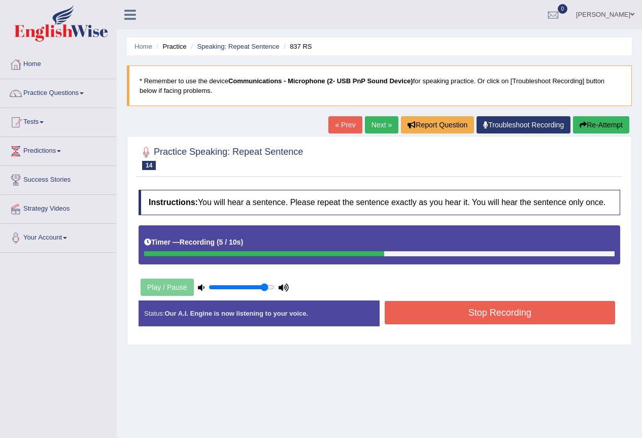
click at [495, 316] on button "Stop Recording" at bounding box center [500, 312] width 231 height 23
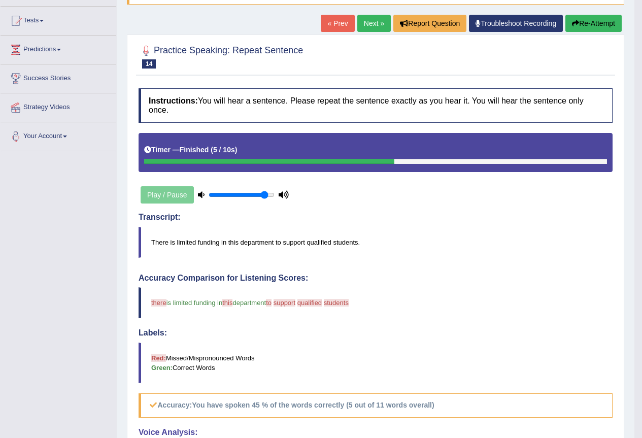
scroll to position [51, 0]
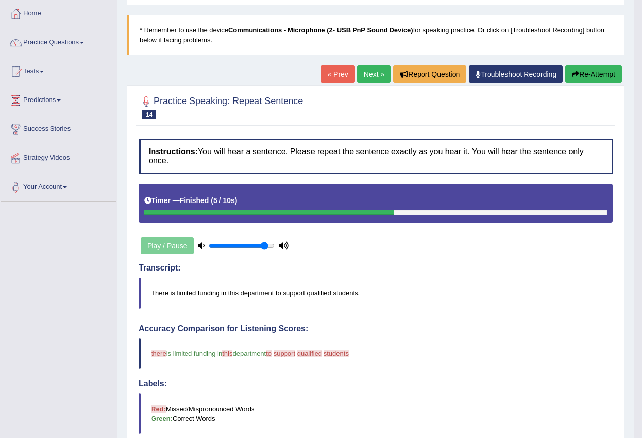
click at [373, 71] on link "Next »" at bounding box center [373, 73] width 33 height 17
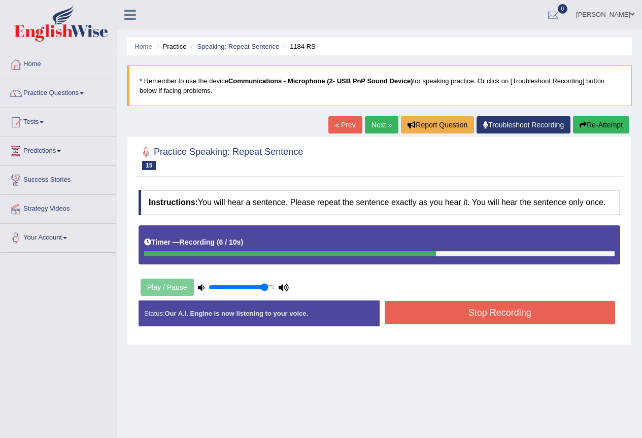
click at [465, 320] on button "Stop Recording" at bounding box center [500, 312] width 231 height 23
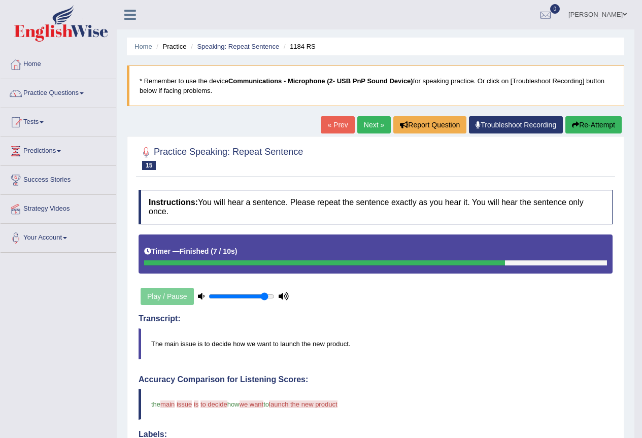
click at [358, 122] on link "Next »" at bounding box center [373, 124] width 33 height 17
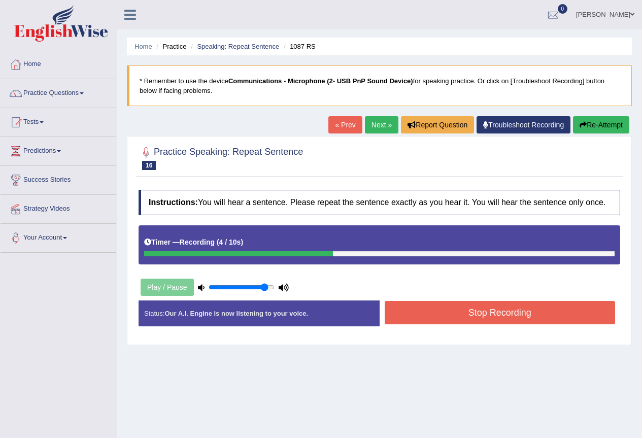
click at [441, 308] on button "Stop Recording" at bounding box center [500, 312] width 231 height 23
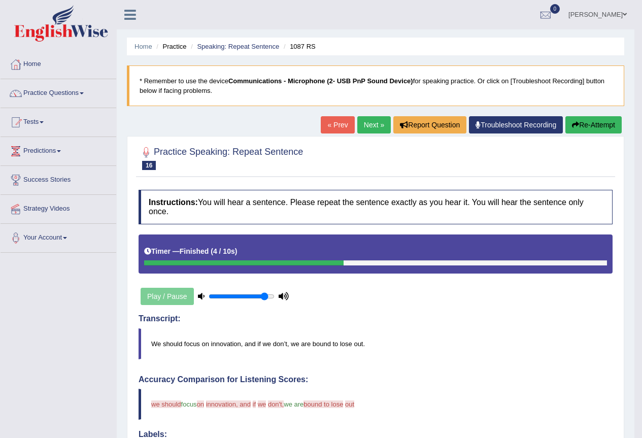
click at [379, 131] on link "Next »" at bounding box center [373, 124] width 33 height 17
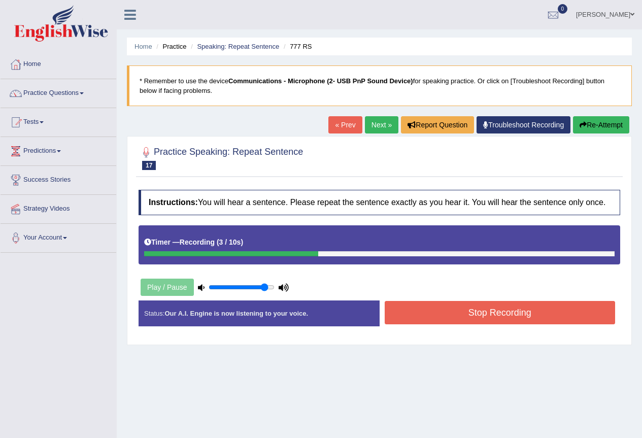
click at [442, 298] on div "Instructions: You will hear a sentence. Please repeat the sentence exactly as y…" at bounding box center [379, 262] width 487 height 155
click at [445, 305] on button "Stop Recording" at bounding box center [500, 312] width 231 height 23
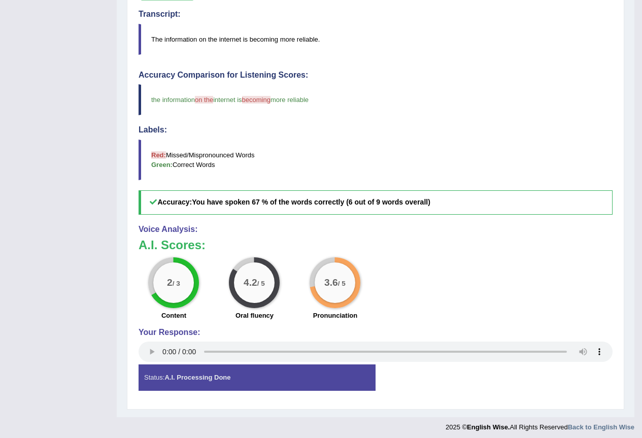
scroll to position [101, 0]
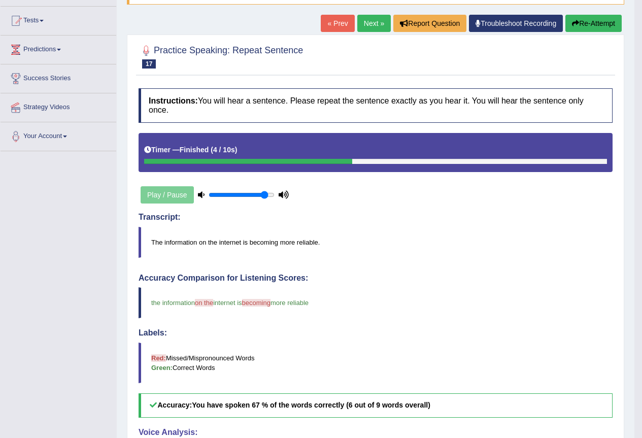
click at [363, 28] on link "Next »" at bounding box center [373, 23] width 33 height 17
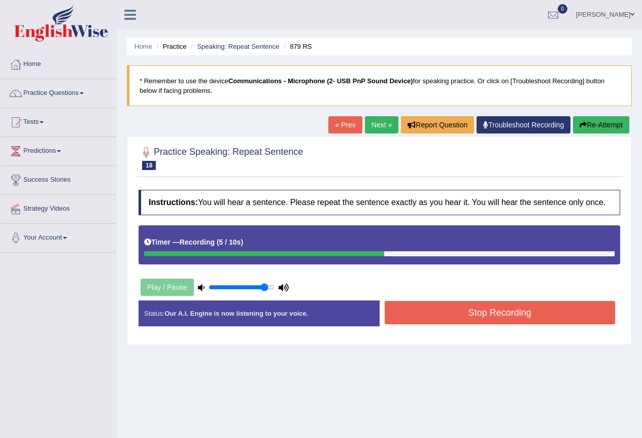
click at [499, 314] on button "Stop Recording" at bounding box center [500, 312] width 231 height 23
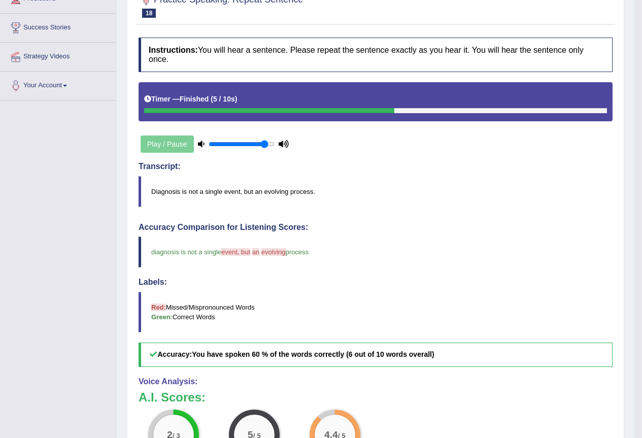
scroll to position [101, 0]
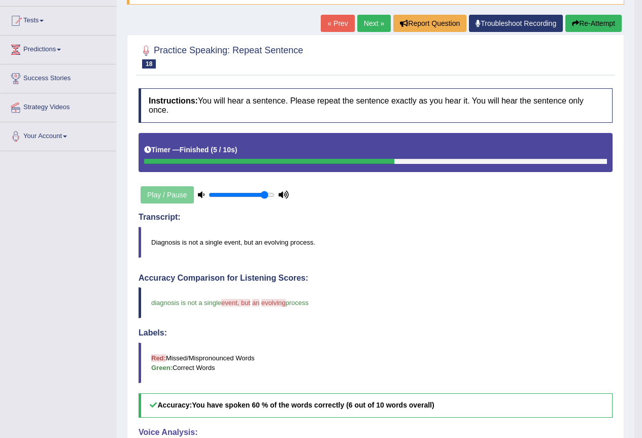
click at [370, 27] on link "Next »" at bounding box center [373, 23] width 33 height 17
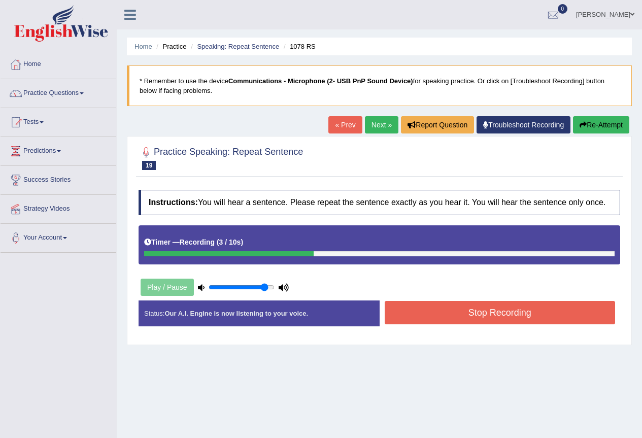
click at [503, 313] on button "Stop Recording" at bounding box center [500, 312] width 231 height 23
